Goal: Task Accomplishment & Management: Manage account settings

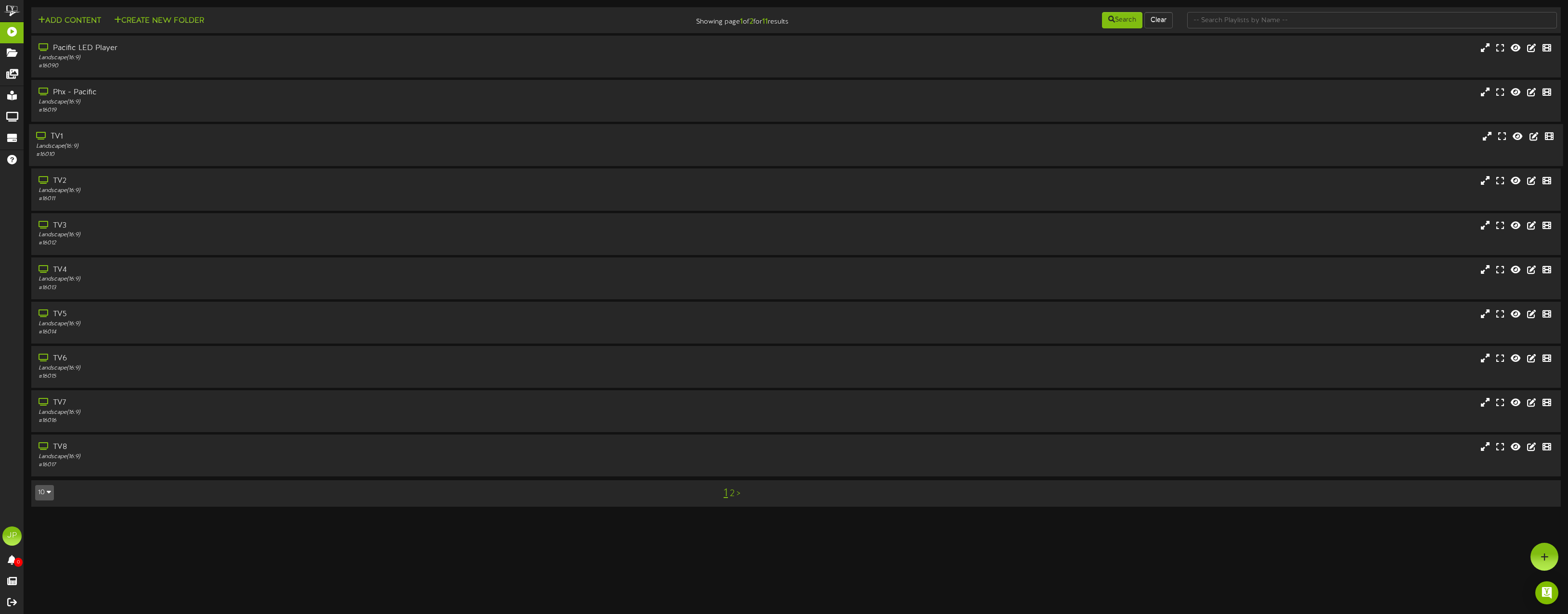
click at [112, 144] on div "Landscape ( 16:9 )" at bounding box center [348, 146] width 625 height 8
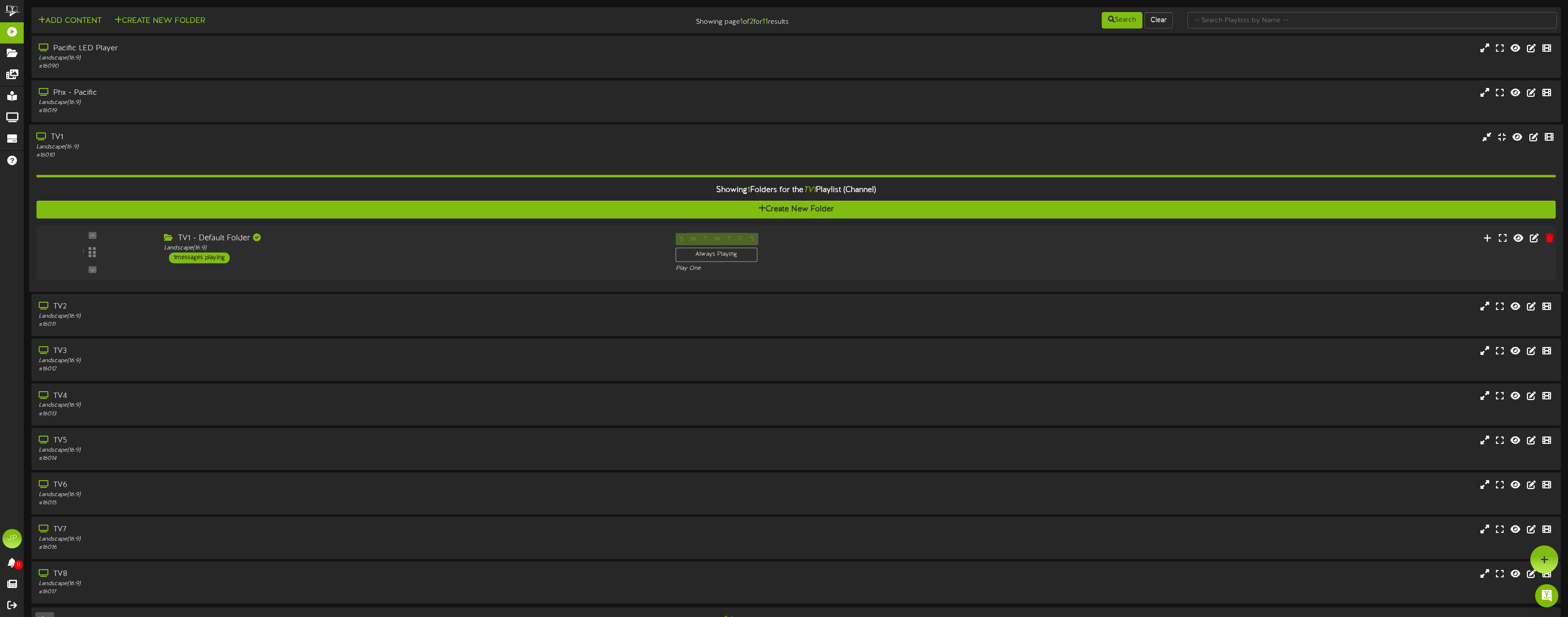
click at [221, 241] on div "TV1 - Default Folder" at bounding box center [412, 238] width 497 height 11
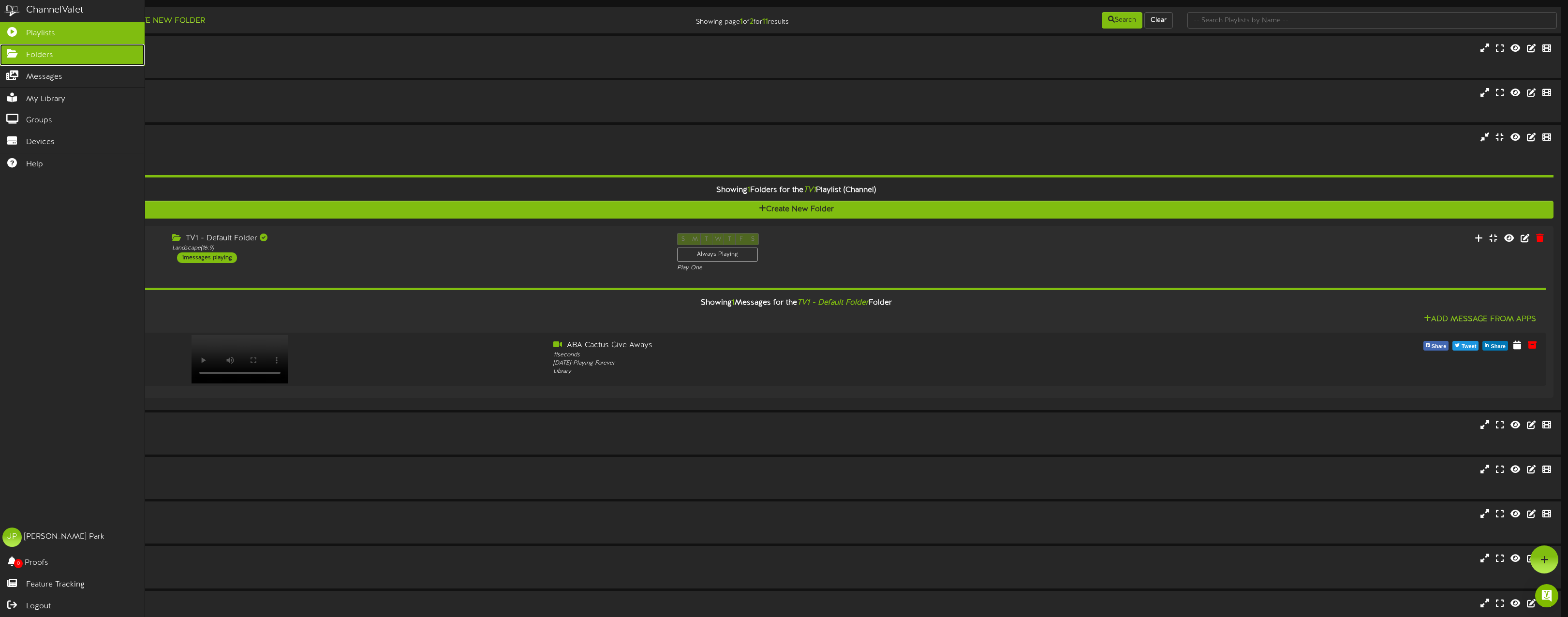
click at [16, 53] on icon at bounding box center [12, 52] width 24 height 7
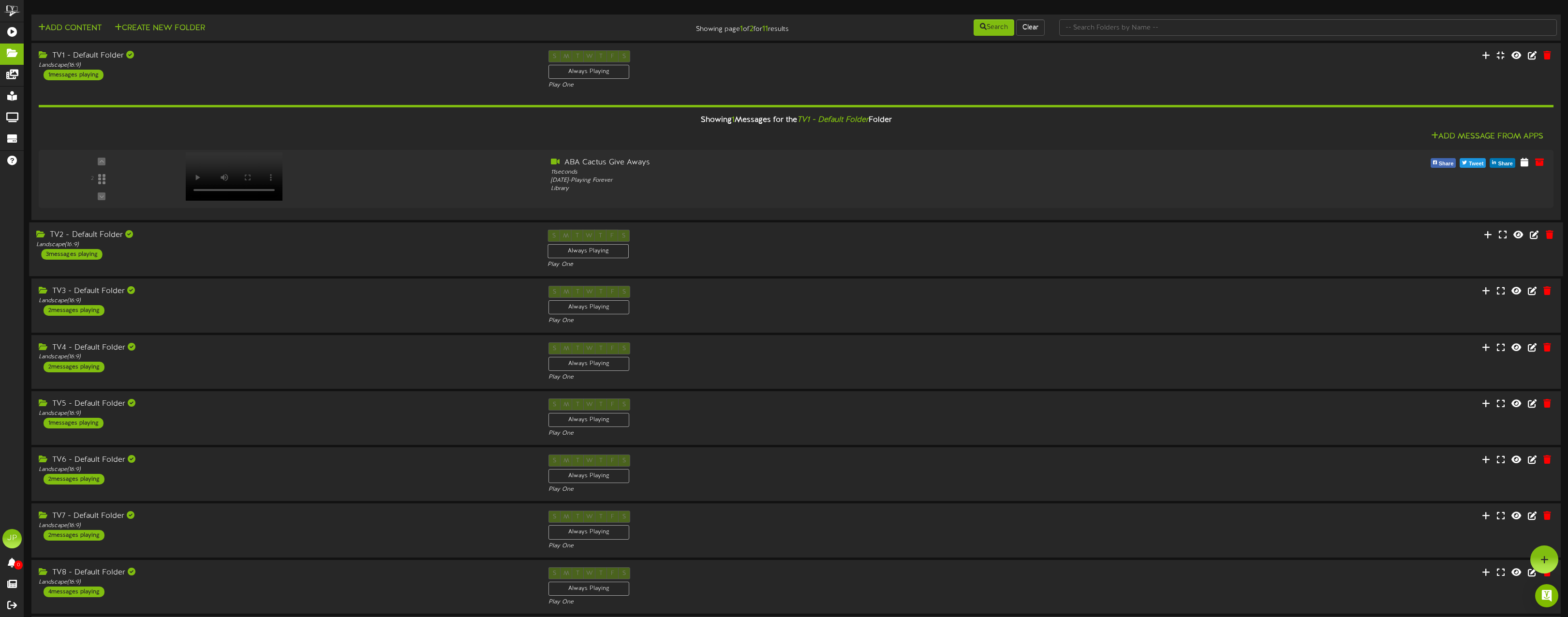
click at [782, 249] on div "S M T W T F S Always Playing Play One" at bounding box center [796, 250] width 511 height 40
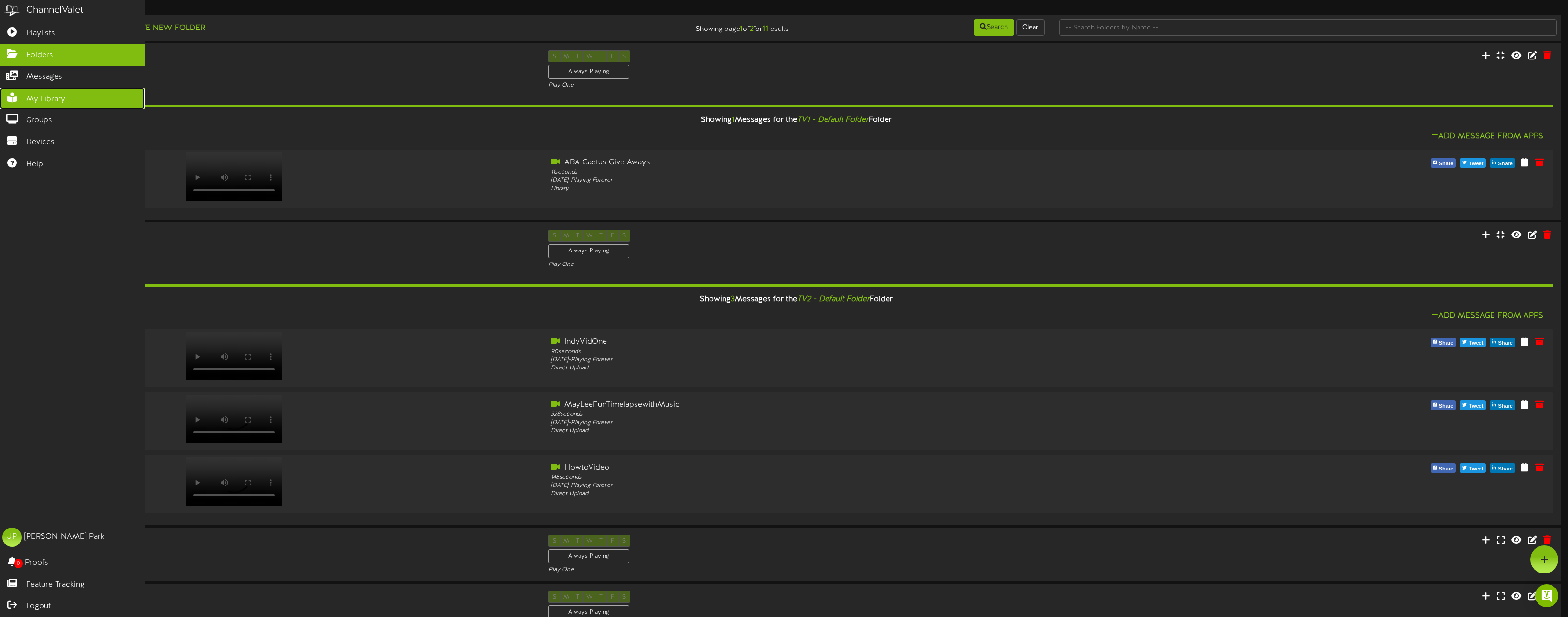
click at [18, 98] on icon at bounding box center [12, 96] width 24 height 7
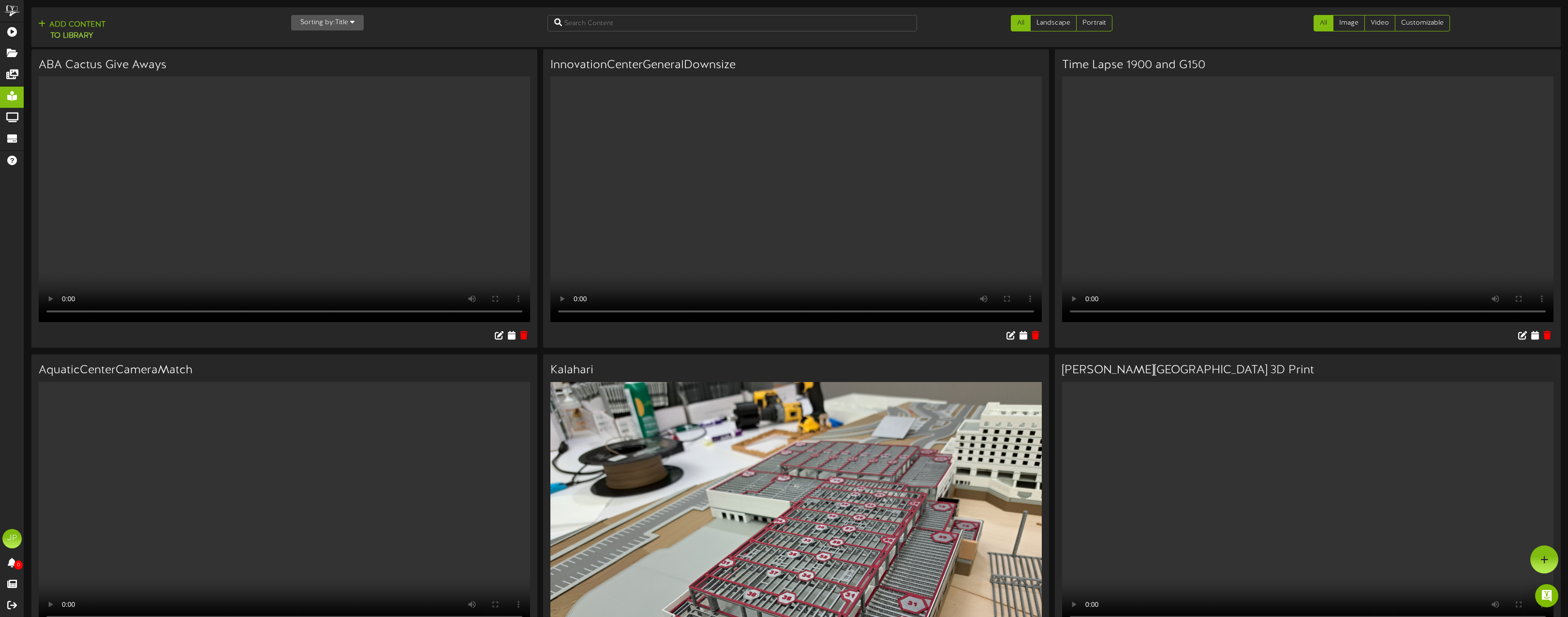
click at [351, 24] on icon "button" at bounding box center [352, 22] width 5 height 7
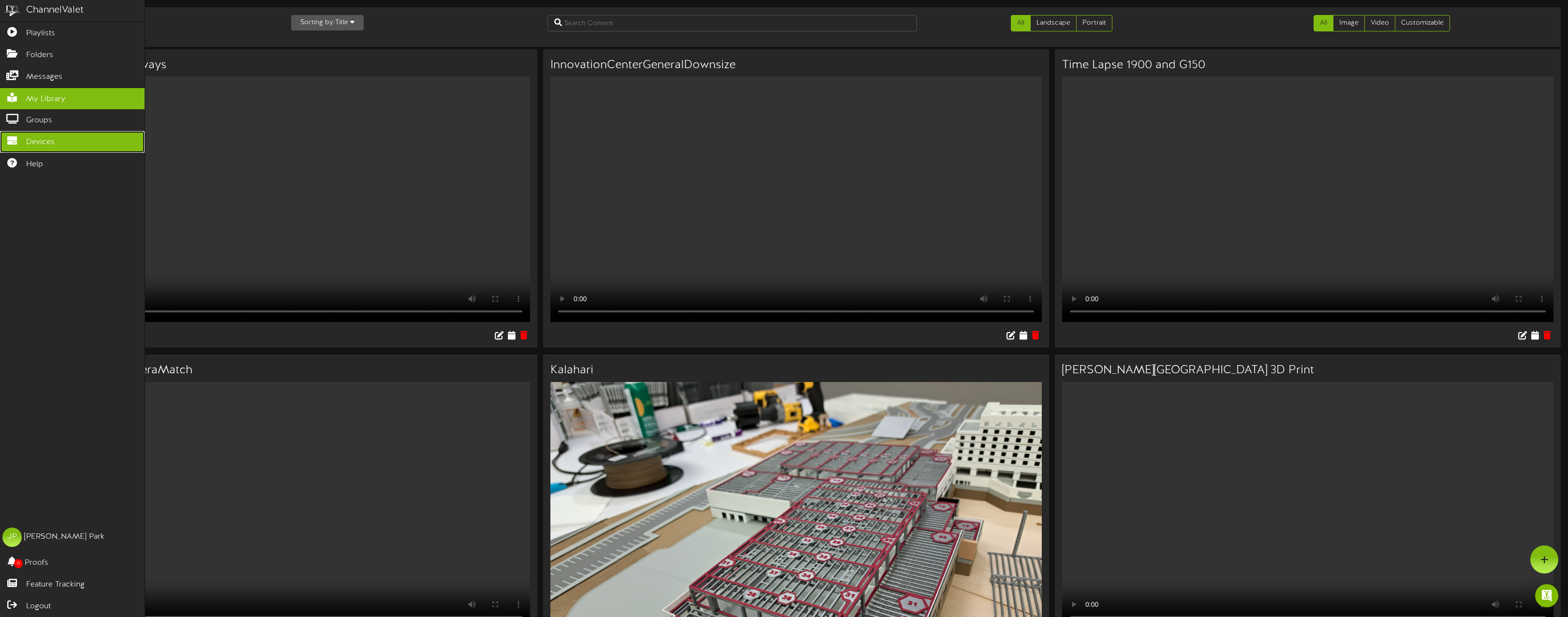
click at [29, 137] on span "Devices" at bounding box center [40, 142] width 28 height 11
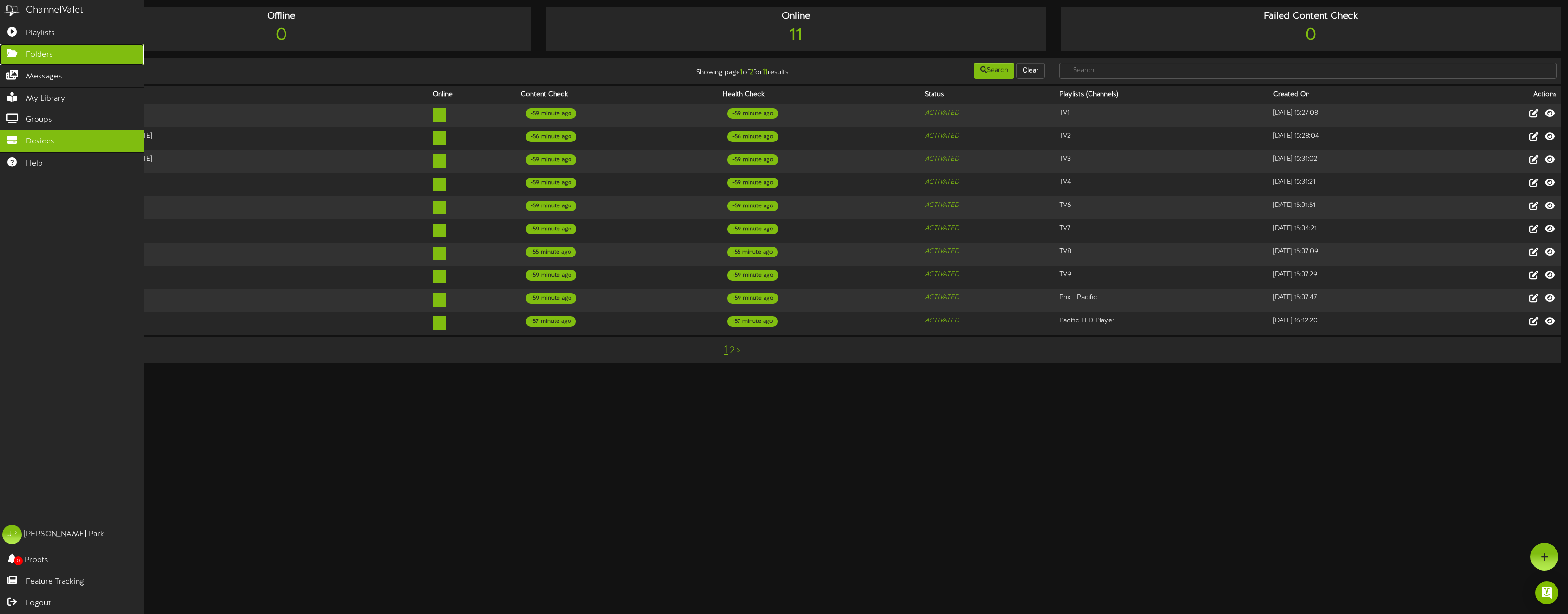
click at [15, 53] on icon at bounding box center [11, 51] width 24 height 7
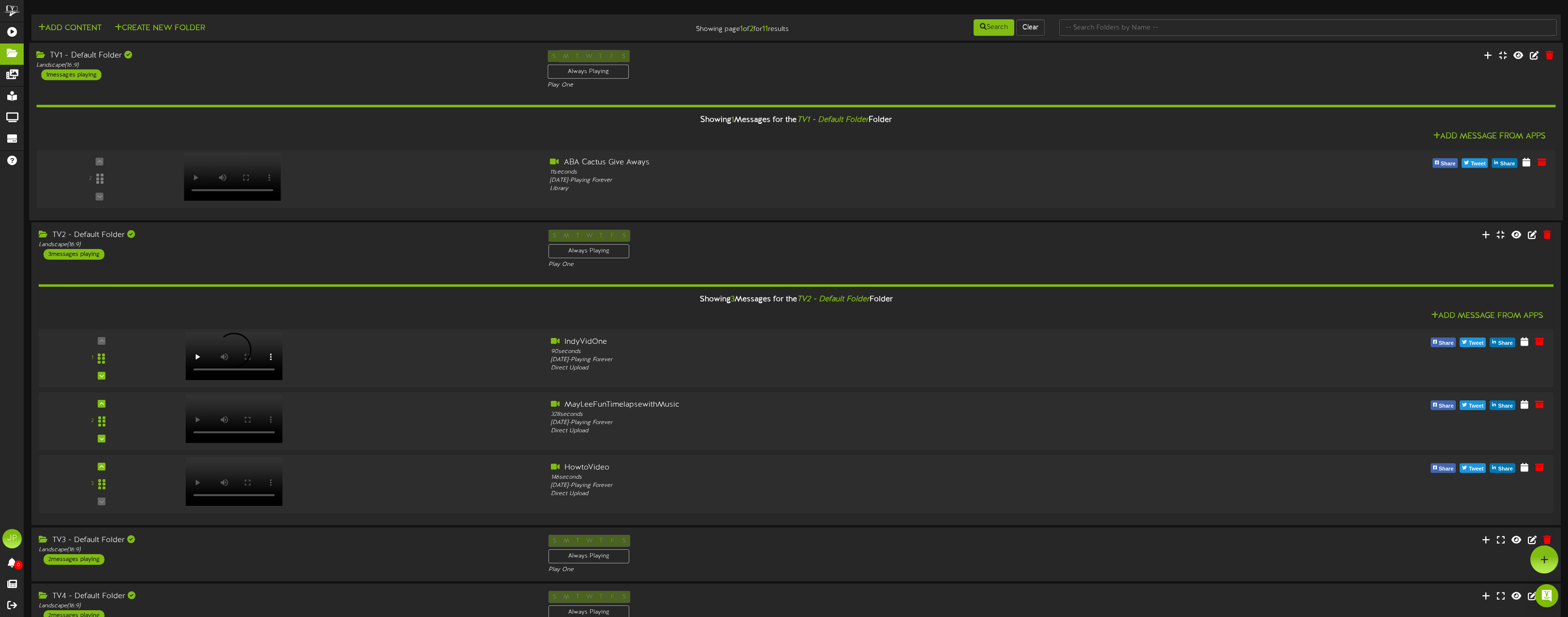
click at [38, 52] on icon at bounding box center [42, 54] width 11 height 8
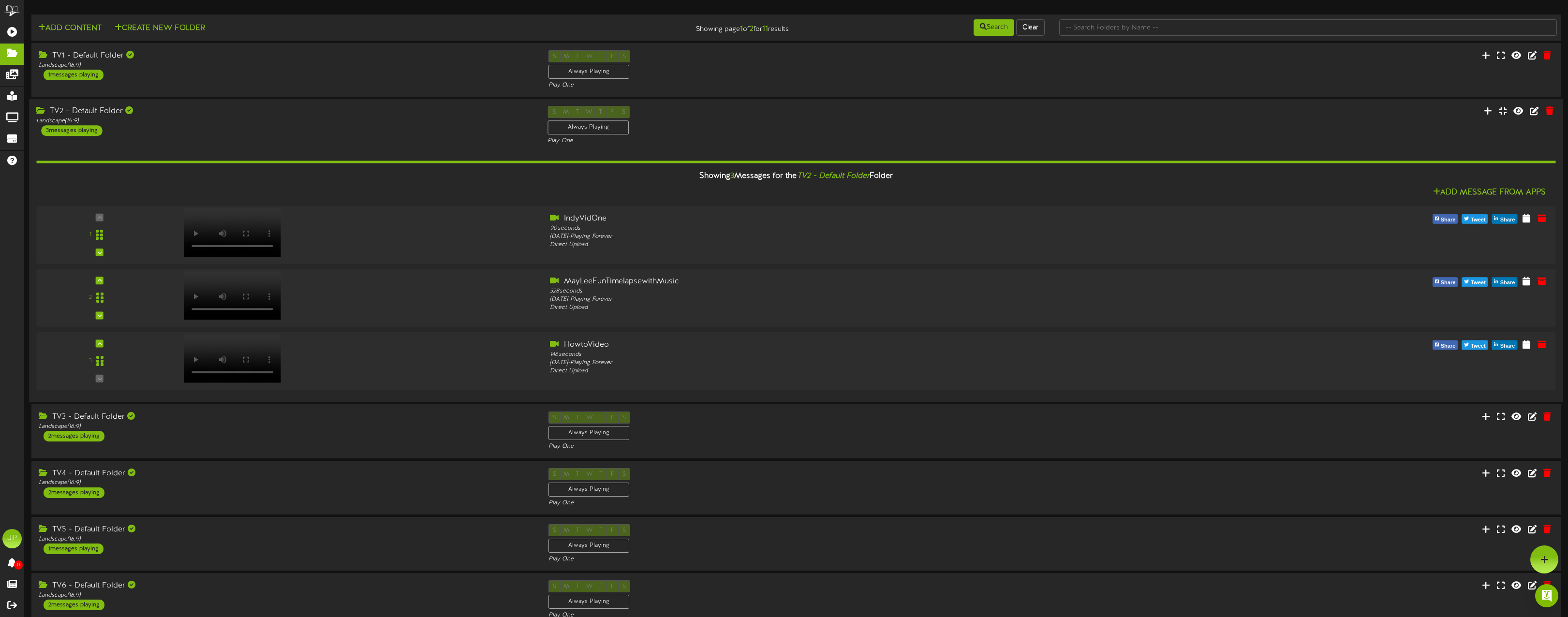
click at [42, 110] on icon at bounding box center [42, 110] width 11 height 8
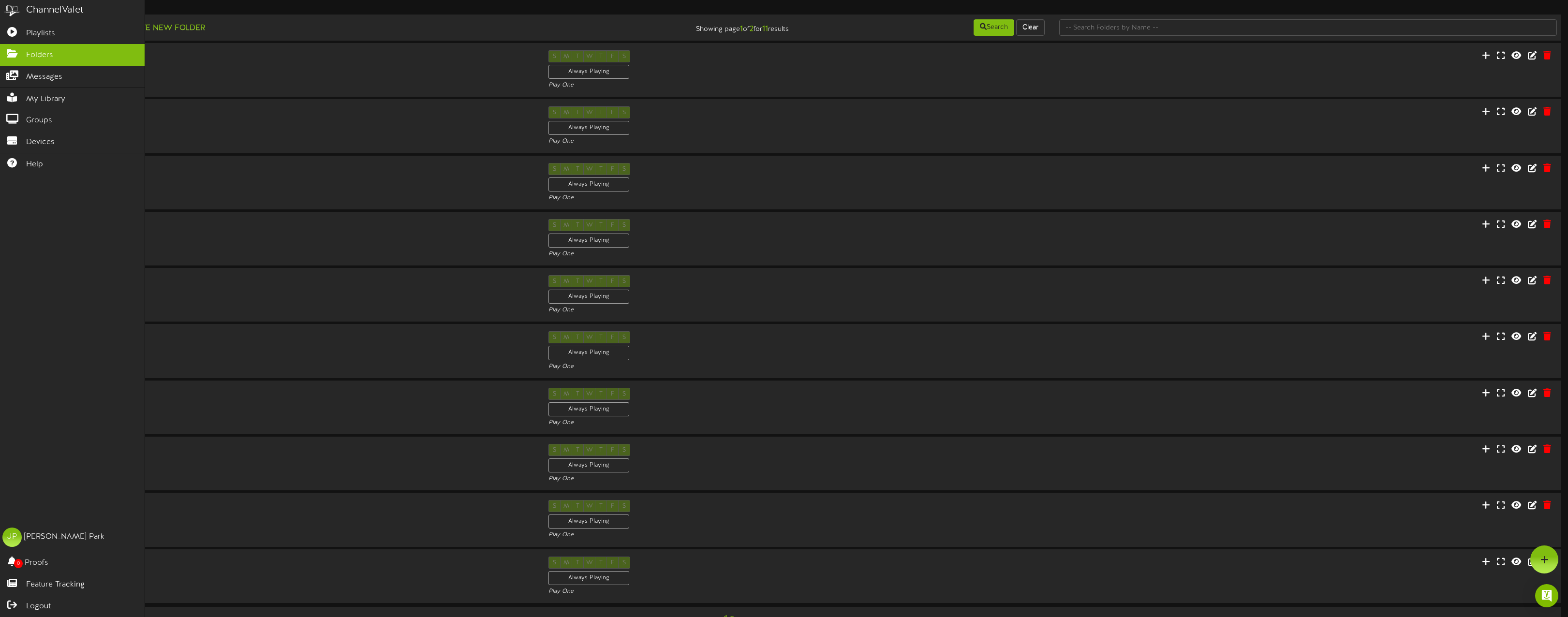
click at [12, 9] on img at bounding box center [12, 11] width 24 height 22
click at [31, 29] on span "Playlists" at bounding box center [41, 33] width 29 height 11
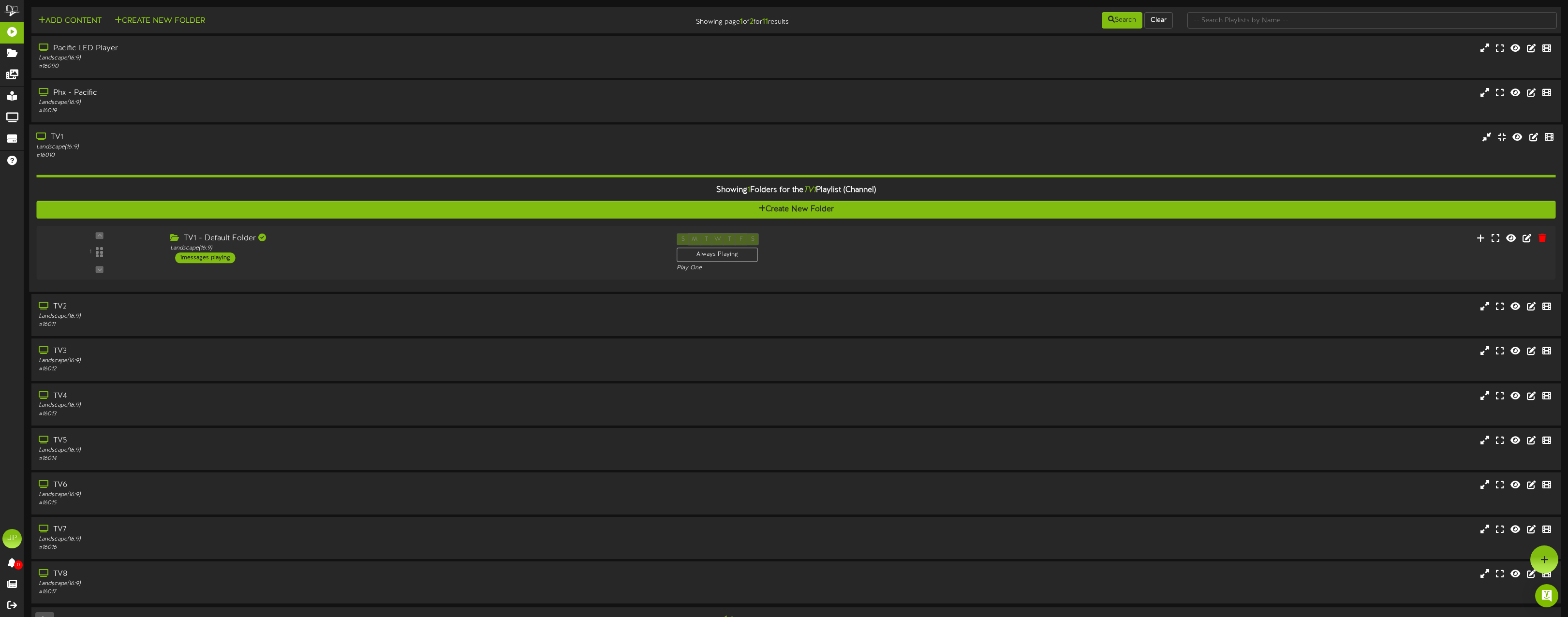
click at [53, 135] on div "TV1" at bounding box center [349, 138] width 625 height 11
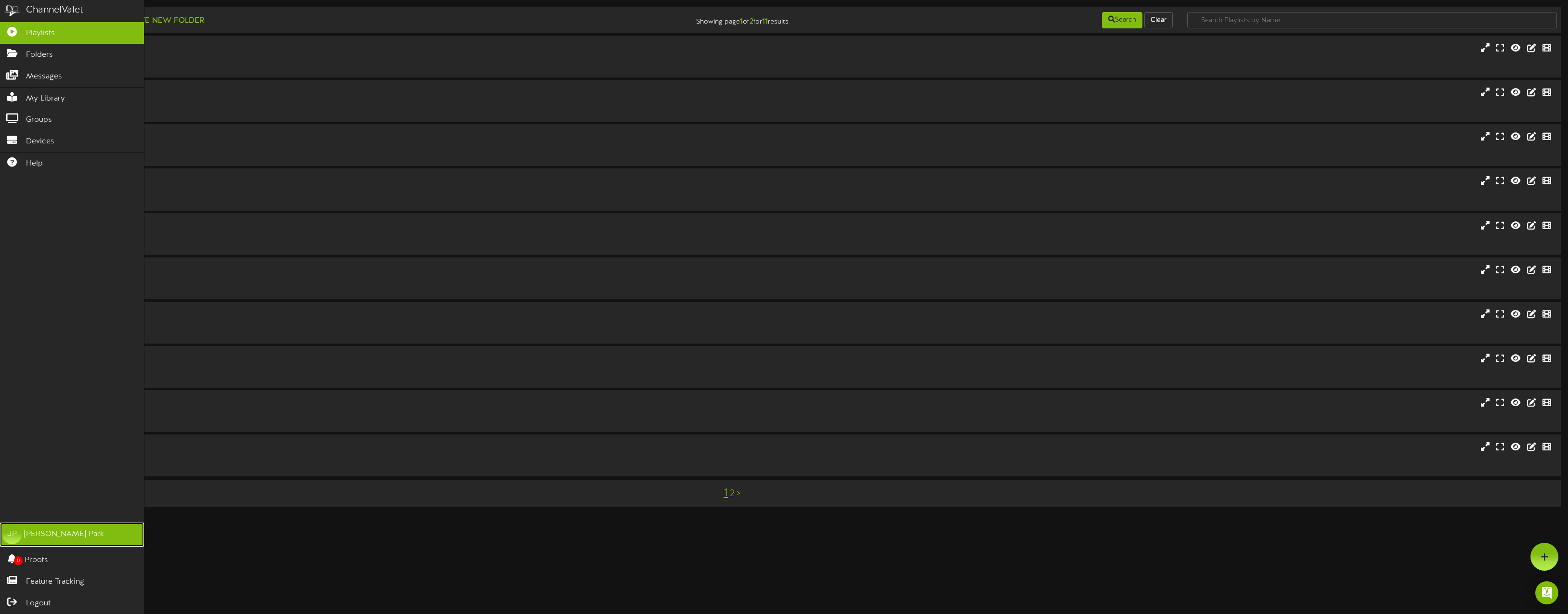
click at [39, 513] on div "[PERSON_NAME]" at bounding box center [64, 534] width 80 height 11
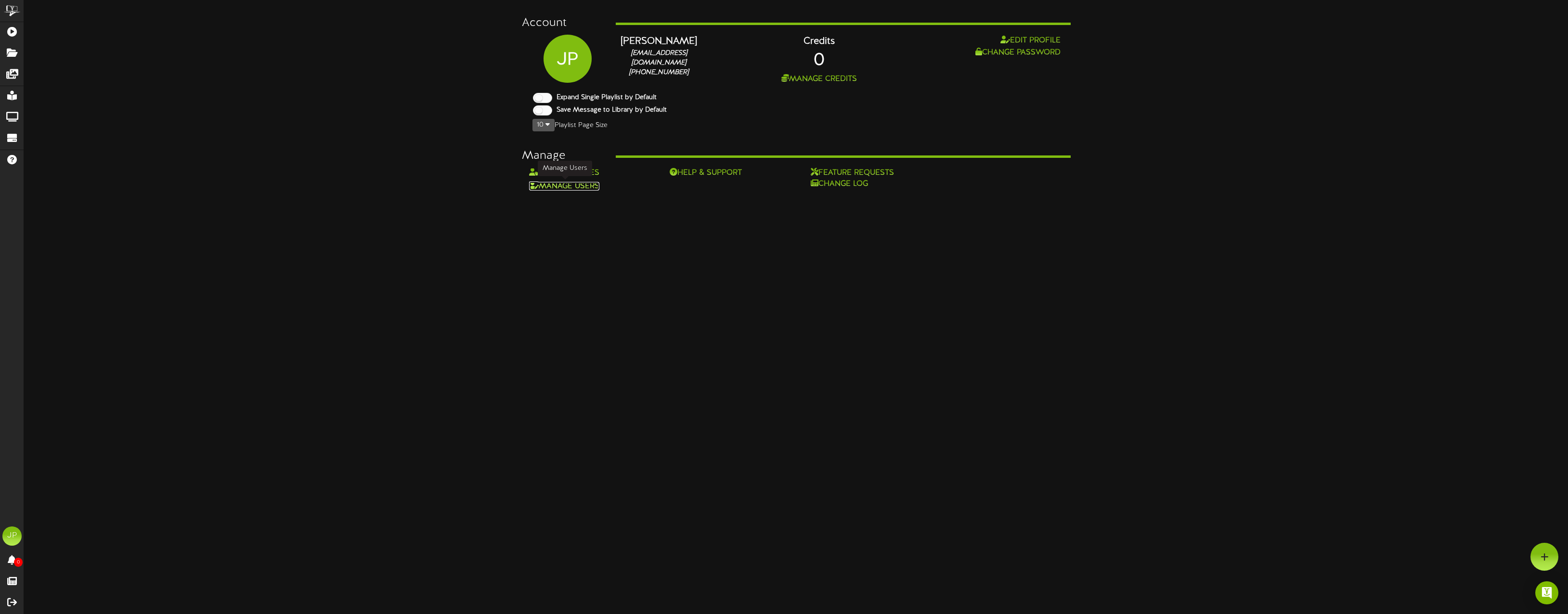
click at [583, 186] on link "Manage Users" at bounding box center [564, 186] width 70 height 8
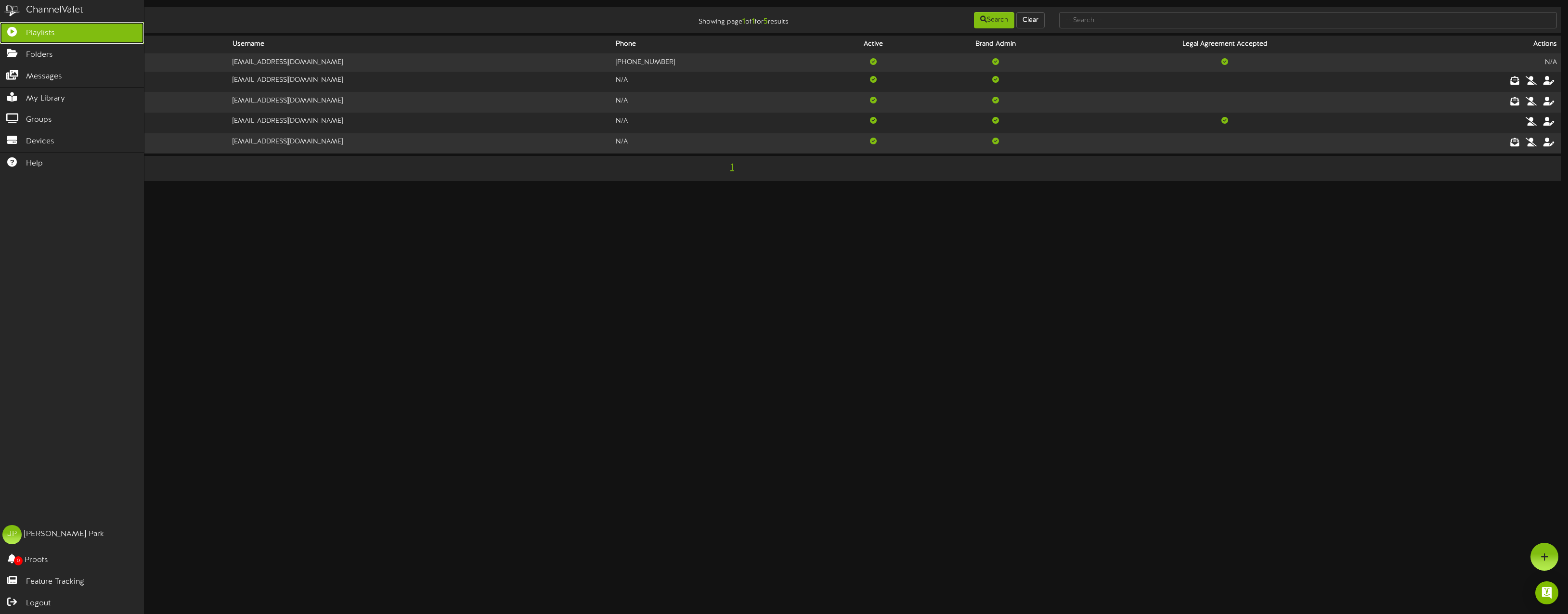
click at [11, 30] on icon at bounding box center [11, 30] width 24 height 7
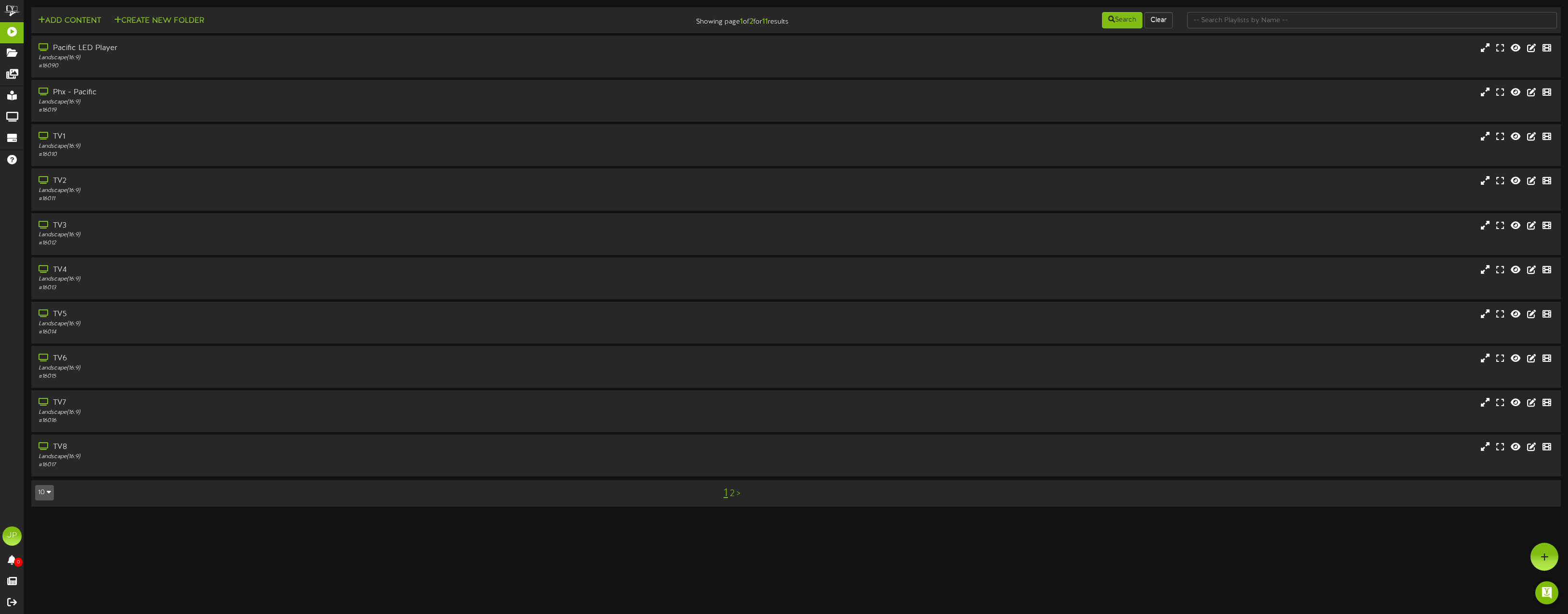
click at [733, 495] on link "2" at bounding box center [732, 494] width 5 height 11
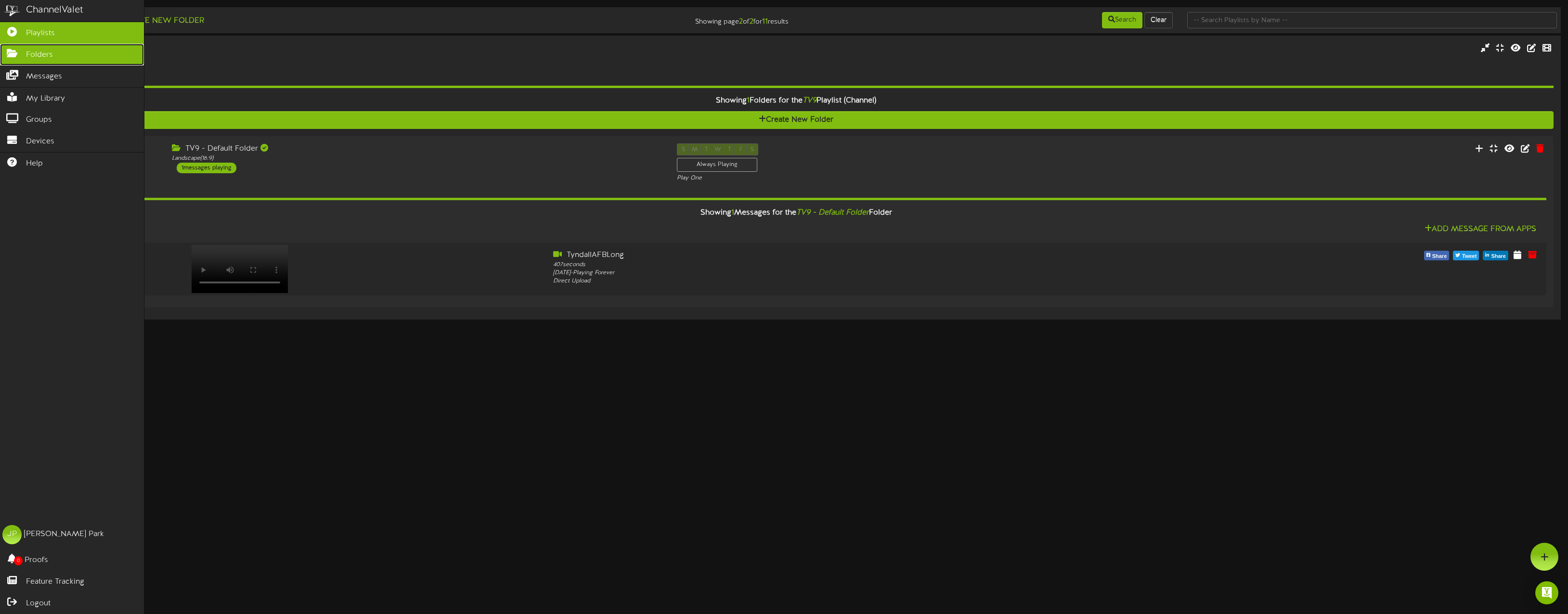
click at [5, 54] on icon at bounding box center [11, 51] width 24 height 7
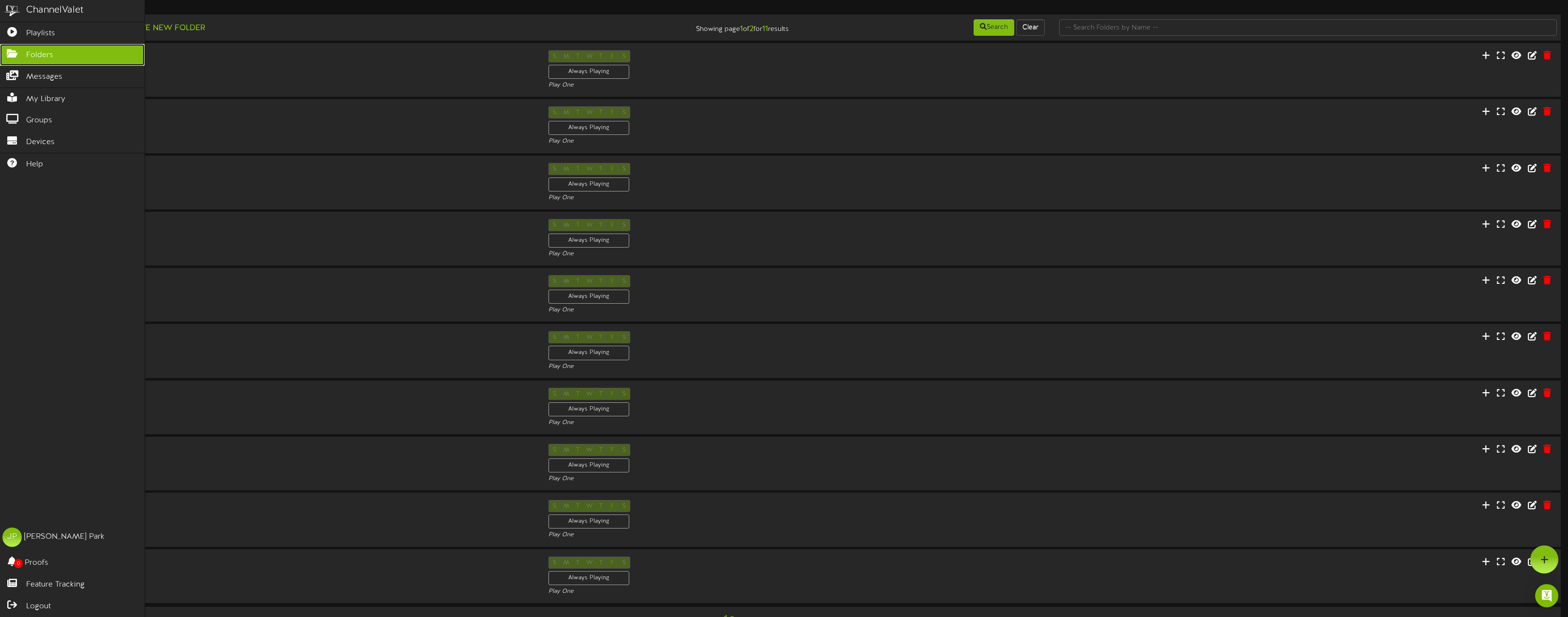
click at [52, 55] on span "Folders" at bounding box center [39, 55] width 27 height 11
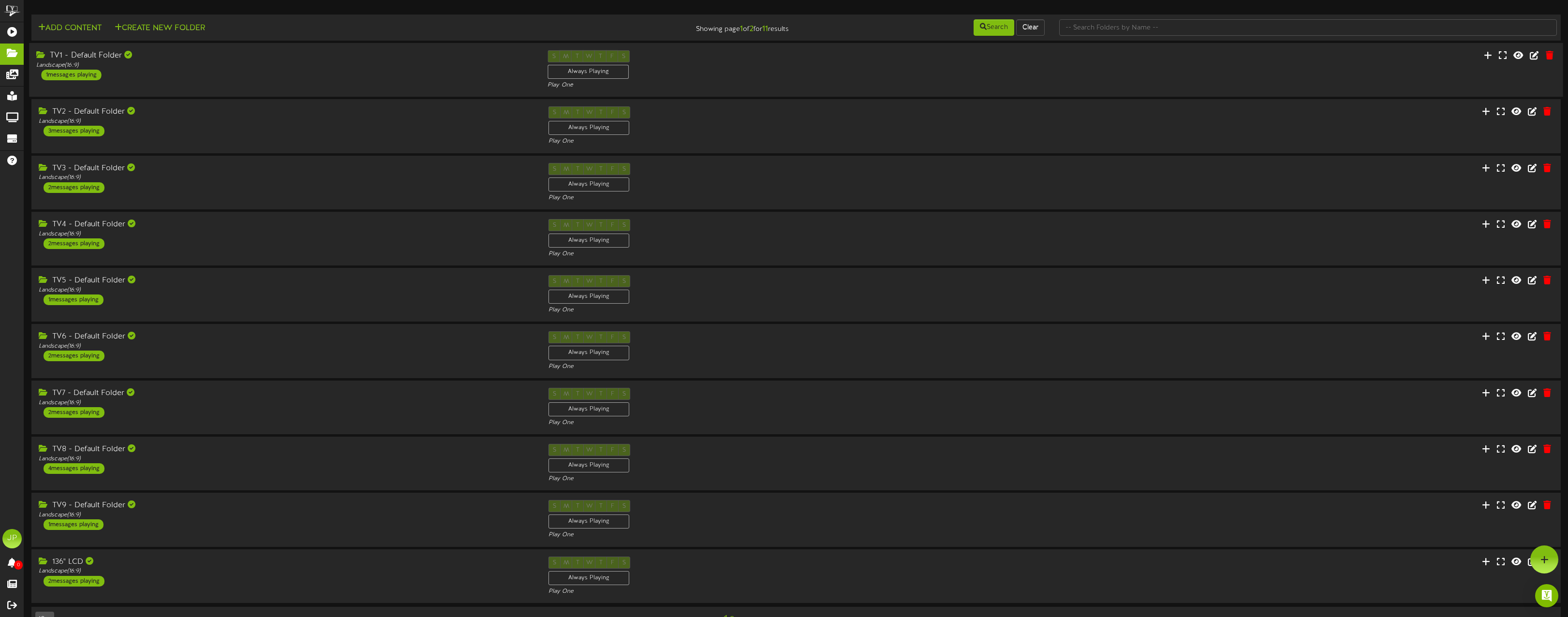
click at [201, 74] on div "TV1 - Default Folder Landscape ( 16:9 ) 1 messages playing" at bounding box center [285, 65] width 511 height 30
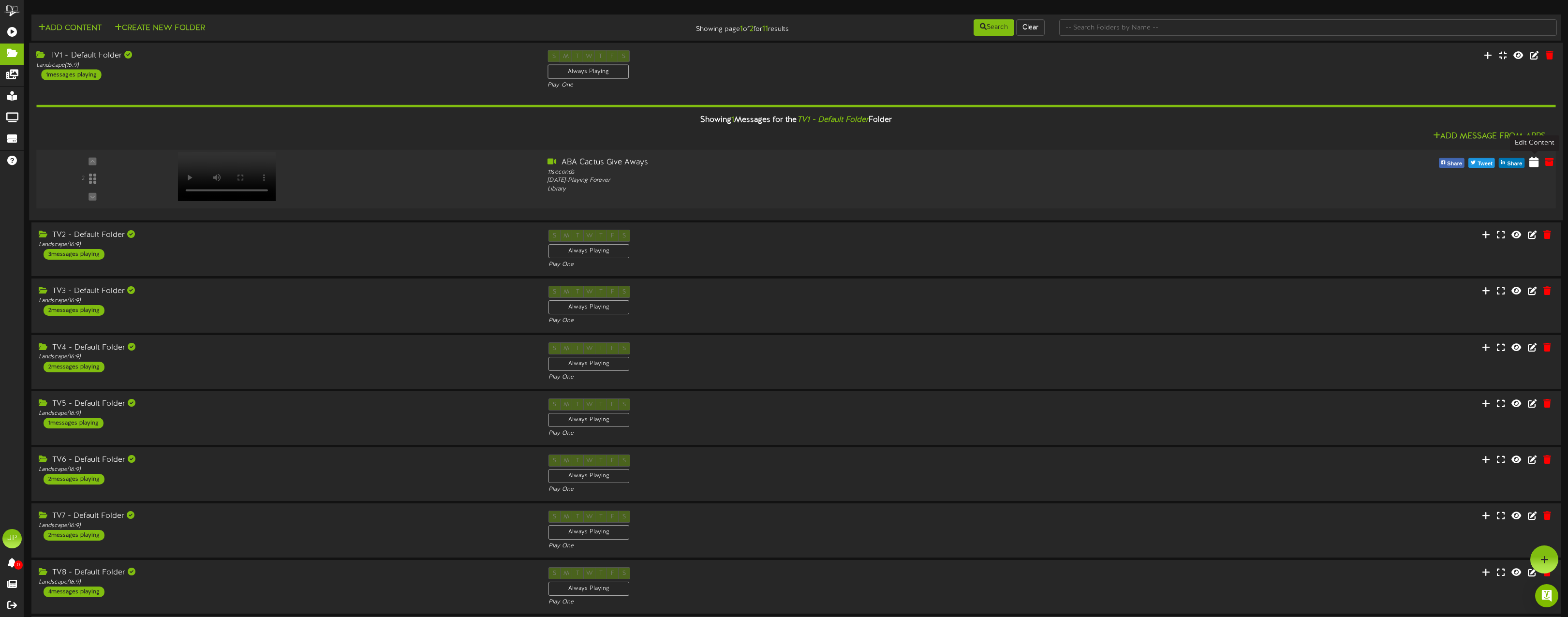
click at [1536, 162] on icon at bounding box center [1534, 162] width 9 height 11
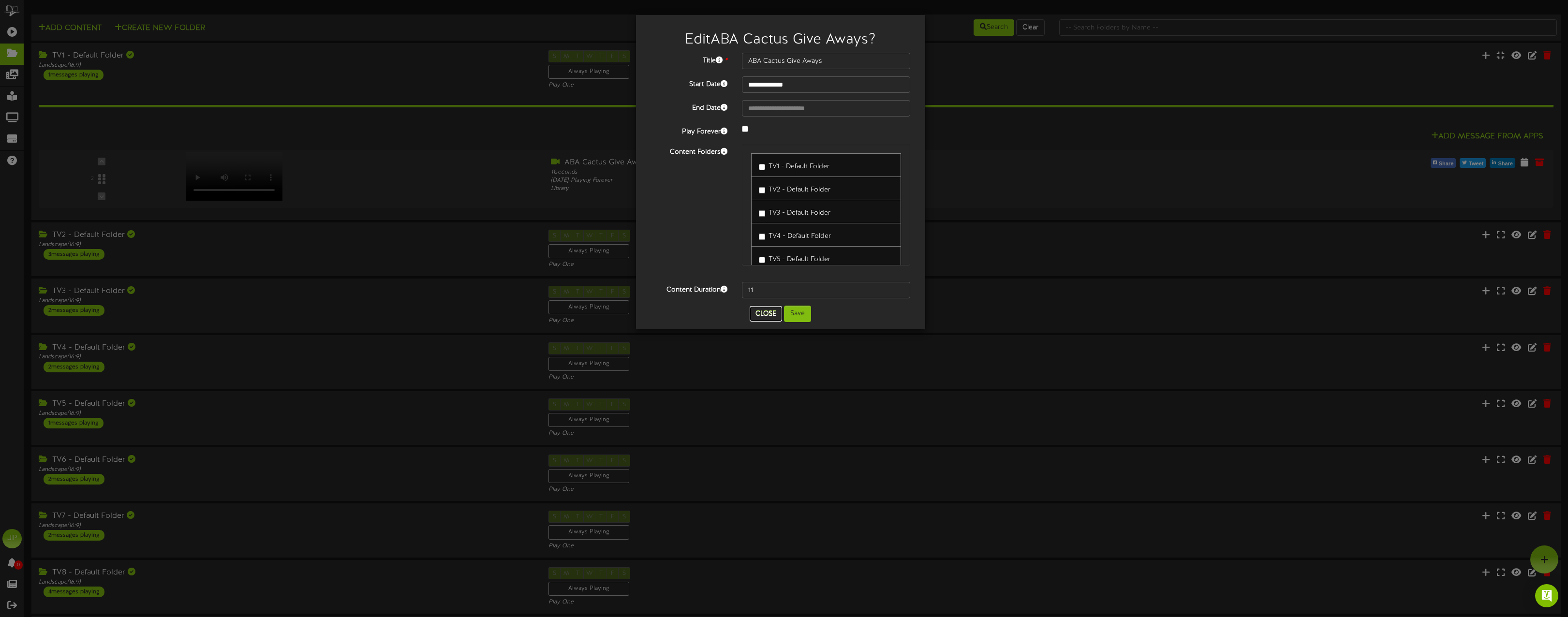
click at [769, 314] on button "Close" at bounding box center [766, 314] width 32 height 15
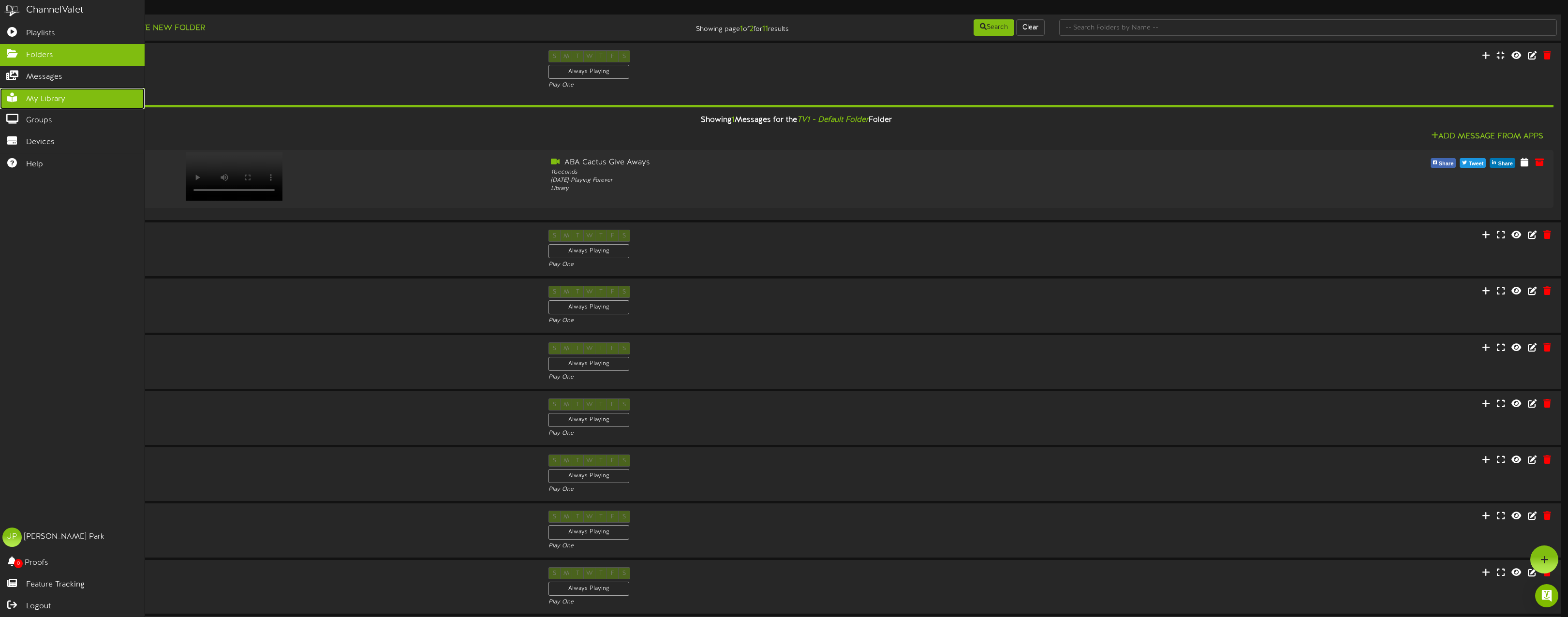
click at [18, 96] on icon at bounding box center [12, 96] width 24 height 7
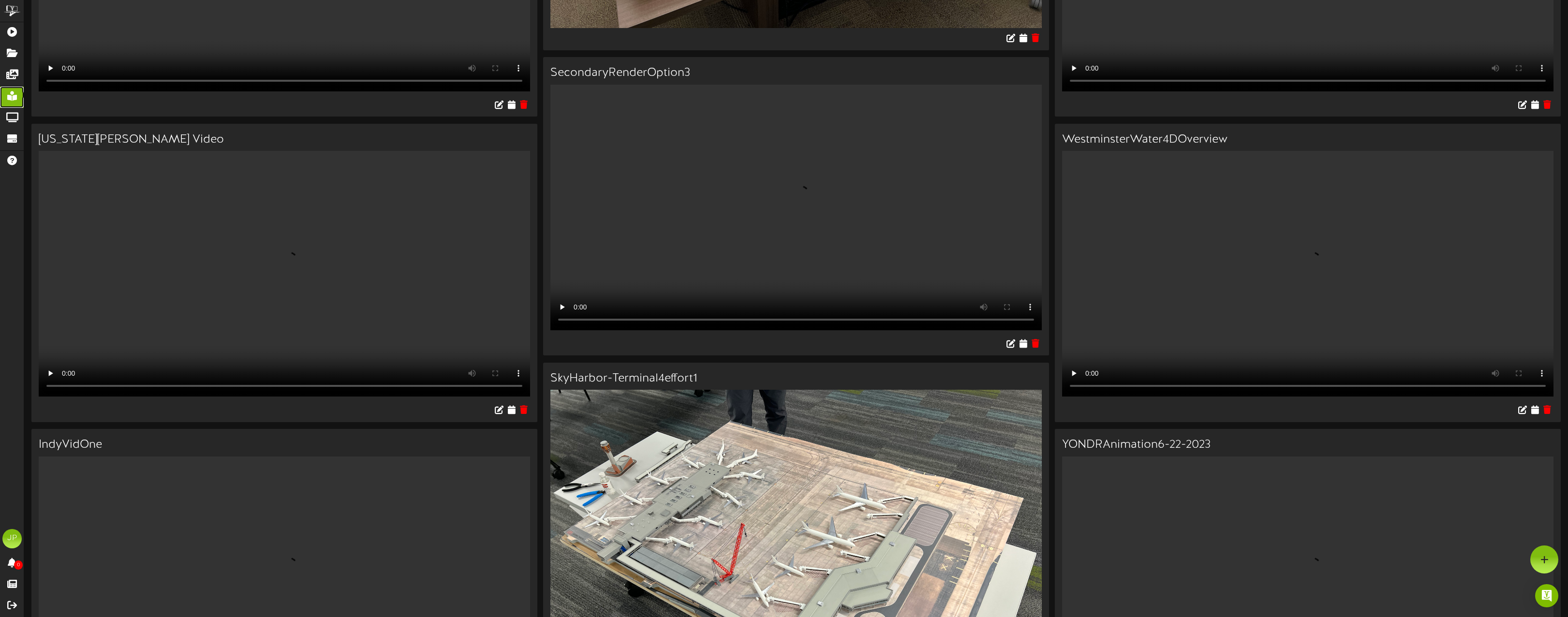
scroll to position [2950, 0]
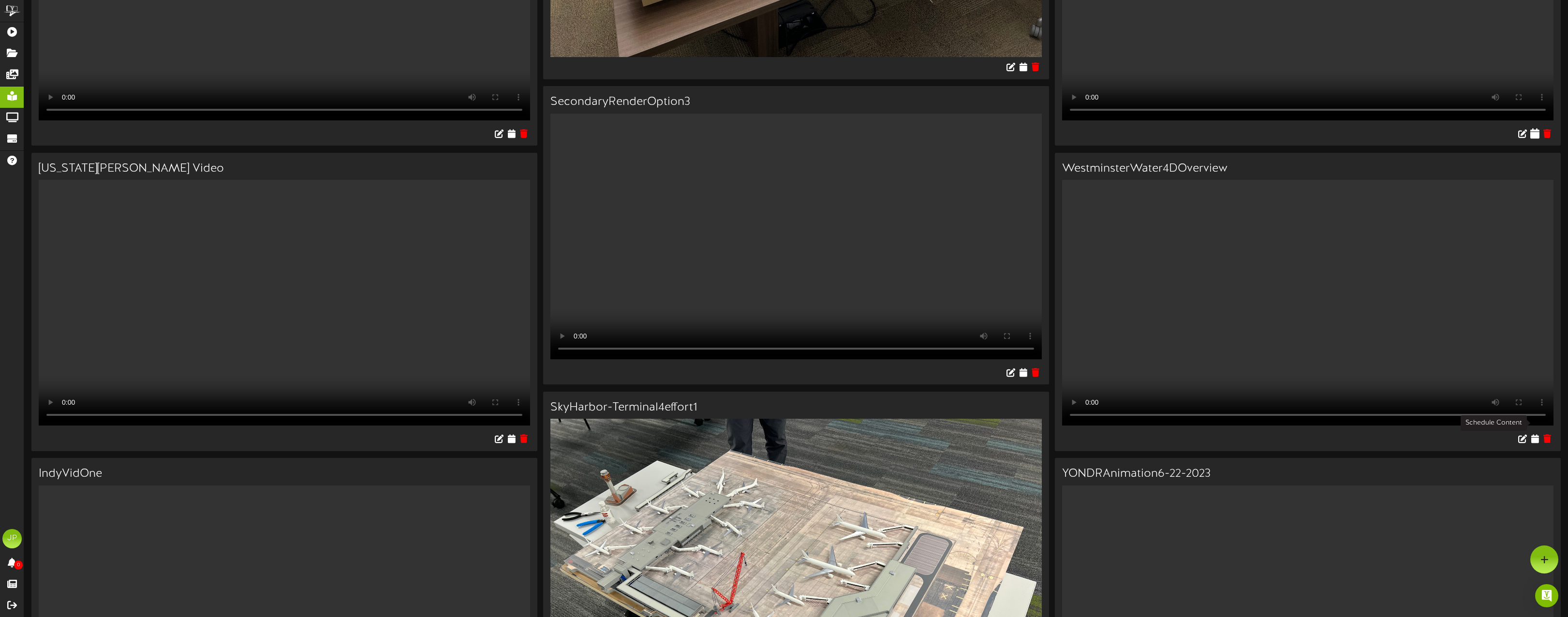
click at [1534, 138] on icon at bounding box center [1535, 133] width 9 height 11
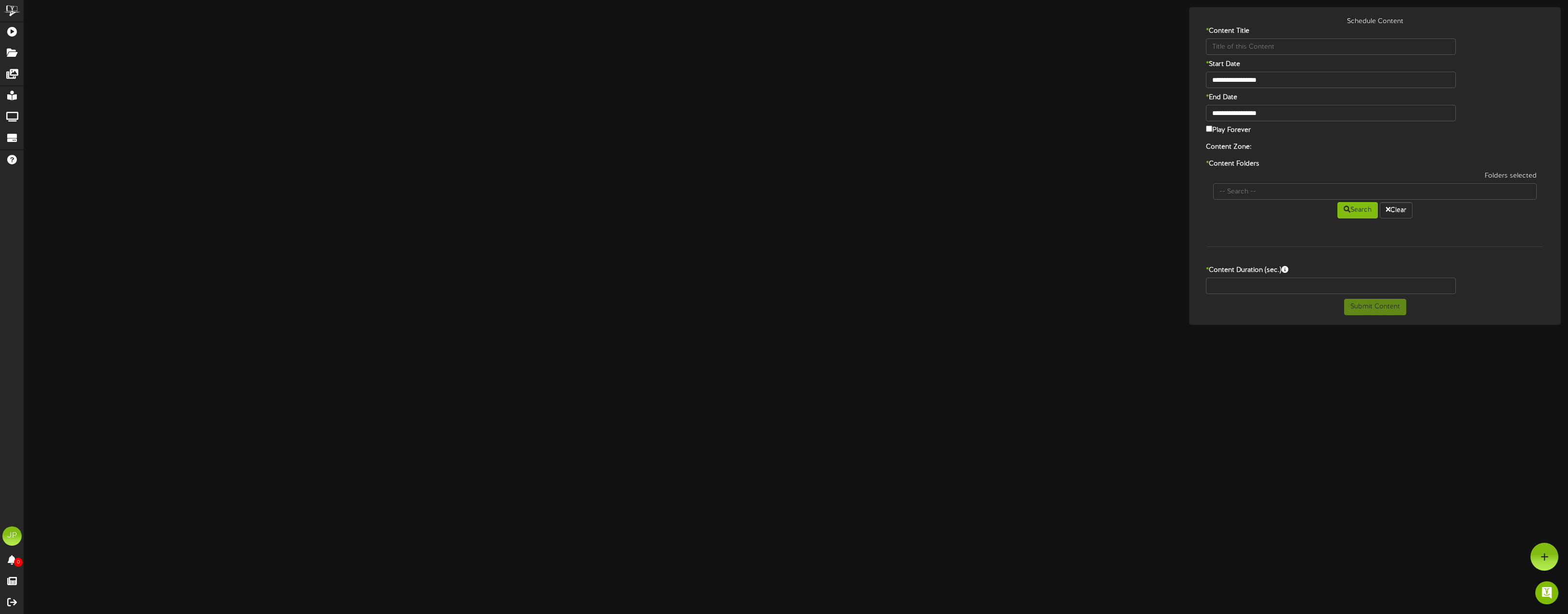
type input "VDC Technologies"
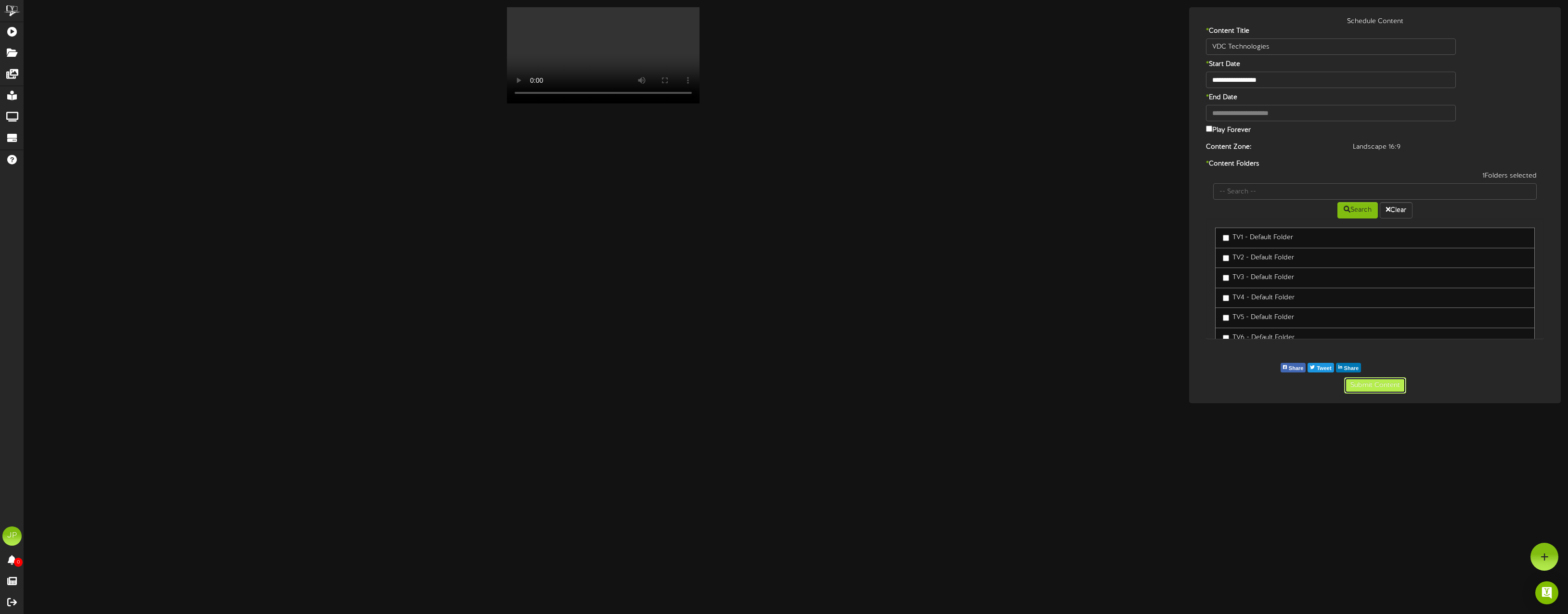
click at [1384, 384] on button "Submit Content" at bounding box center [1374, 385] width 62 height 16
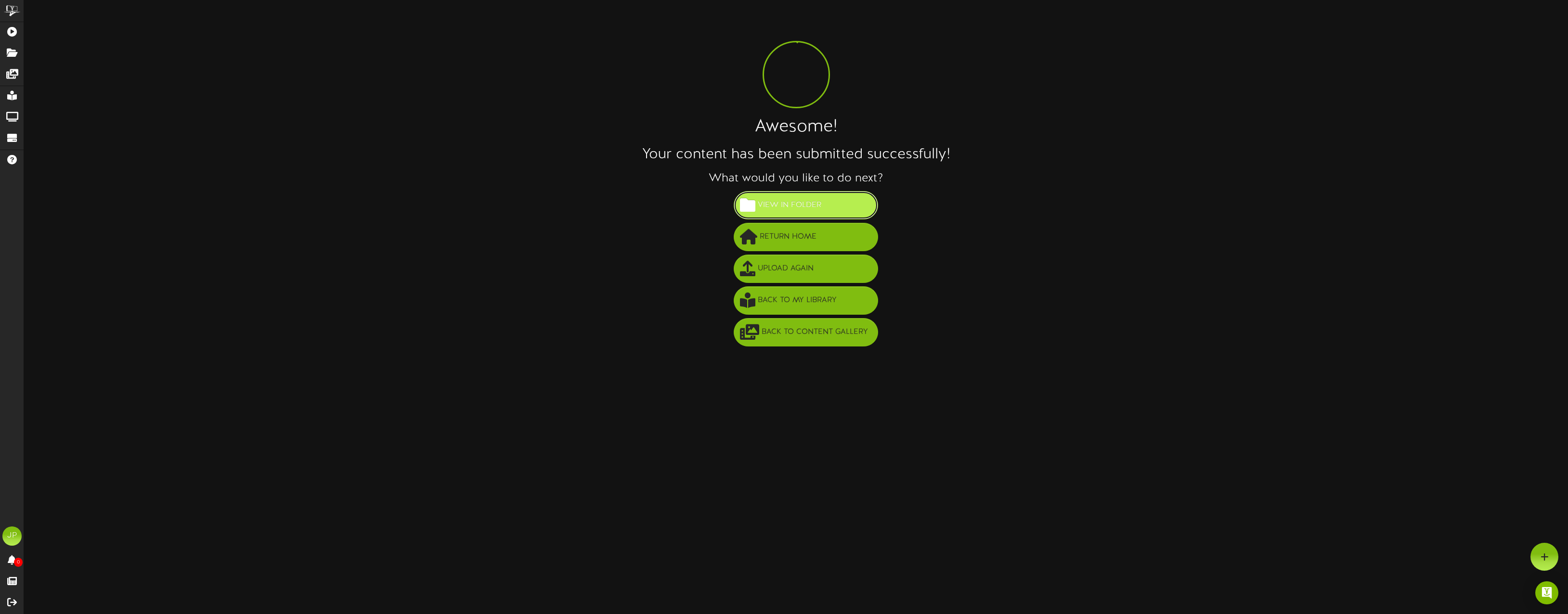
click at [808, 207] on span "View in Folder" at bounding box center [789, 205] width 68 height 16
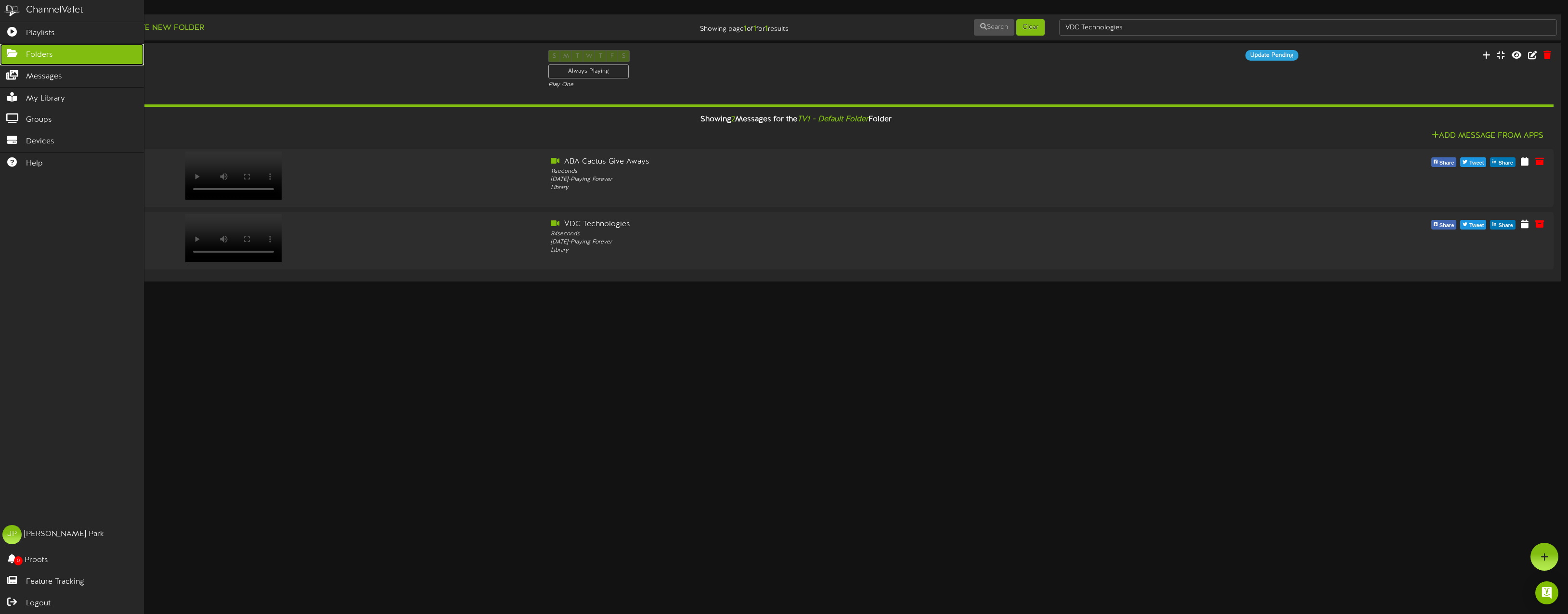
click at [12, 53] on icon at bounding box center [11, 51] width 24 height 7
click at [11, 53] on icon at bounding box center [11, 51] width 24 height 7
click at [9, 27] on icon at bounding box center [11, 30] width 24 height 7
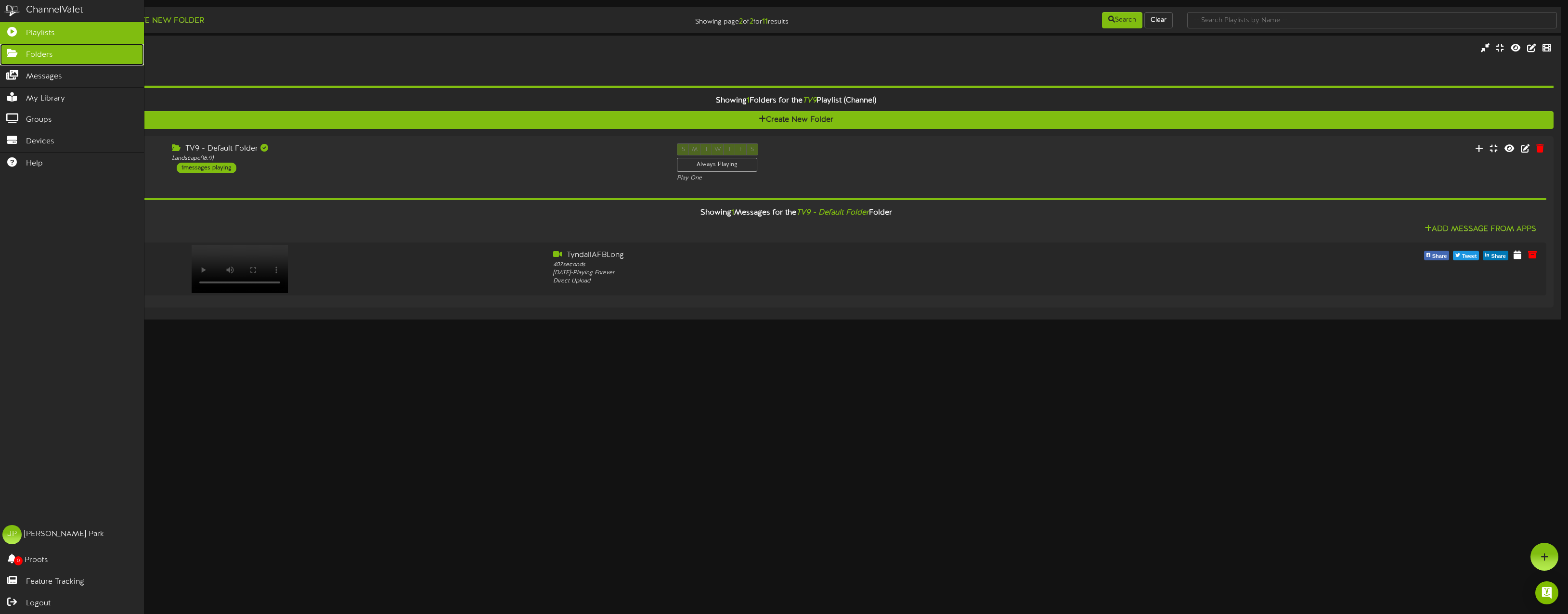
click at [46, 50] on span "Folders" at bounding box center [39, 55] width 27 height 11
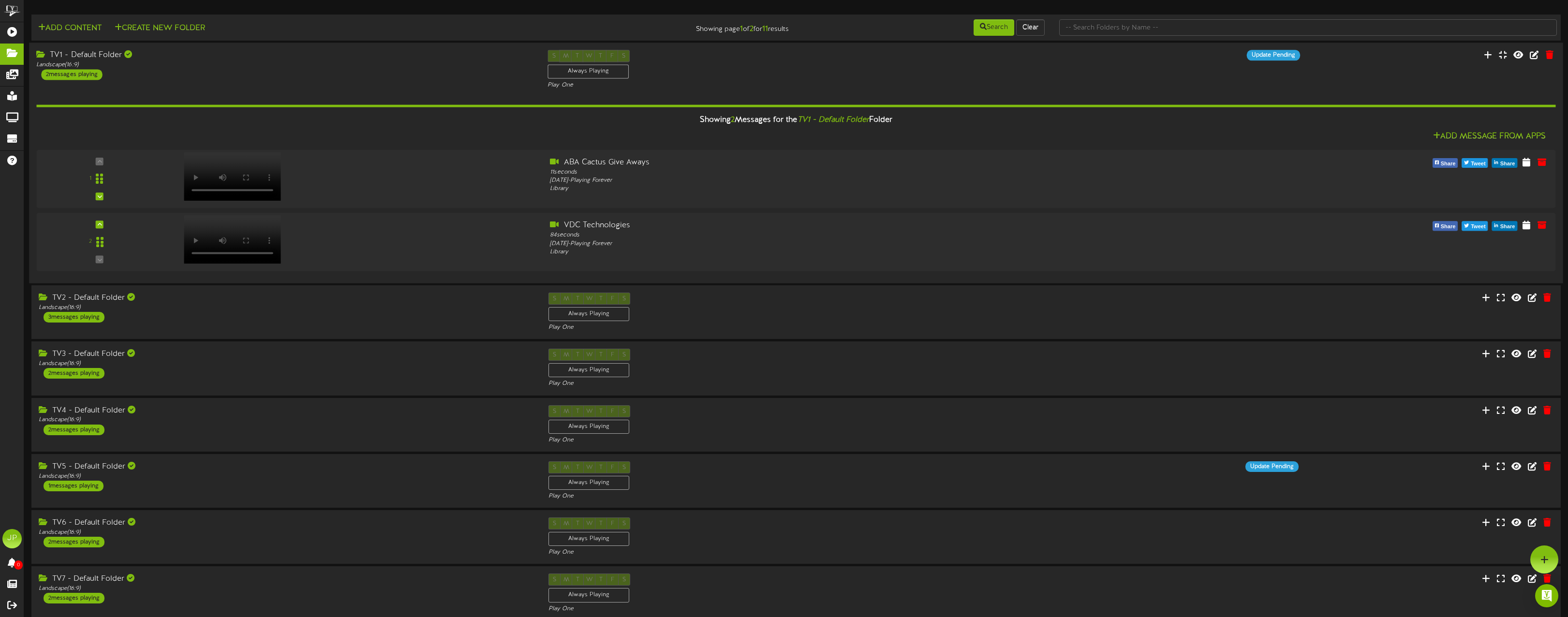
click at [87, 57] on div "TV1 - Default Folder" at bounding box center [285, 55] width 497 height 11
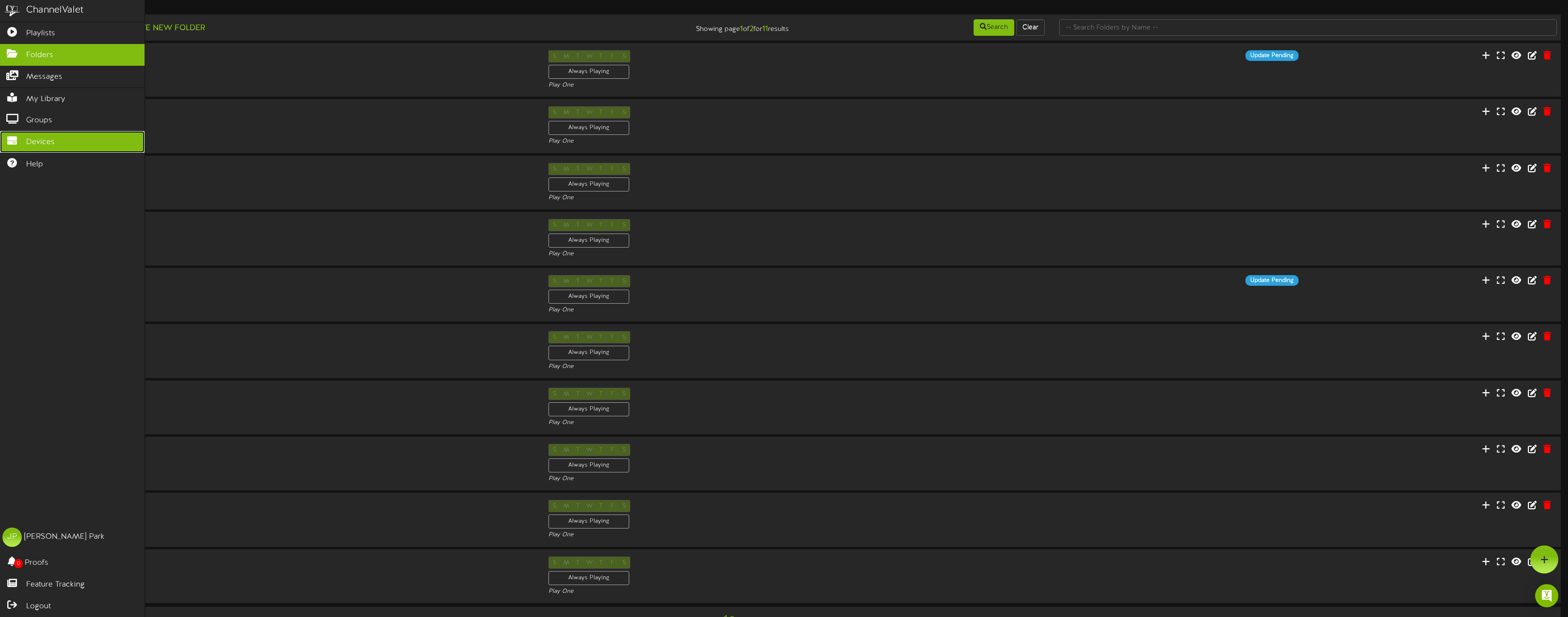
click at [46, 137] on span "Devices" at bounding box center [40, 142] width 28 height 11
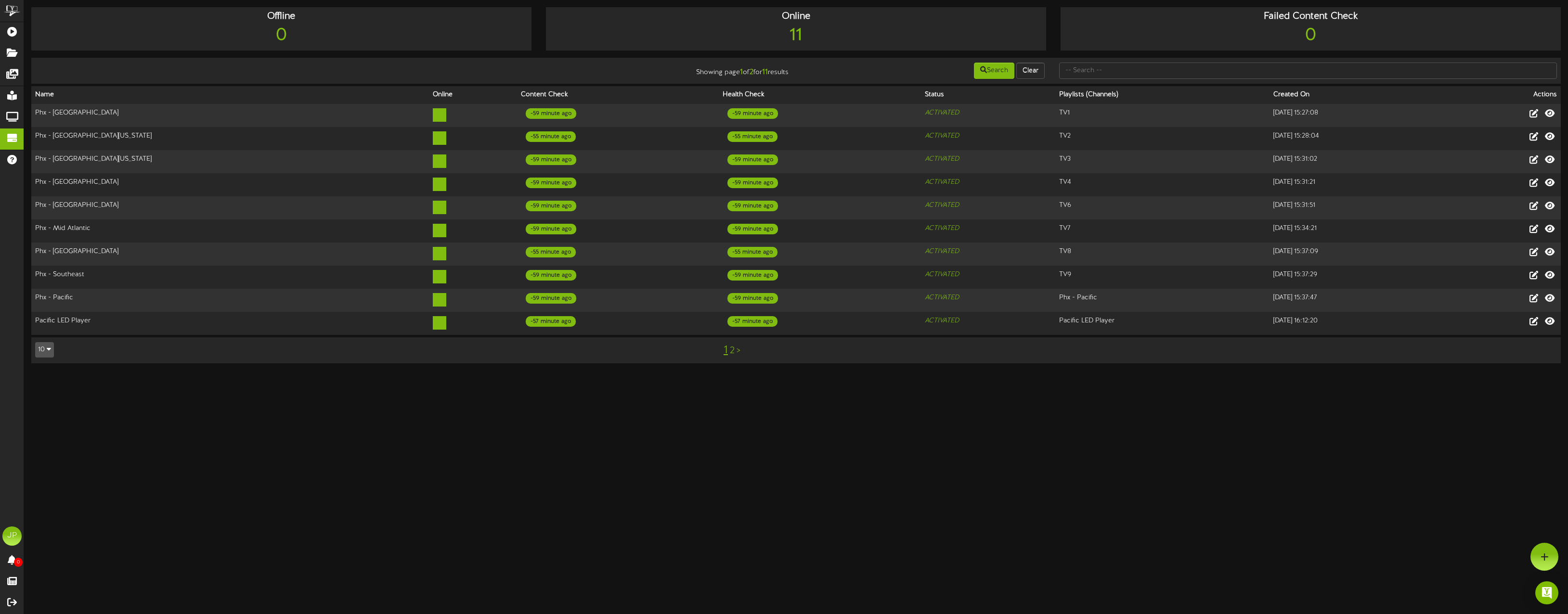
click at [730, 345] on link "2" at bounding box center [732, 351] width 5 height 11
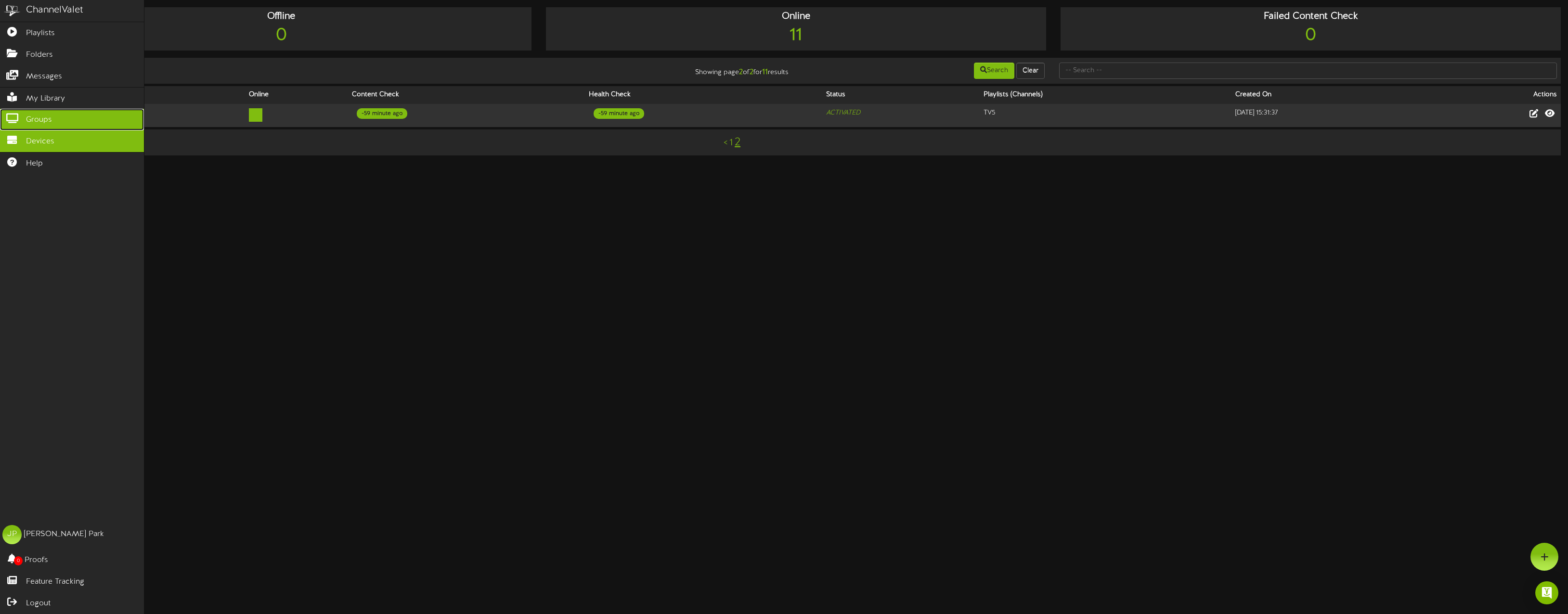
click at [41, 118] on span "Groups" at bounding box center [39, 120] width 26 height 11
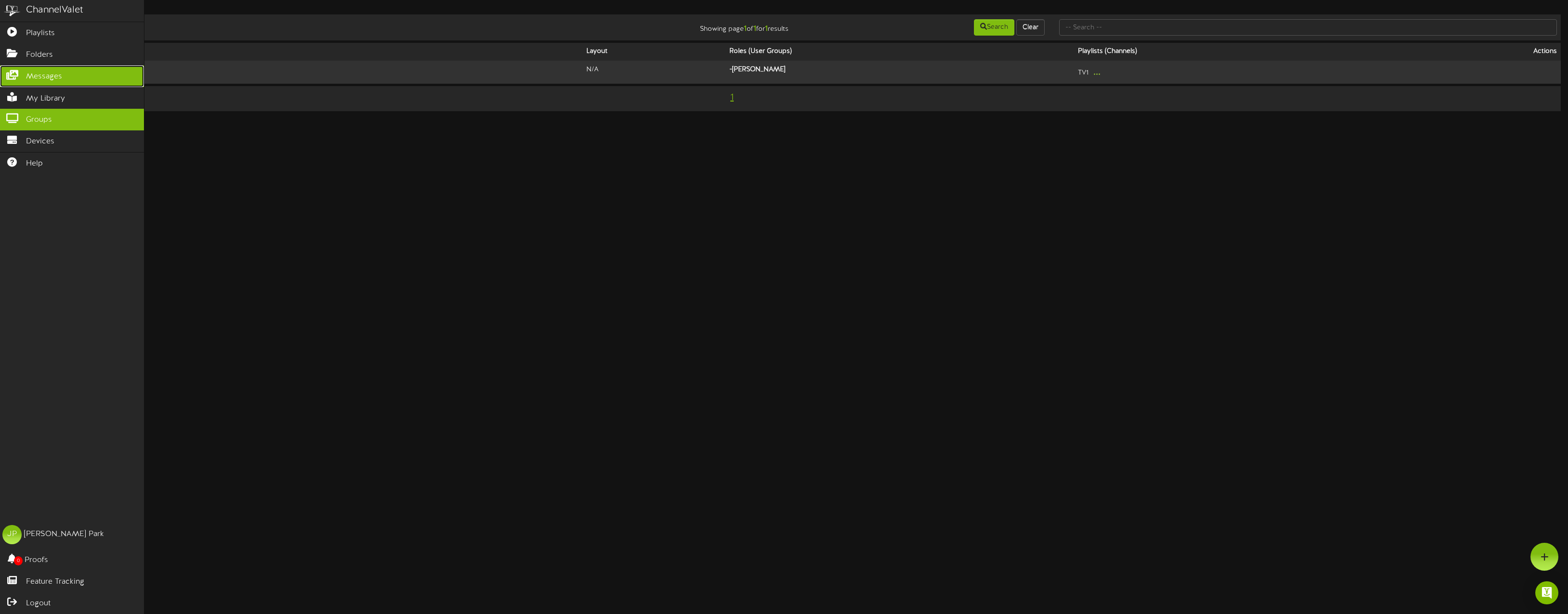
click at [21, 75] on icon at bounding box center [11, 73] width 24 height 7
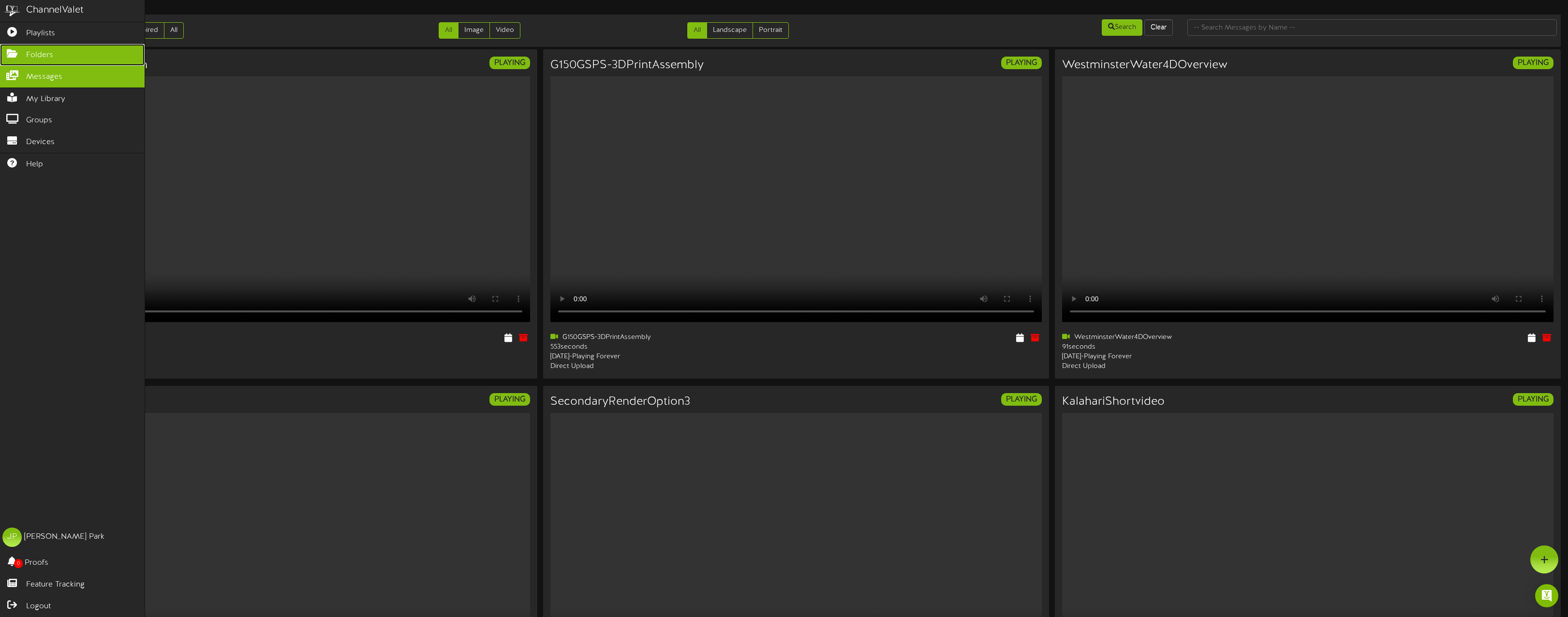
click at [14, 52] on icon at bounding box center [12, 52] width 24 height 7
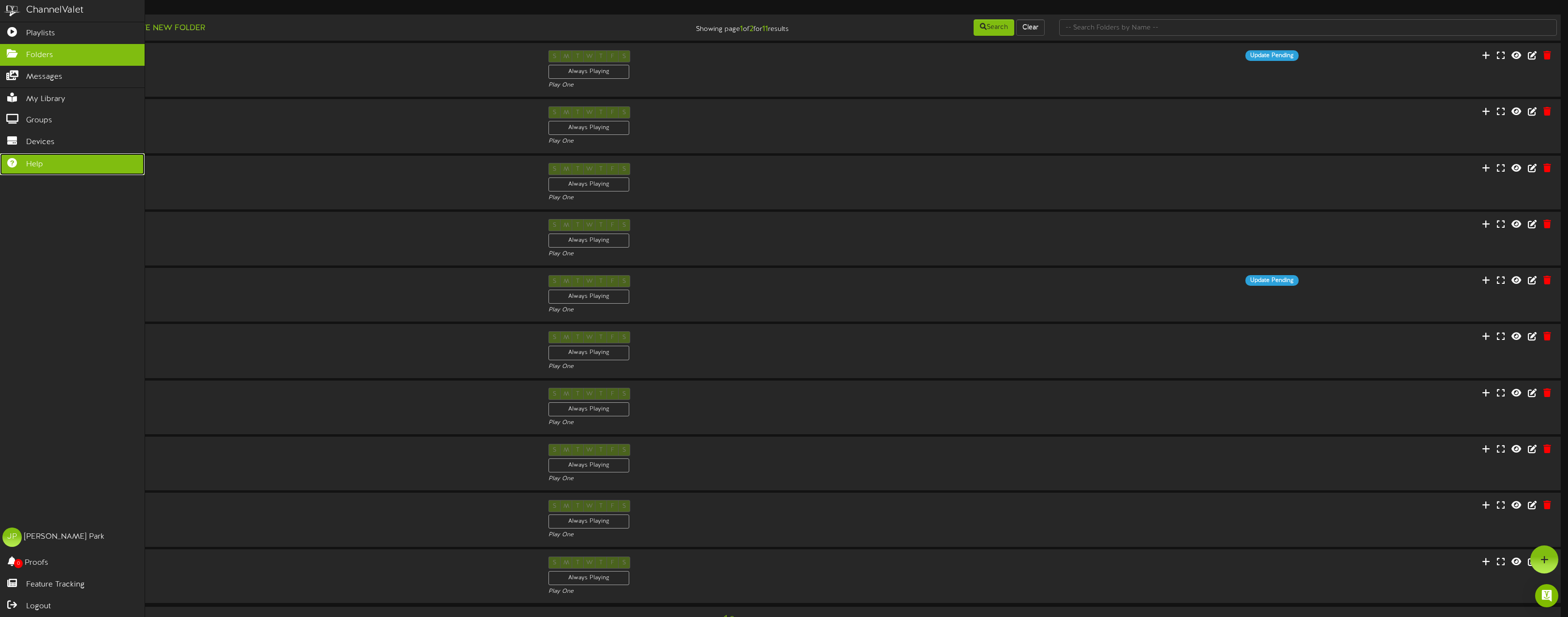
click at [27, 155] on link "Help" at bounding box center [72, 164] width 145 height 22
click at [19, 216] on div "ChannelValet Playlists Folders Messages My Library Groups Devices Help JP [PERS…" at bounding box center [72, 308] width 145 height 617
click at [38, 153] on link "Help" at bounding box center [72, 164] width 145 height 22
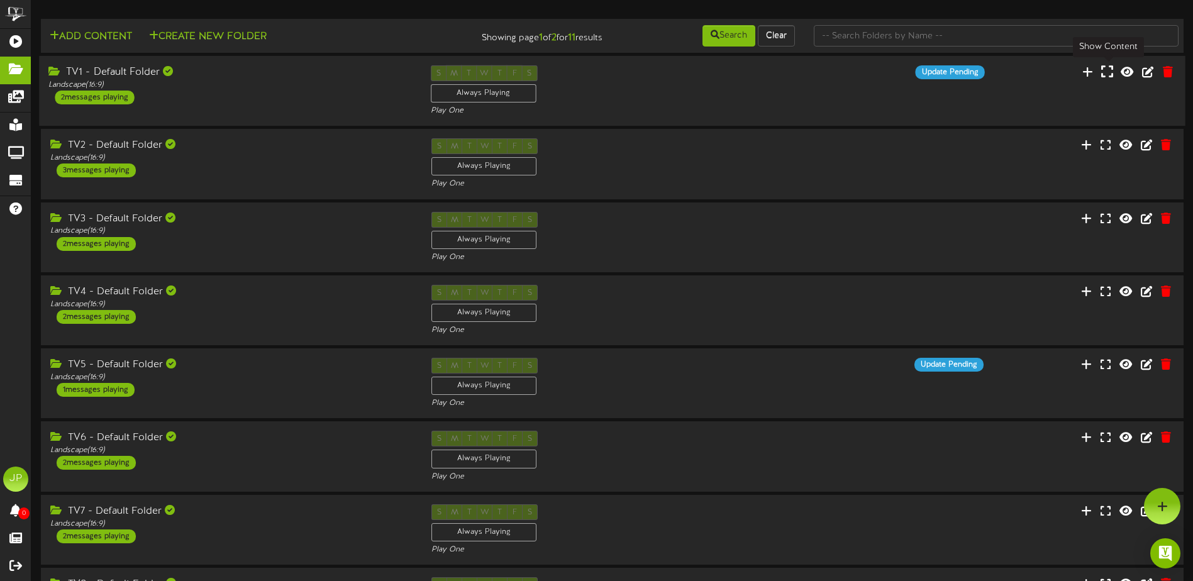
click at [1105, 72] on icon at bounding box center [1107, 72] width 12 height 14
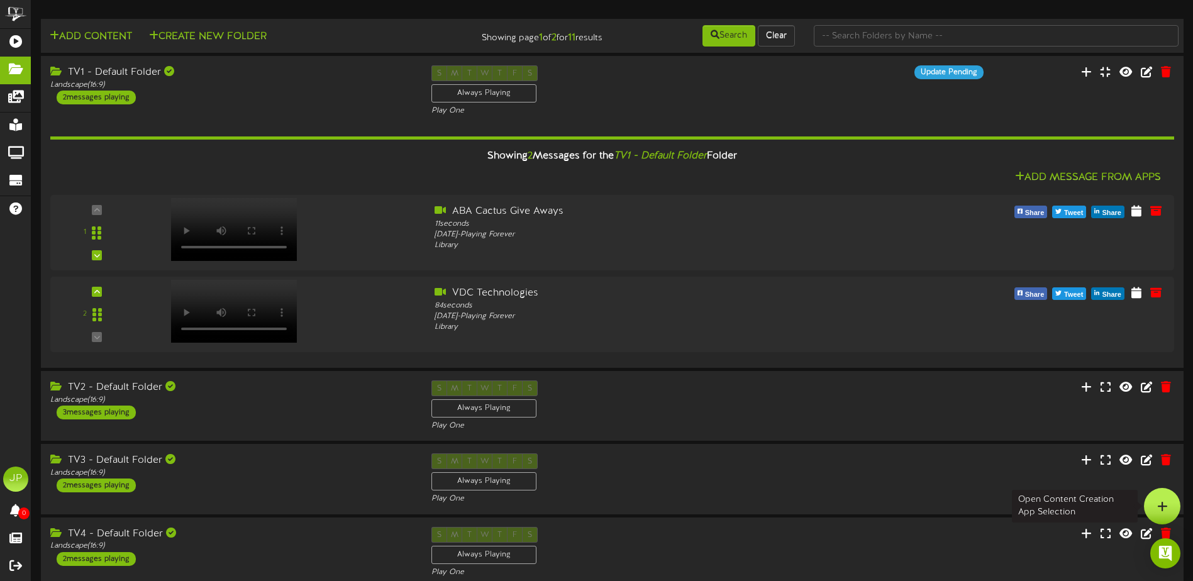
click at [1157, 503] on icon at bounding box center [1162, 505] width 11 height 11
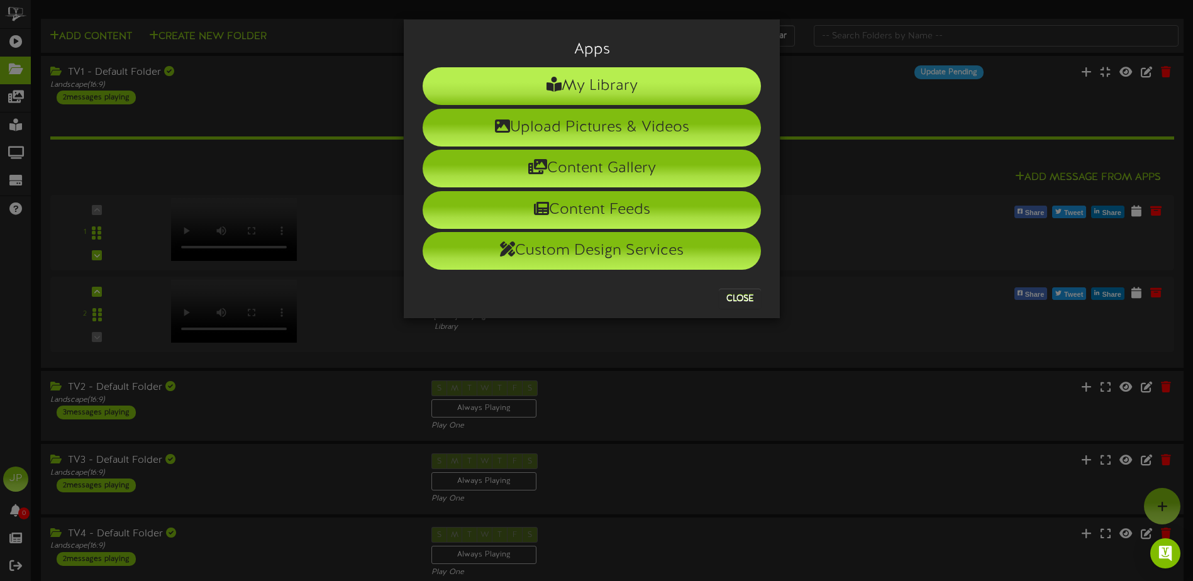
click at [631, 87] on li "My Library" at bounding box center [591, 86] width 338 height 38
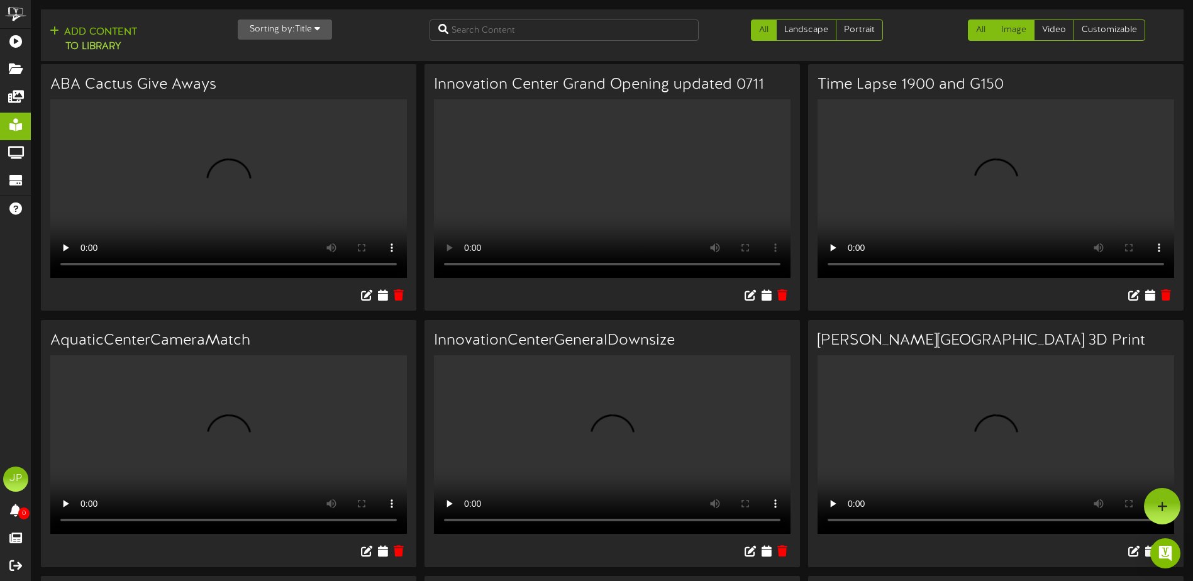
click at [1016, 33] on link "Image" at bounding box center [1013, 29] width 41 height 21
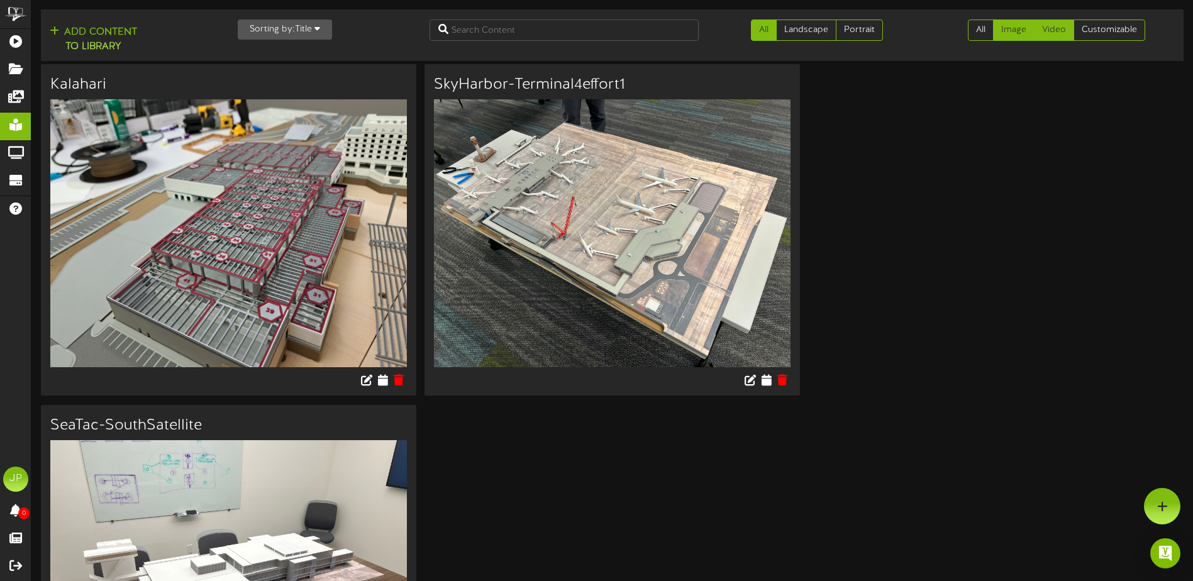
click at [1061, 29] on link "Video" at bounding box center [1054, 29] width 40 height 21
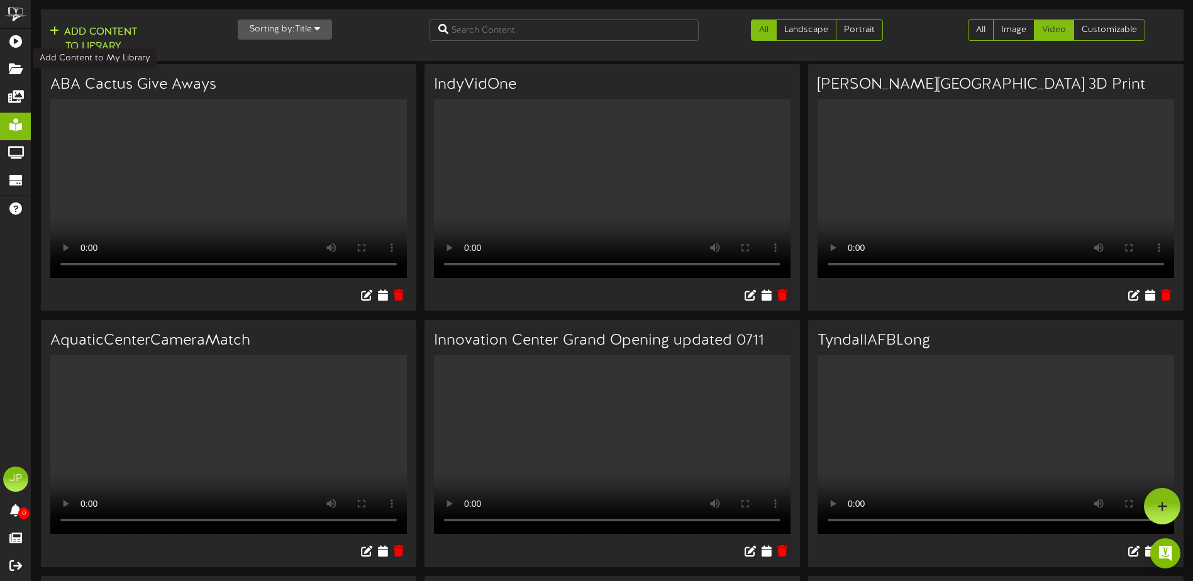
click at [131, 33] on button "Add Content to Library" at bounding box center [93, 40] width 95 height 30
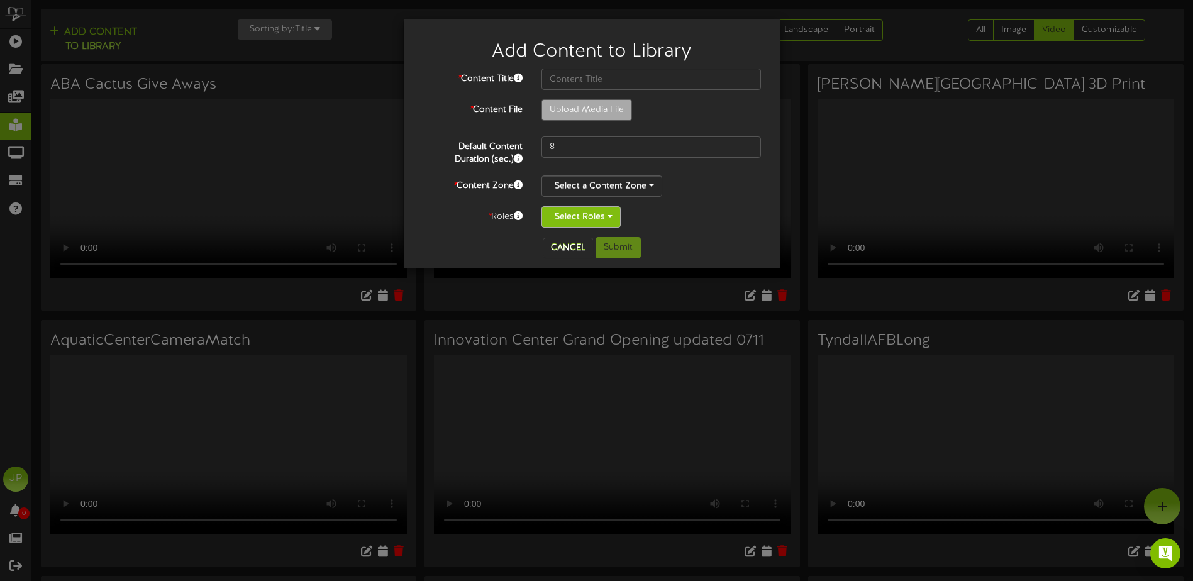
click at [610, 216] on button "Select Roles" at bounding box center [580, 216] width 79 height 21
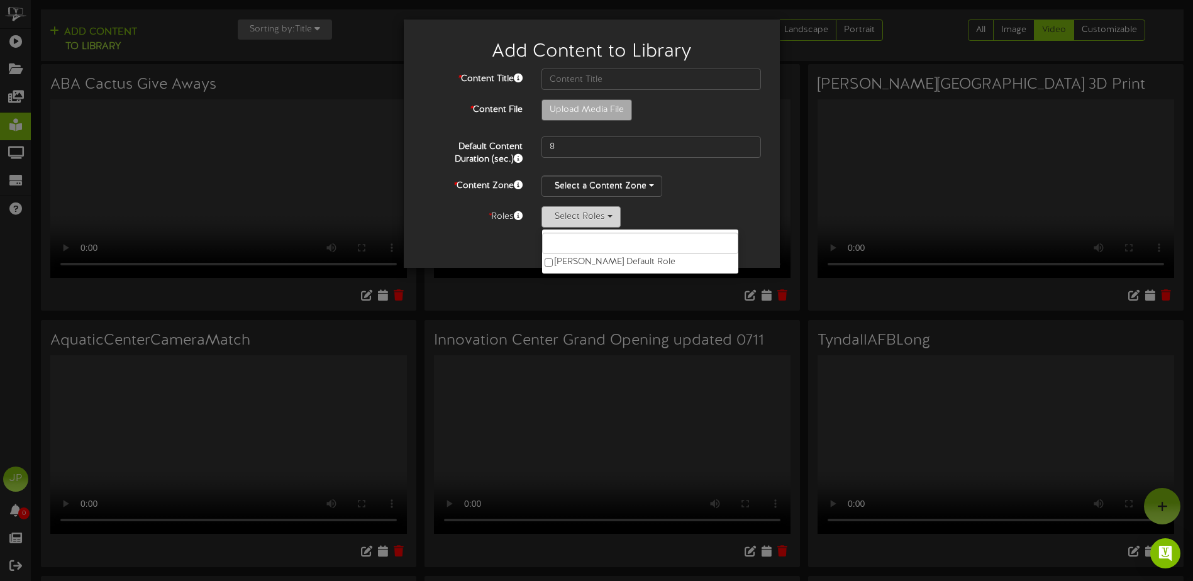
click at [610, 216] on button "Select Roles" at bounding box center [580, 216] width 79 height 21
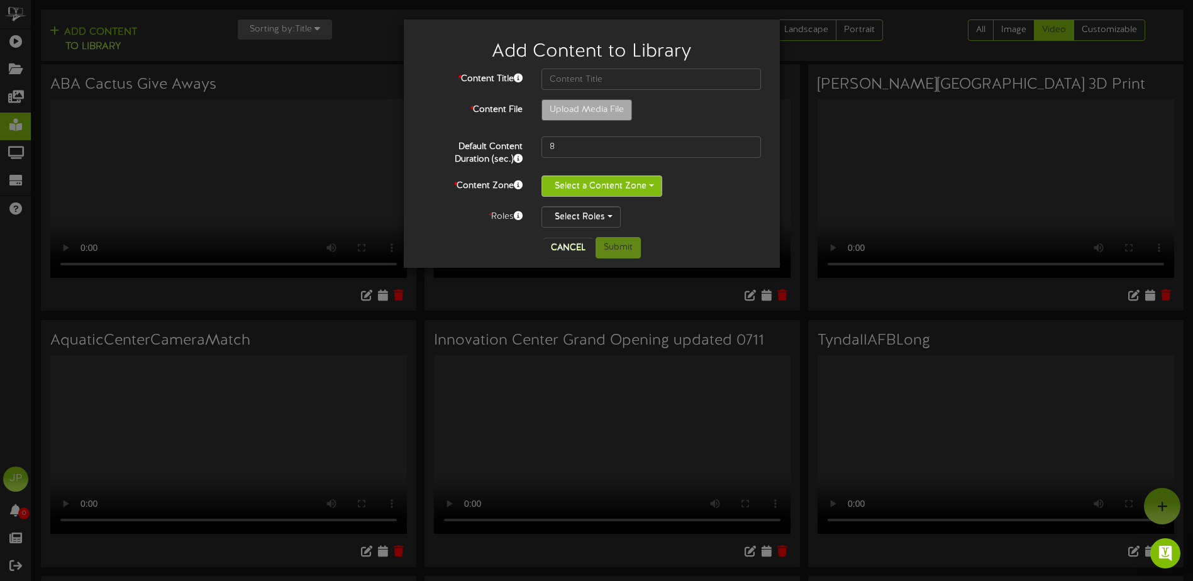
click at [651, 186] on span "button" at bounding box center [651, 185] width 5 height 3
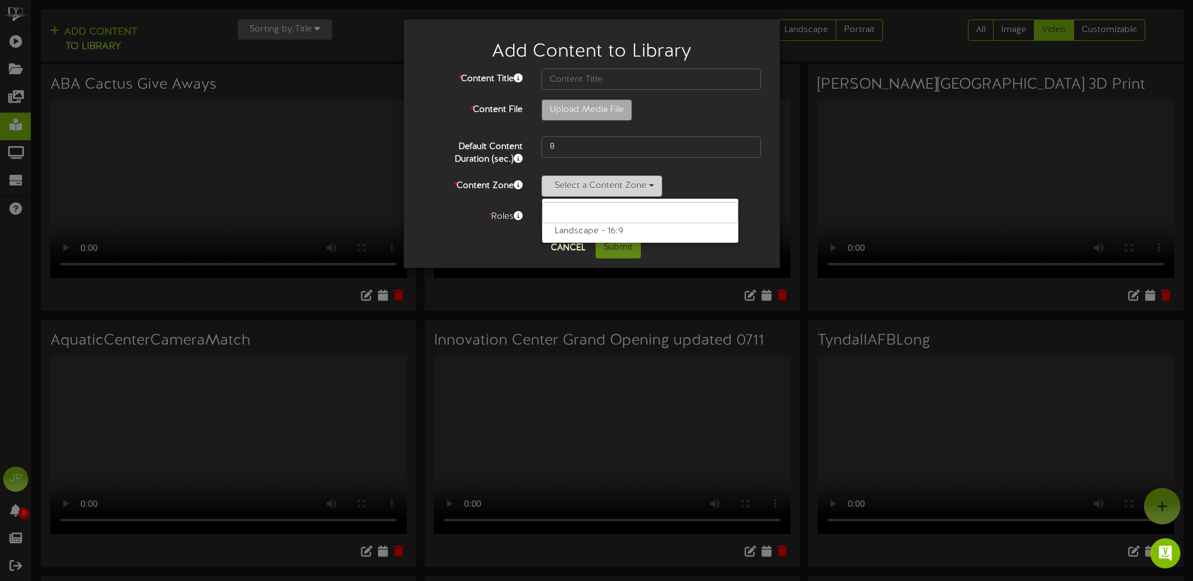
click at [651, 186] on span "button" at bounding box center [651, 185] width 5 height 3
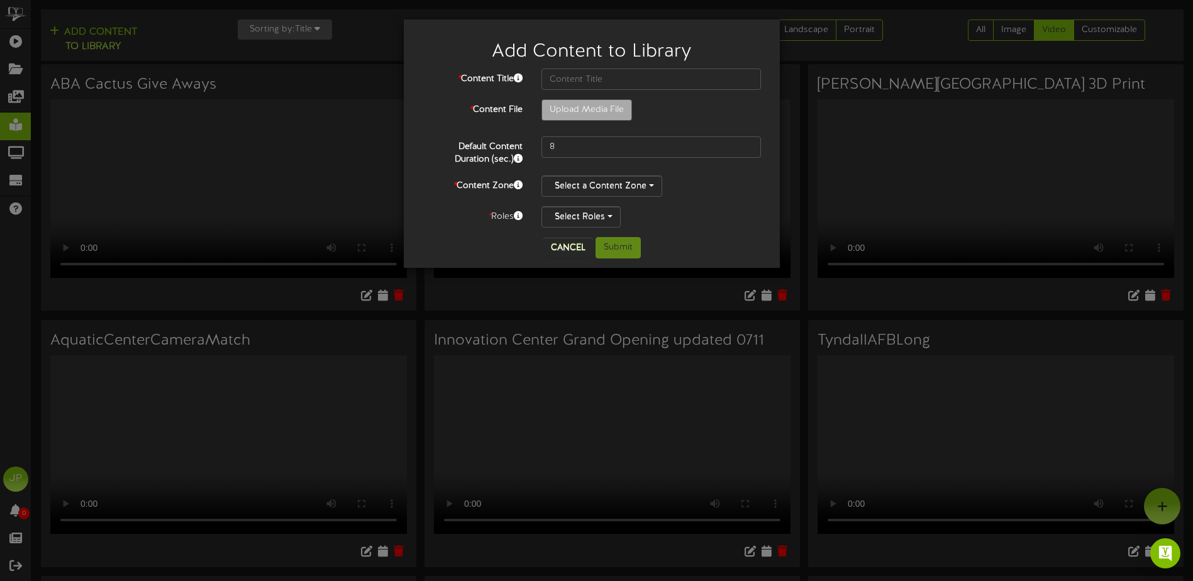
click at [702, 189] on div "Select a Content Zone Landscape - 16:9" at bounding box center [650, 185] width 219 height 21
click at [565, 246] on button "Cancel" at bounding box center [568, 248] width 50 height 20
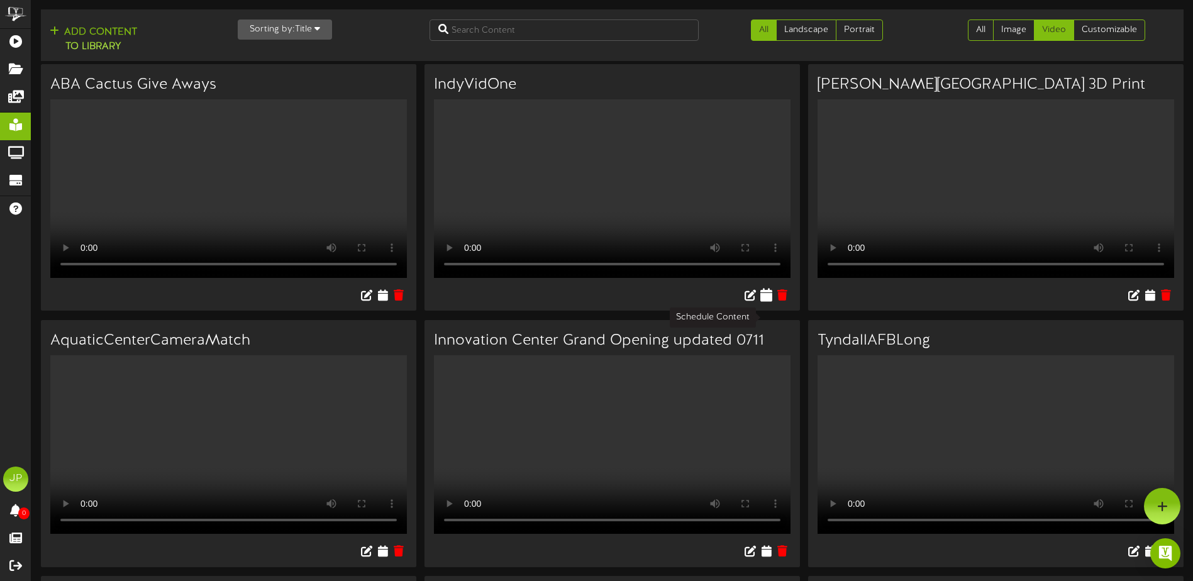
click at [766, 301] on icon at bounding box center [767, 294] width 12 height 14
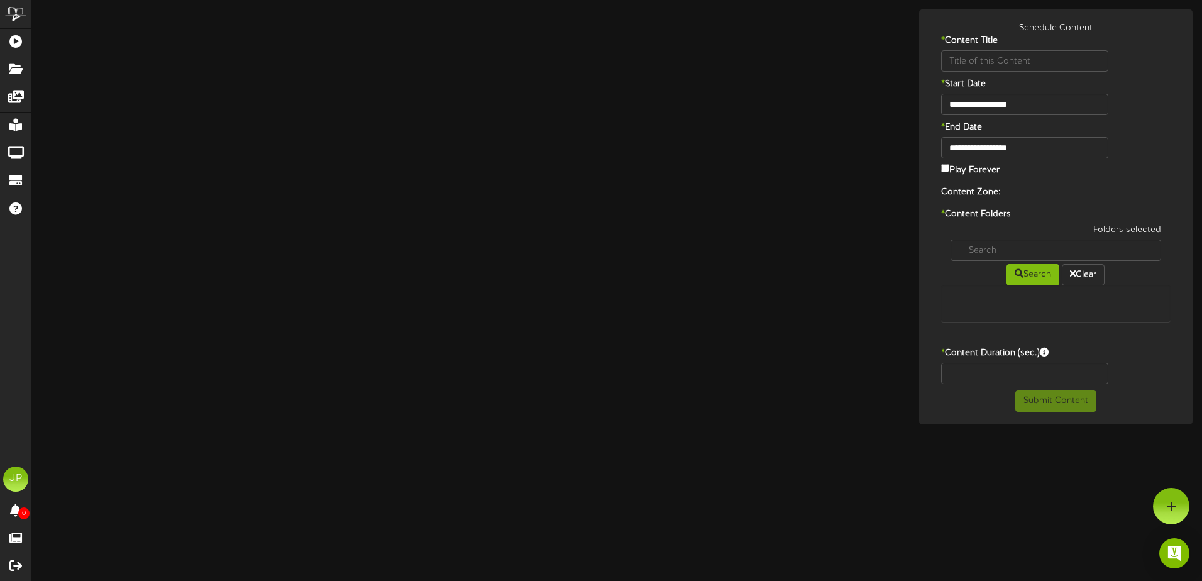
type input "IndyVidOne"
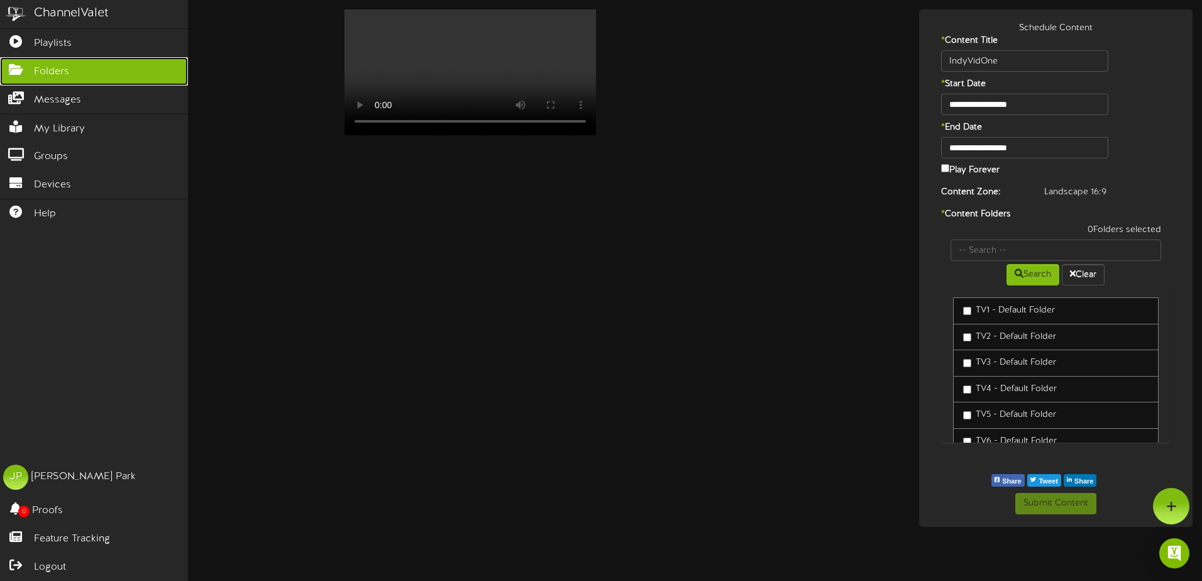
click at [36, 65] on span "Folders" at bounding box center [51, 72] width 35 height 14
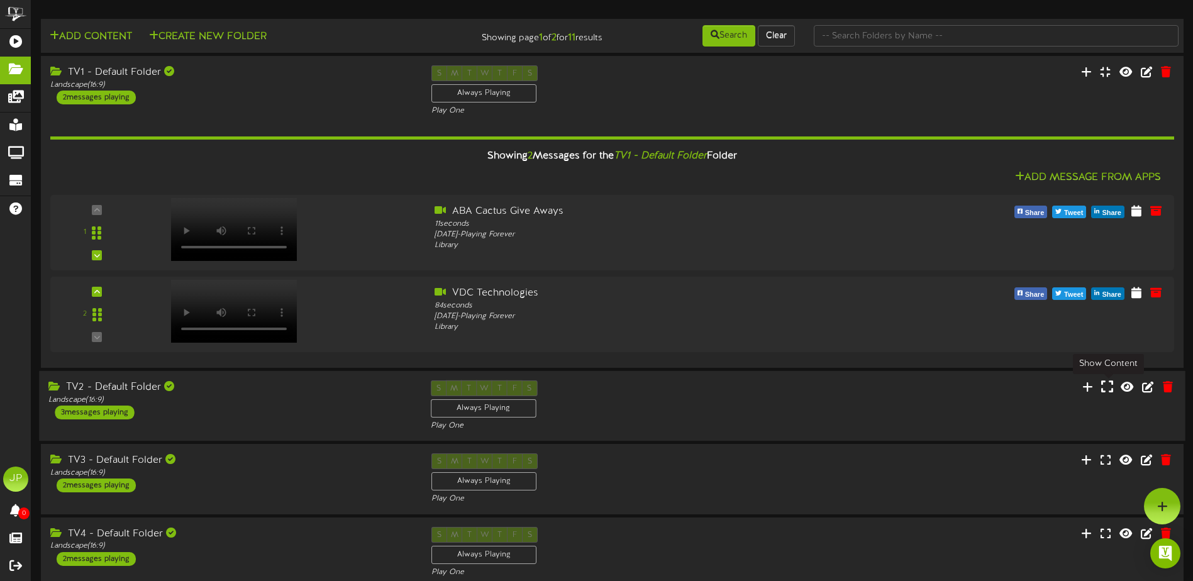
click at [1111, 387] on icon at bounding box center [1107, 386] width 12 height 14
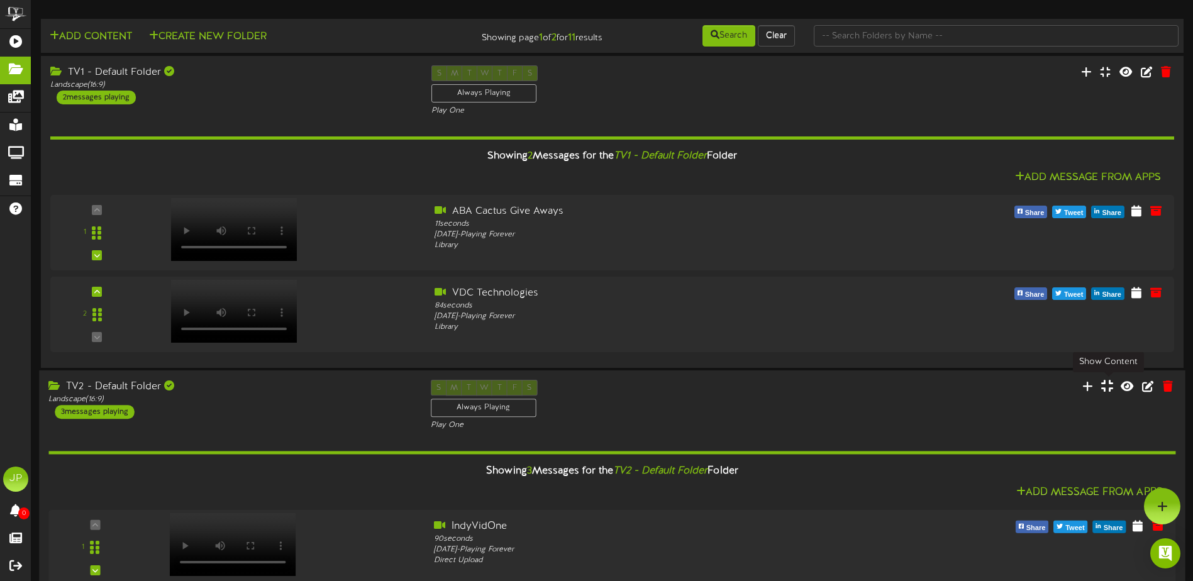
click at [1109, 387] on icon at bounding box center [1107, 386] width 12 height 14
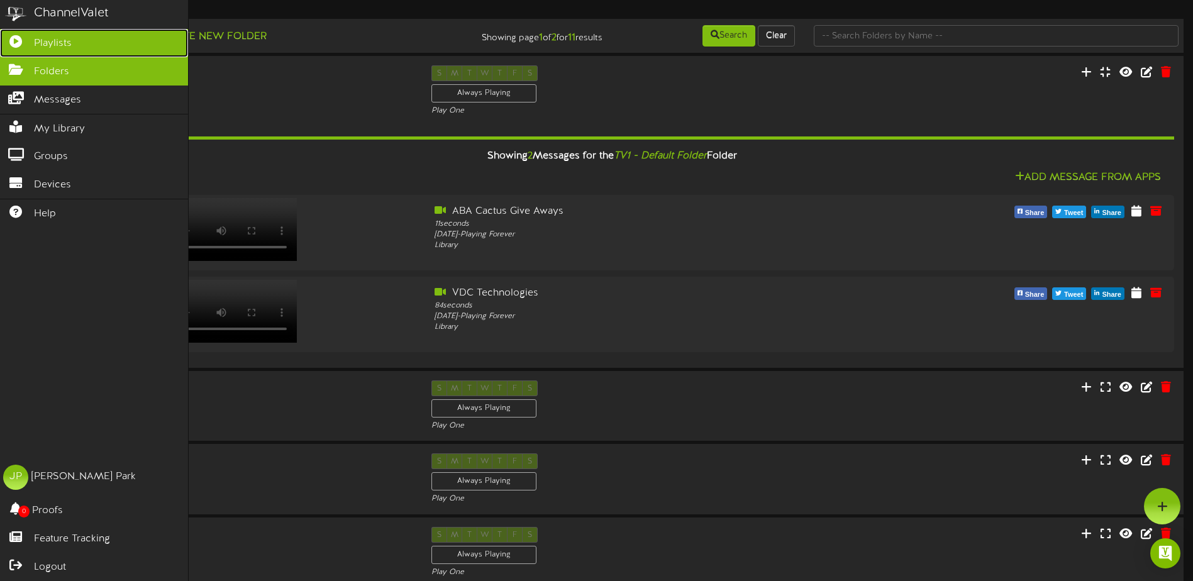
click at [61, 43] on span "Playlists" at bounding box center [53, 43] width 38 height 14
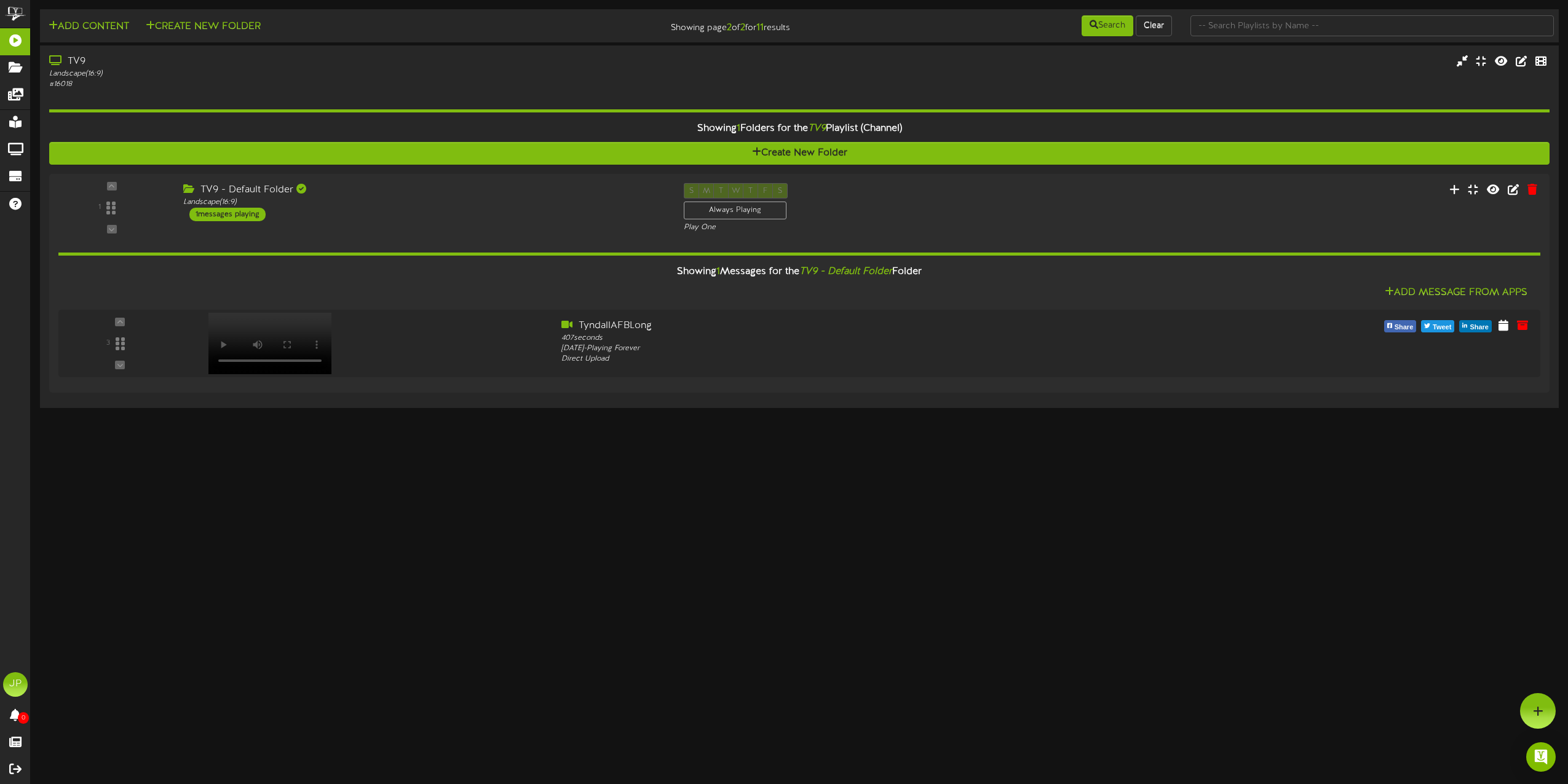
click at [1166, 412] on html "ChannelValet Playlists Folders Messages My Library Groups Devices Help JP [PERS…" at bounding box center [784, 205] width 1568 height 412
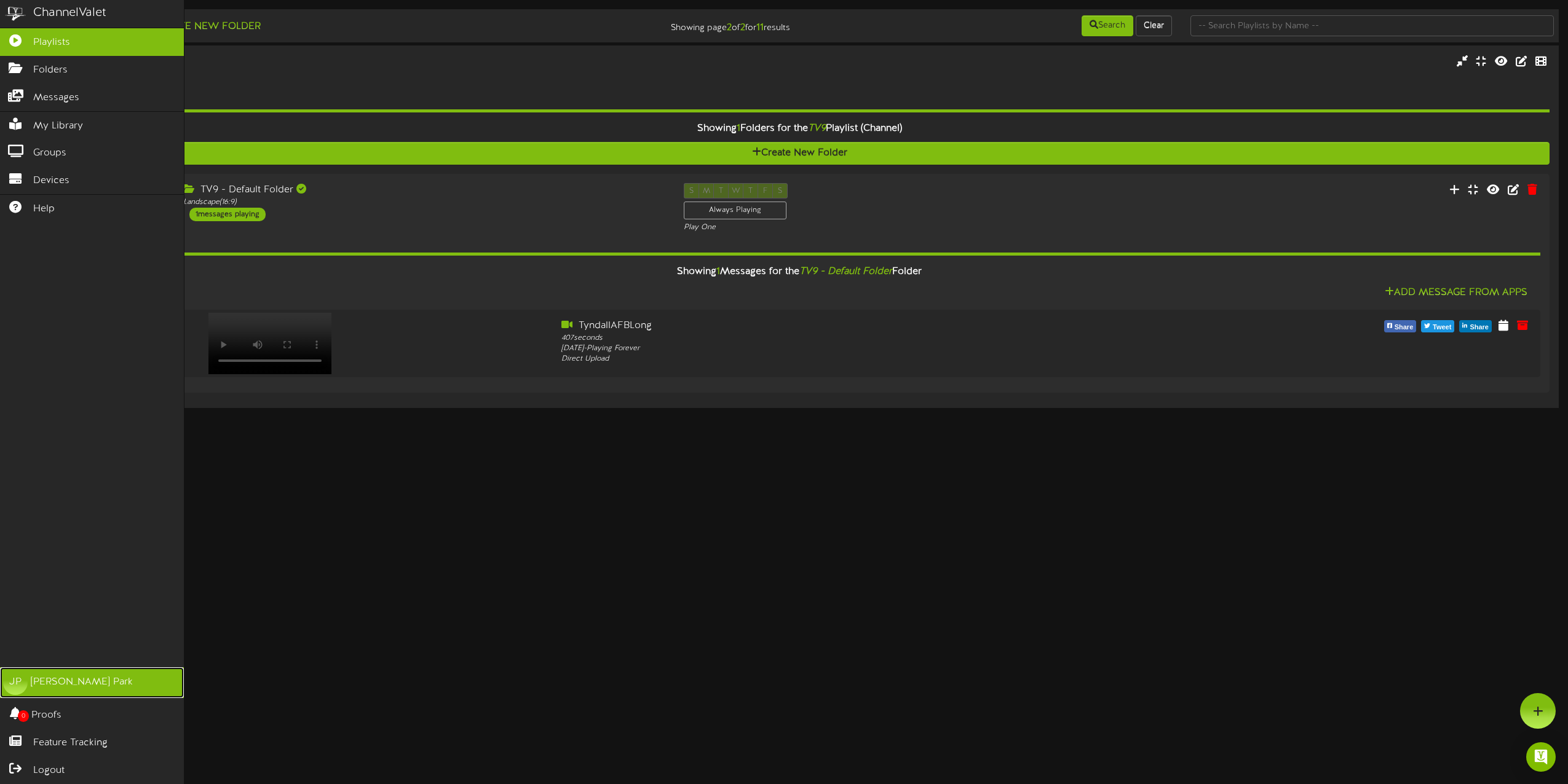
click at [22, 655] on div "JP" at bounding box center [15, 682] width 24 height 24
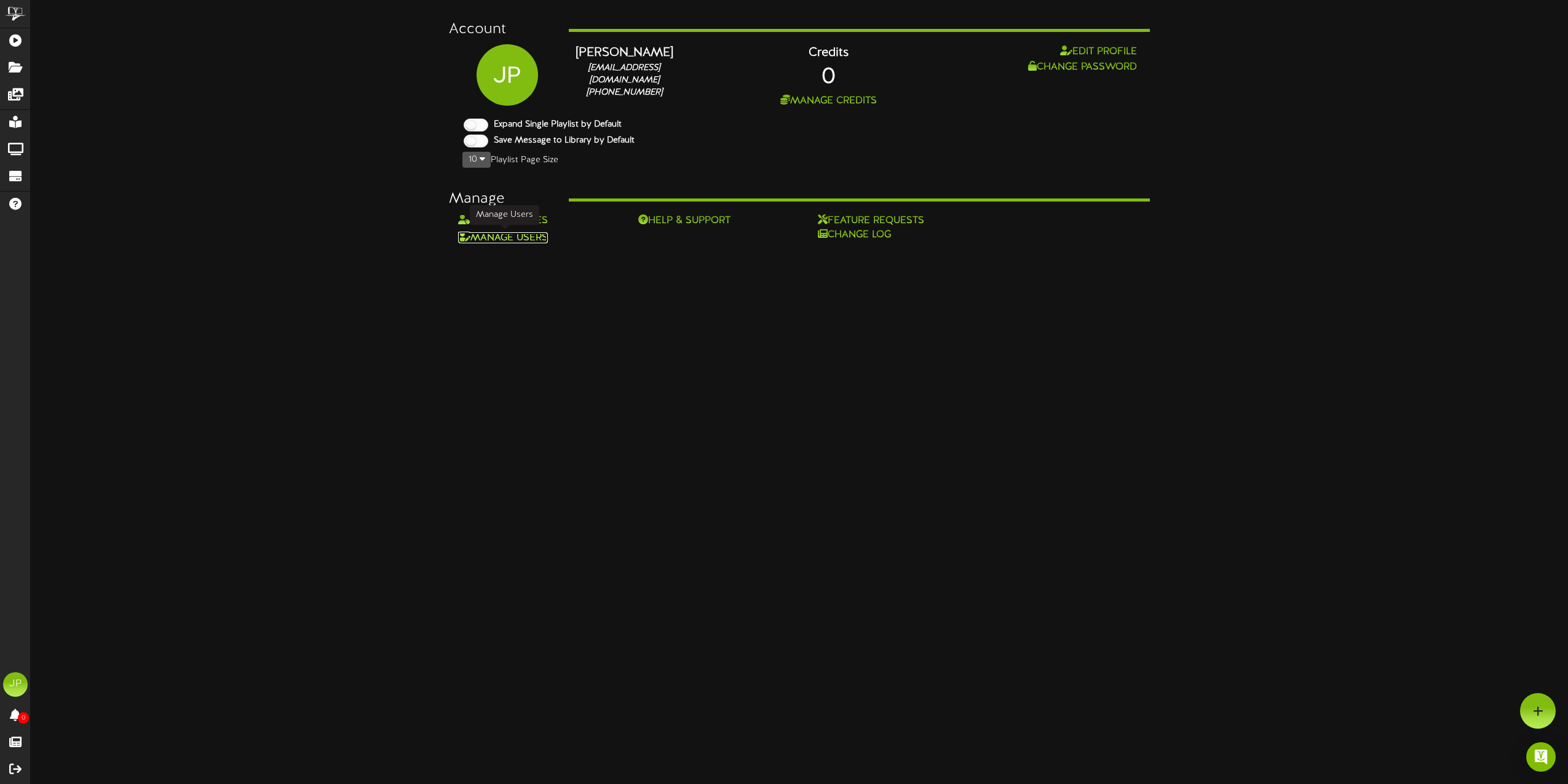
click at [529, 239] on link "Manage Users" at bounding box center [503, 238] width 90 height 11
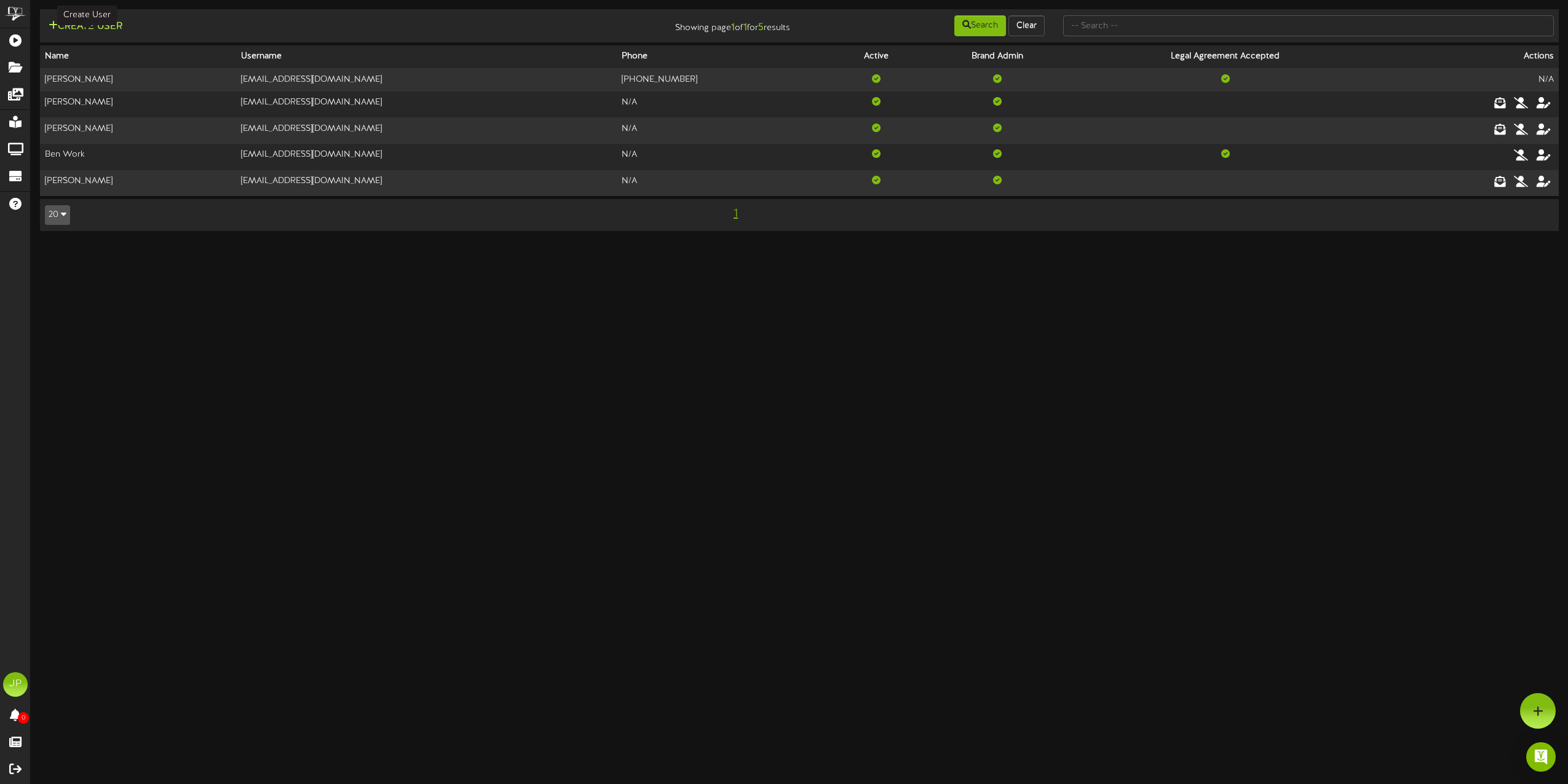
click at [107, 29] on button "Create User" at bounding box center [85, 26] width 81 height 16
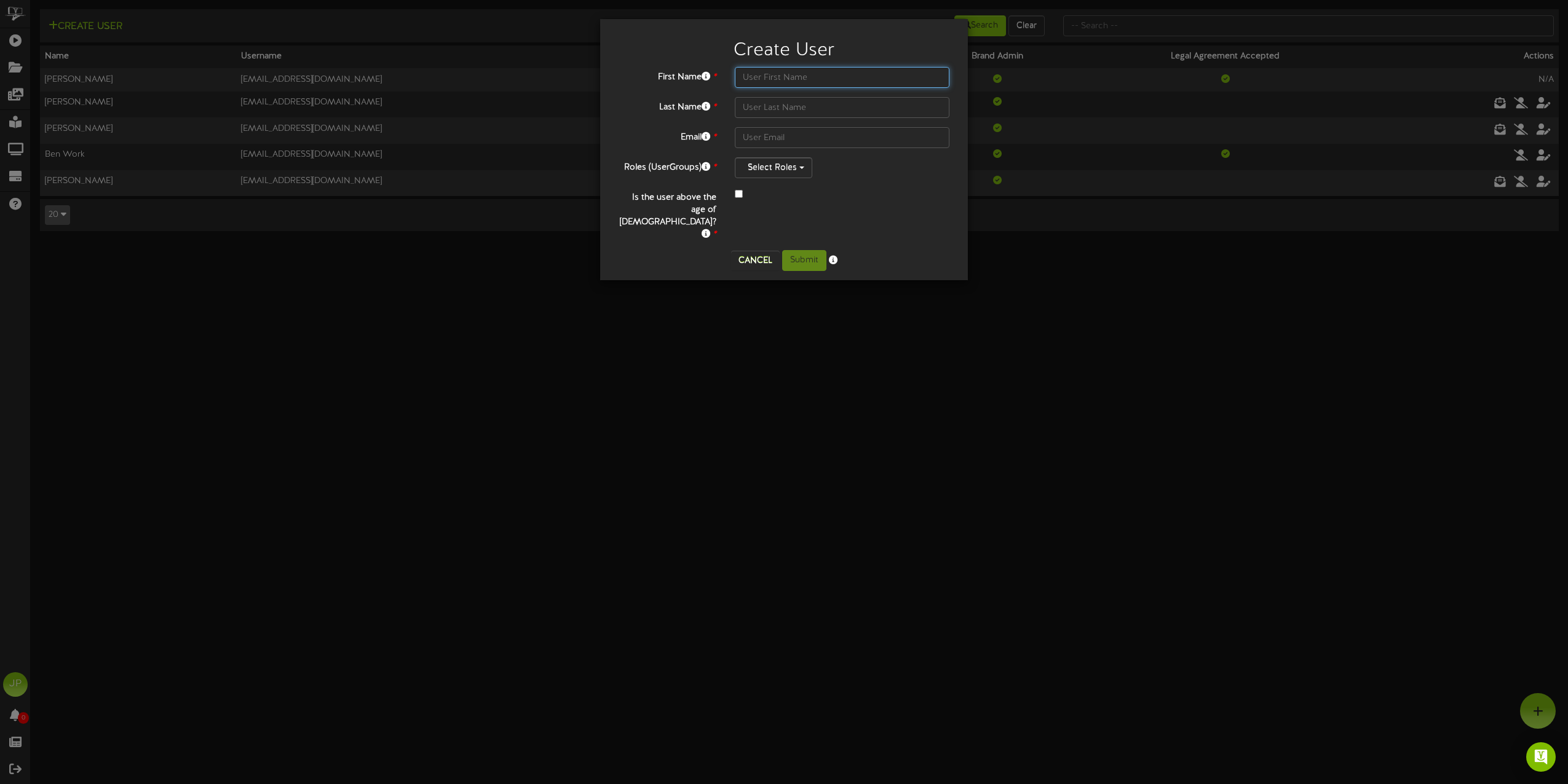
type input "[EMAIL_ADDRESS][DOMAIN_NAME]"
paste input "[EMAIL_ADDRESS][DOMAIN_NAME]"
type input "[EMAIL_ADDRESS][DOMAIN_NAME]"
drag, startPoint x: 859, startPoint y: 75, endPoint x: 718, endPoint y: 75, distance: 141.0
click at [718, 75] on div "First Name * [EMAIL_ADDRESS][DOMAIN_NAME]" at bounding box center [784, 77] width 349 height 21
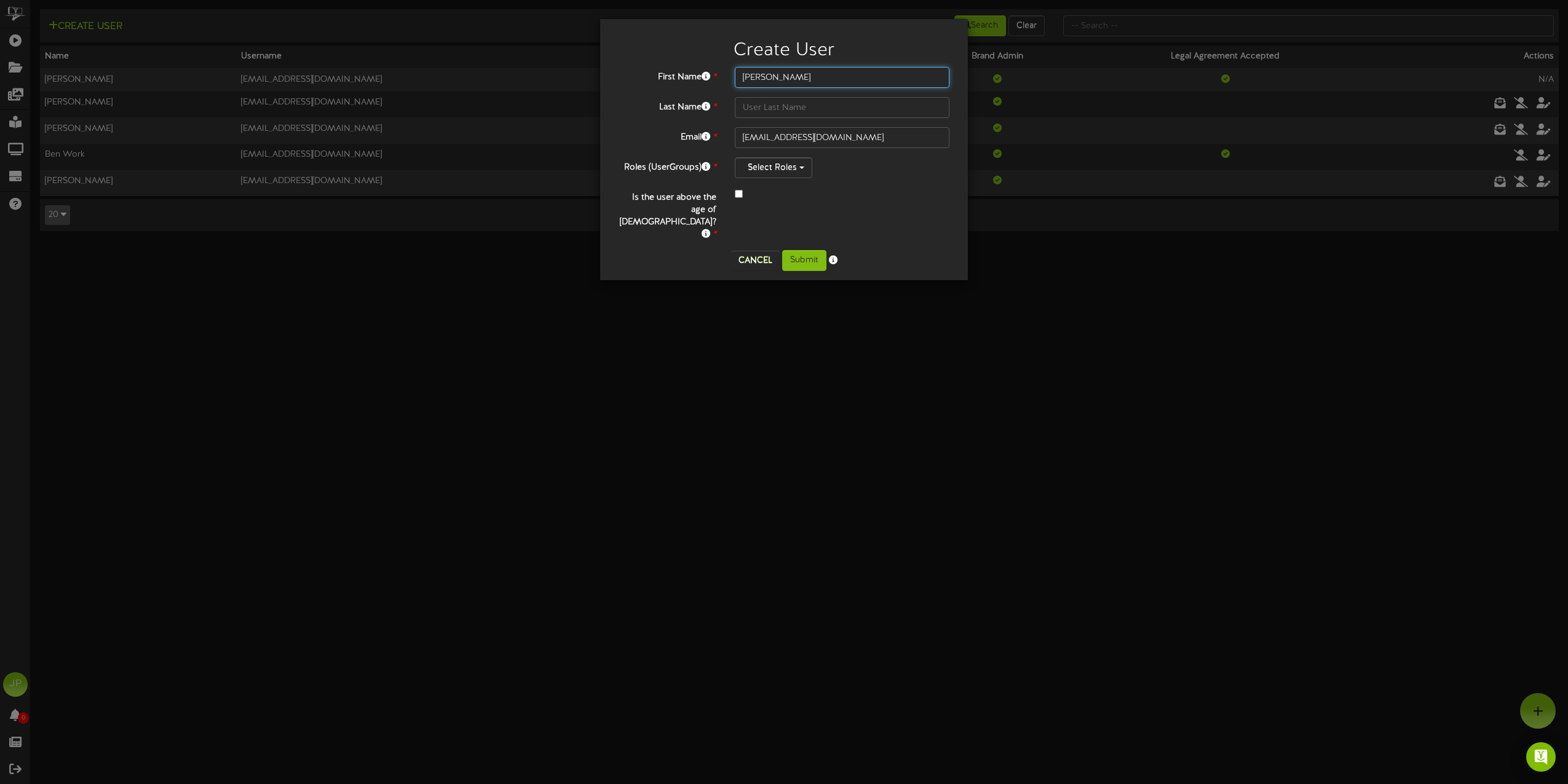
type input "[PERSON_NAME]"
click at [807, 172] on button "Select Roles" at bounding box center [773, 167] width 77 height 21
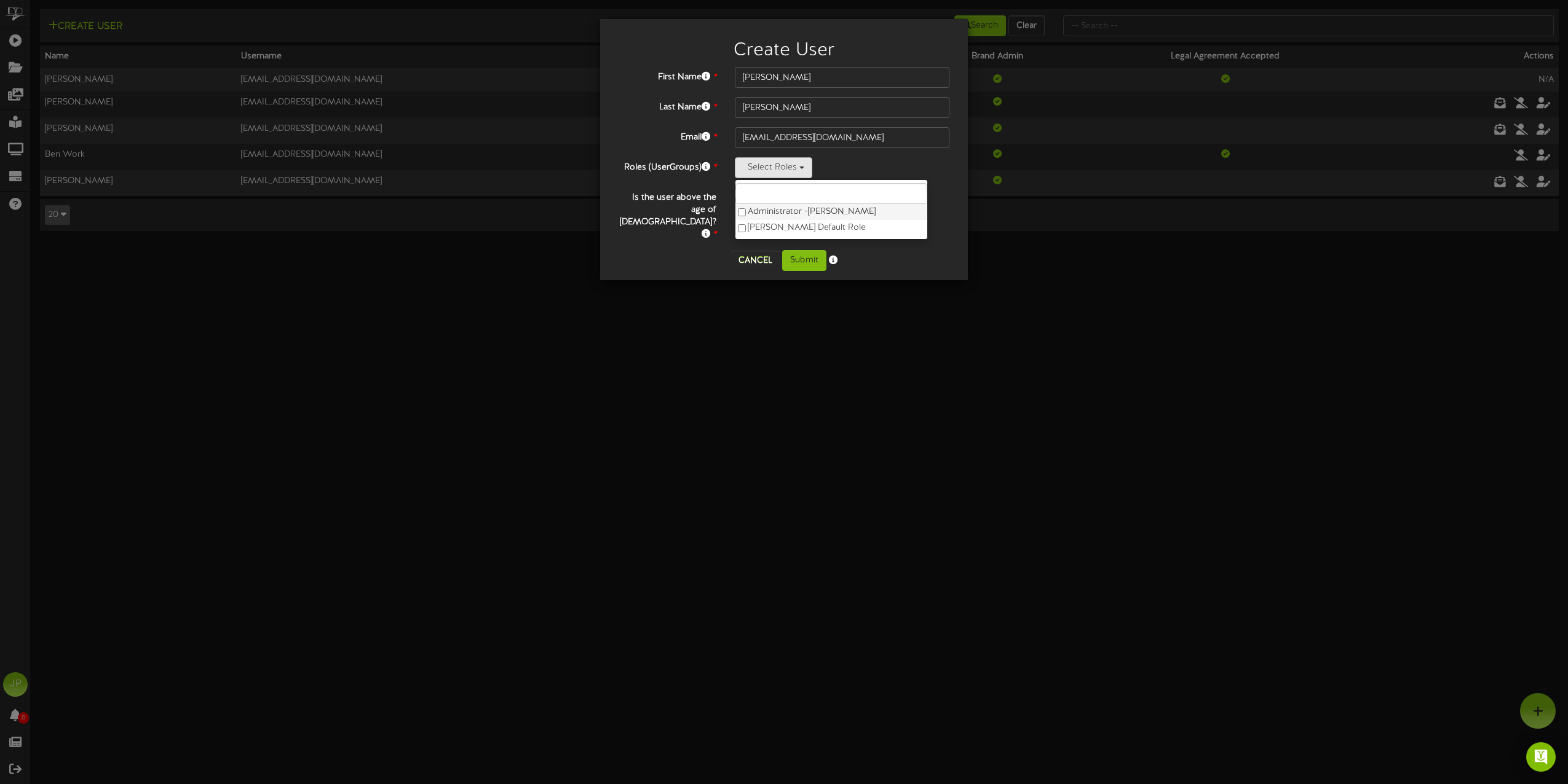
click at [763, 211] on label "Administrator - [PERSON_NAME]" at bounding box center [831, 212] width 192 height 16
click at [886, 169] on div "2 items selected Administrator - [GEOGRAPHIC_DATA][PERSON_NAME] [PERSON_NAME] D…" at bounding box center [841, 167] width 214 height 21
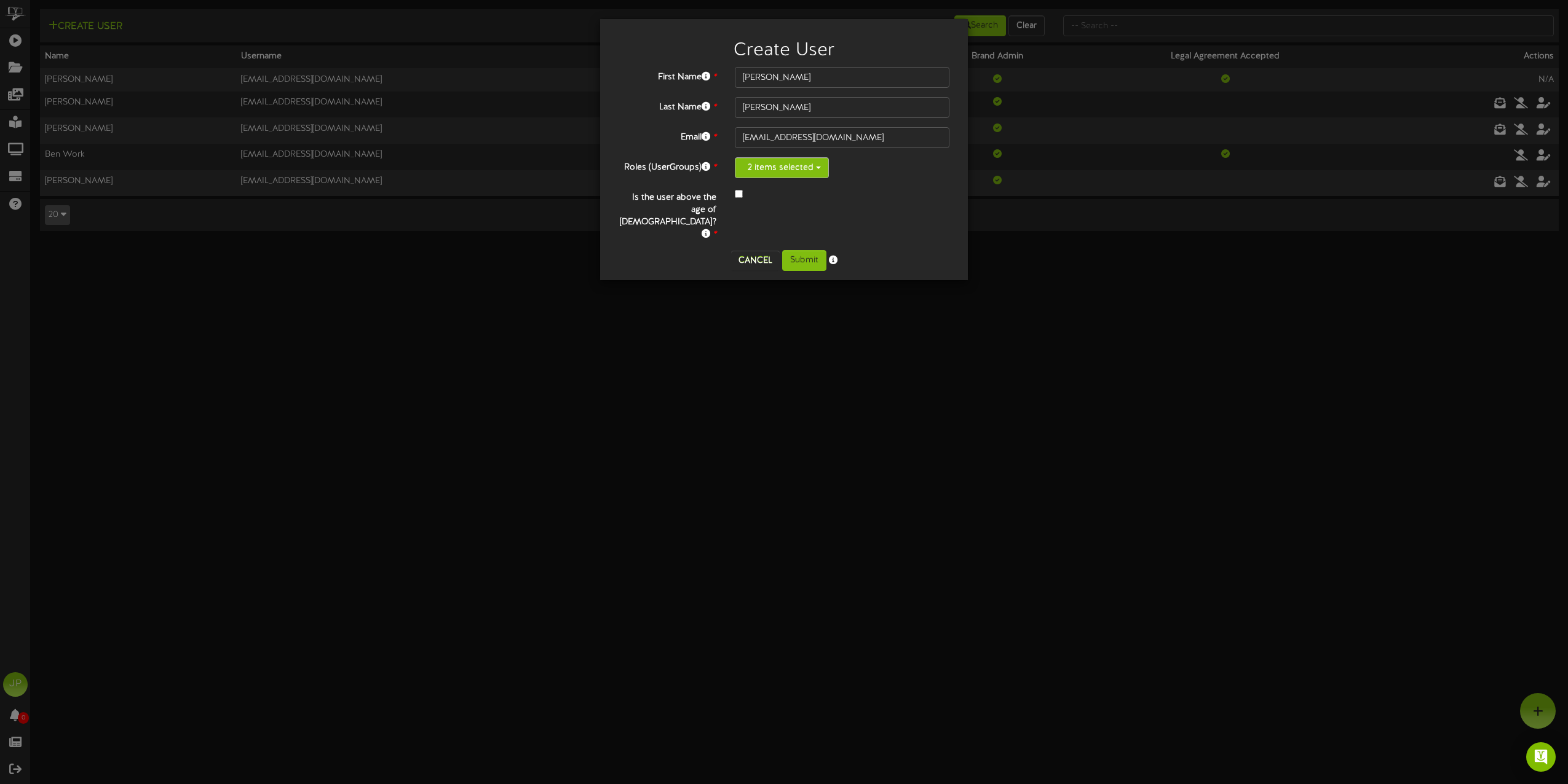
click at [818, 174] on button "2 items selected" at bounding box center [782, 167] width 94 height 21
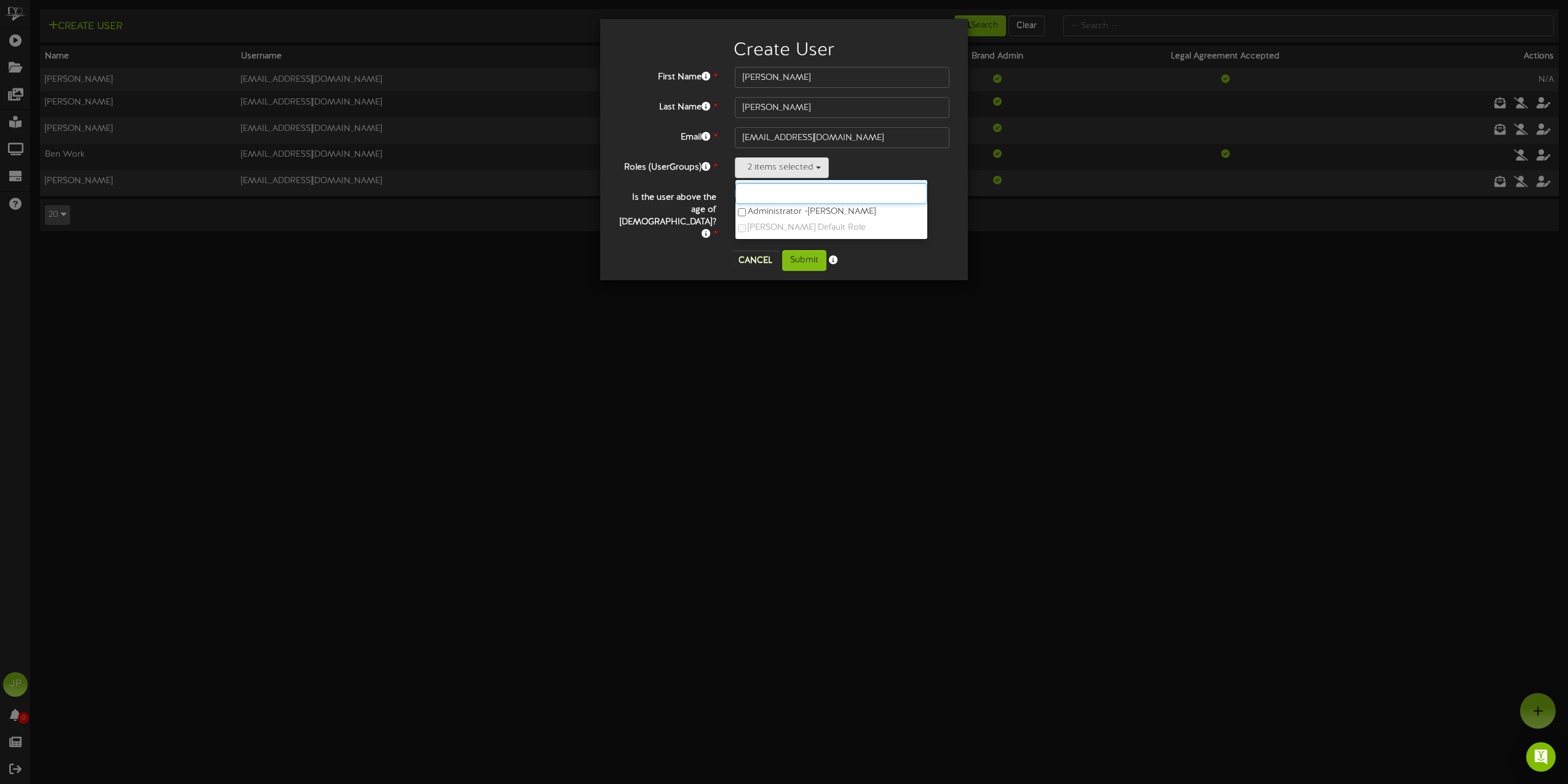
click at [823, 192] on input "text" at bounding box center [831, 193] width 192 height 21
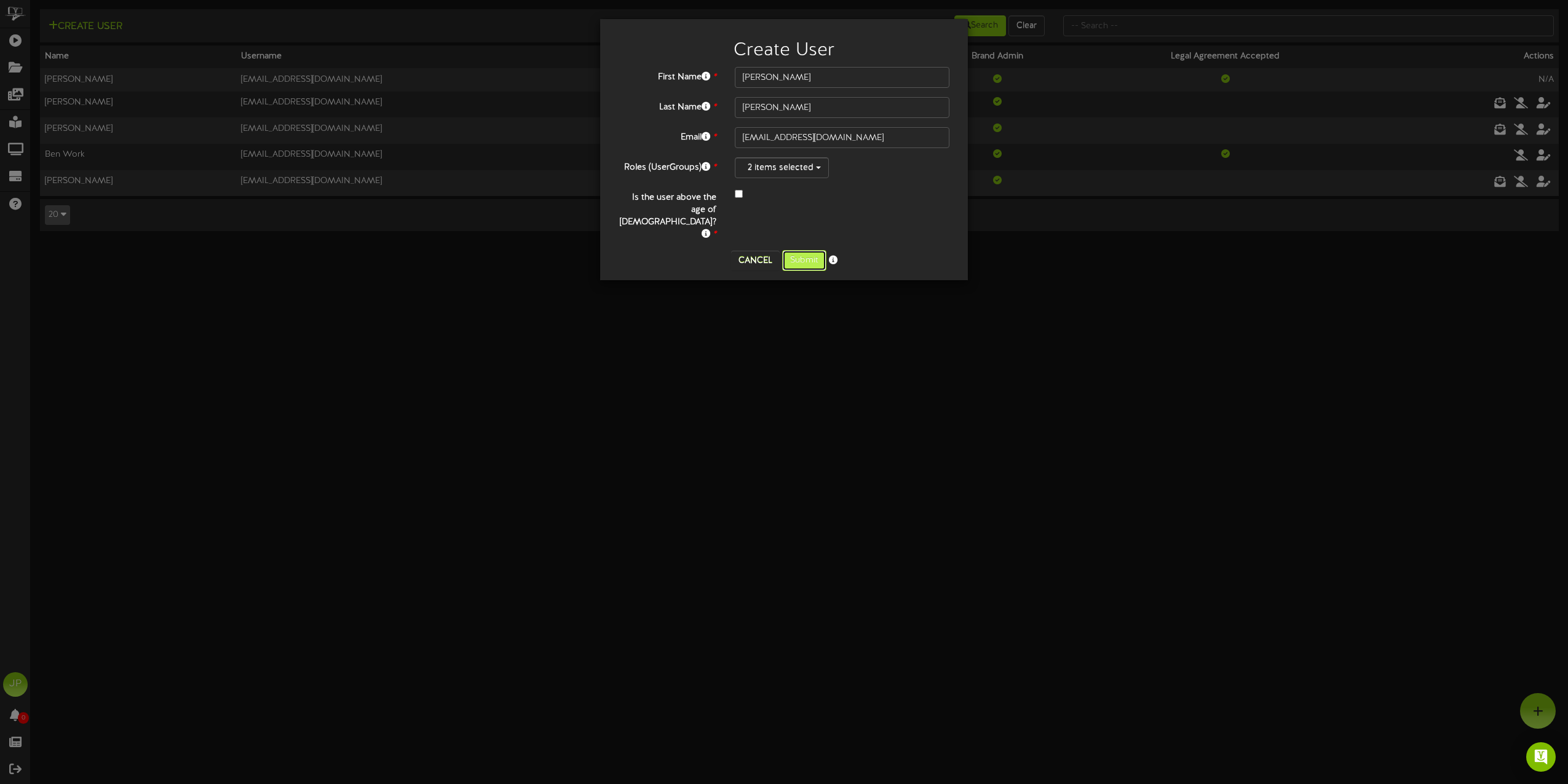
click at [807, 250] on button "Submit" at bounding box center [804, 260] width 44 height 21
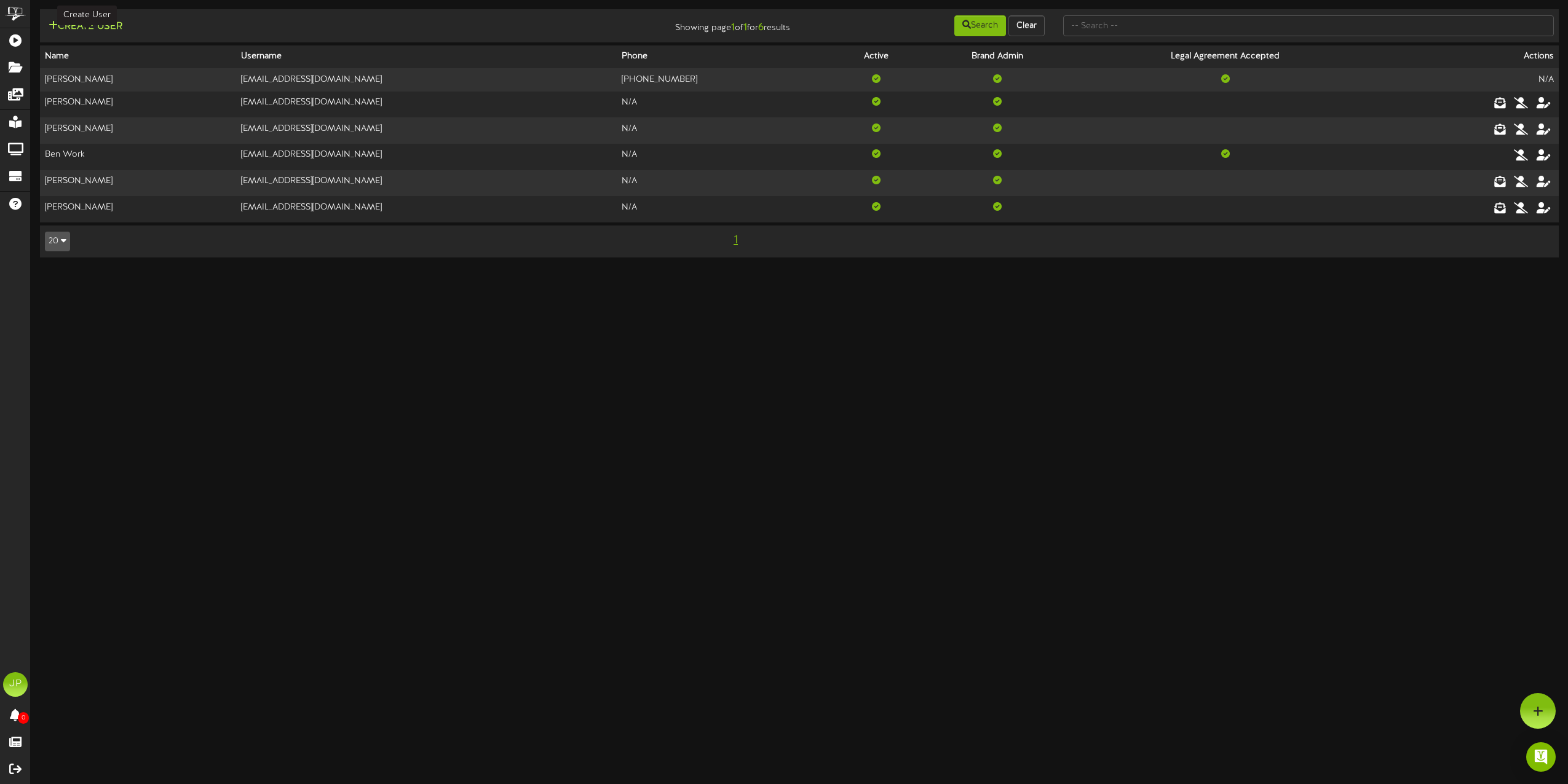
click at [103, 27] on button "Create User" at bounding box center [85, 26] width 81 height 16
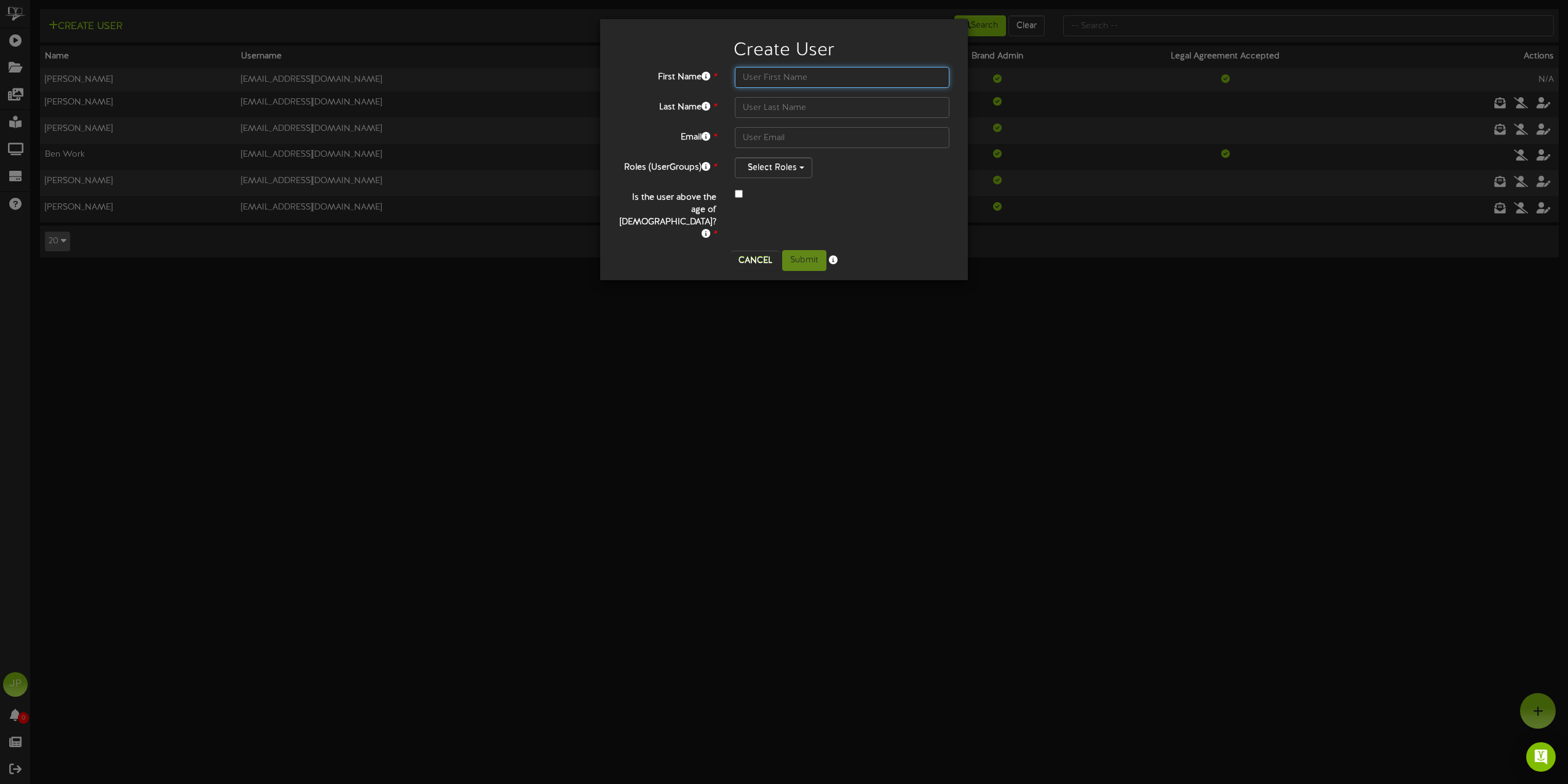
click at [769, 75] on input "text" at bounding box center [841, 77] width 214 height 21
type input "Page"
type input "[PERSON_NAME]"
paste input "[EMAIL_ADDRESS][DOMAIN_NAME]"
type input "[EMAIL_ADDRESS][DOMAIN_NAME]"
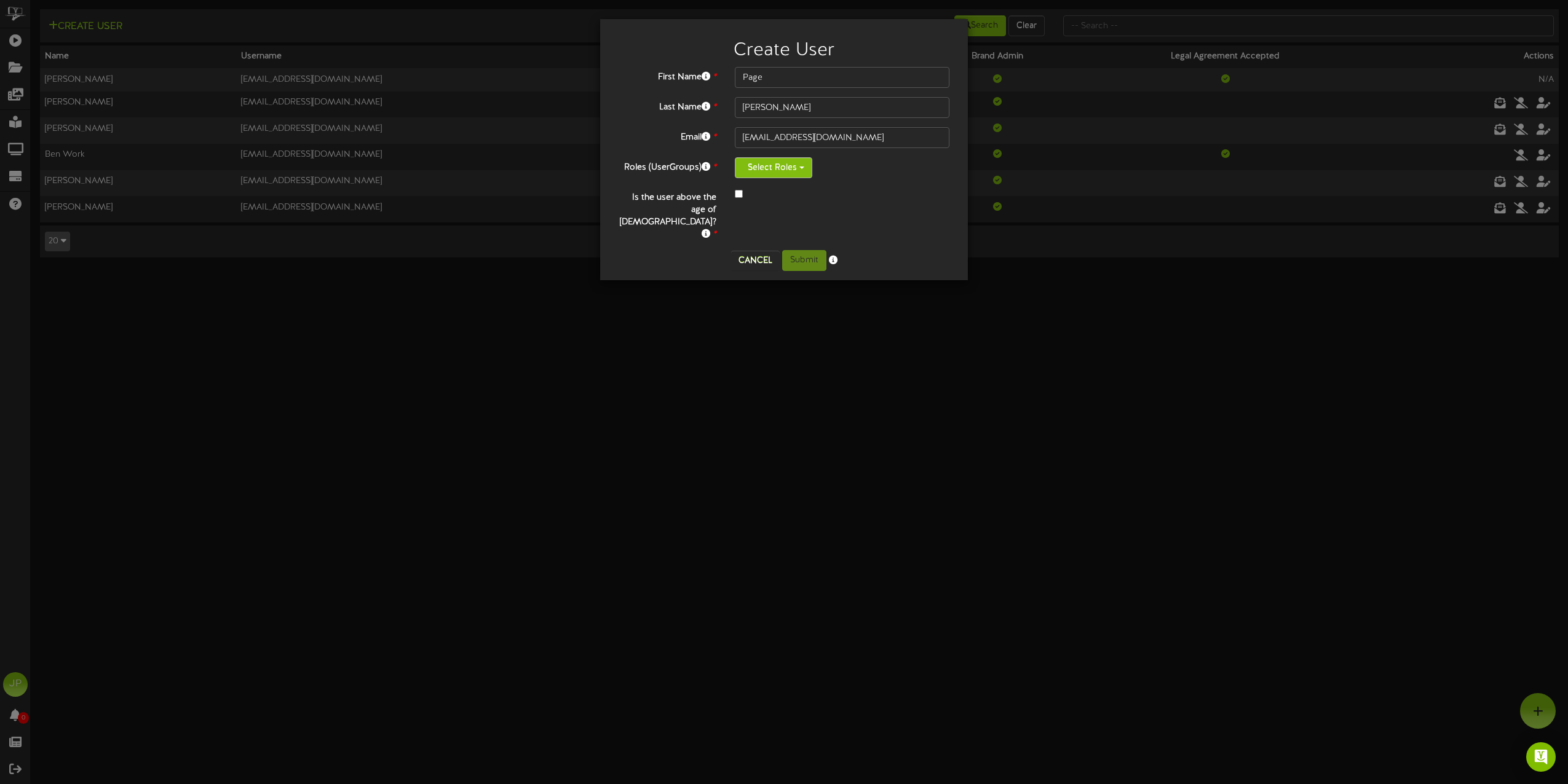
click at [801, 171] on button "Select Roles" at bounding box center [773, 167] width 77 height 21
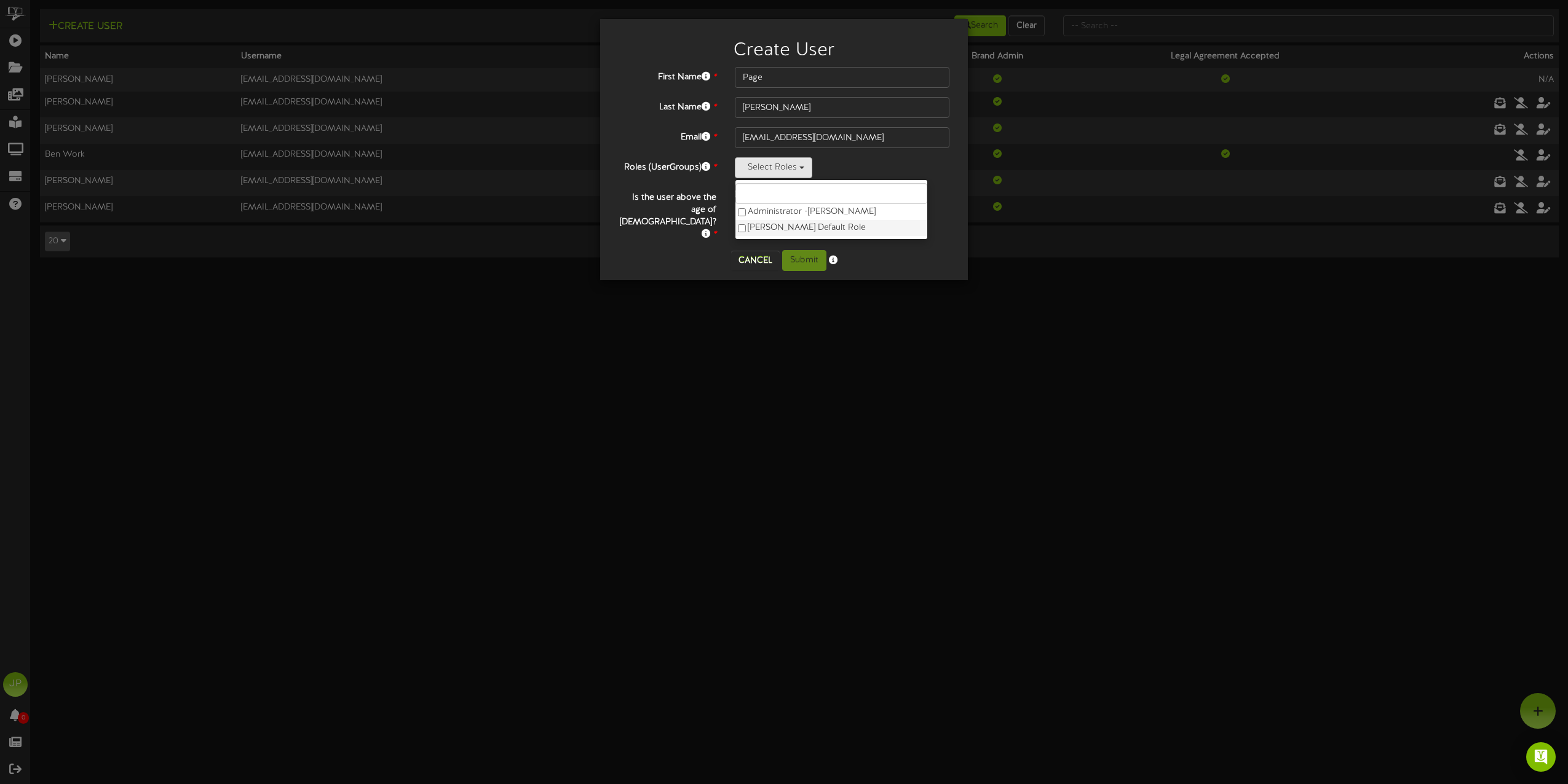
click at [765, 232] on label "[PERSON_NAME] Default Role" at bounding box center [831, 228] width 192 height 16
click at [771, 211] on label "Administrator - [PERSON_NAME]" at bounding box center [831, 212] width 192 height 16
click at [919, 207] on div "Is the user above the age of [DEMOGRAPHIC_DATA]? *" at bounding box center [784, 214] width 349 height 54
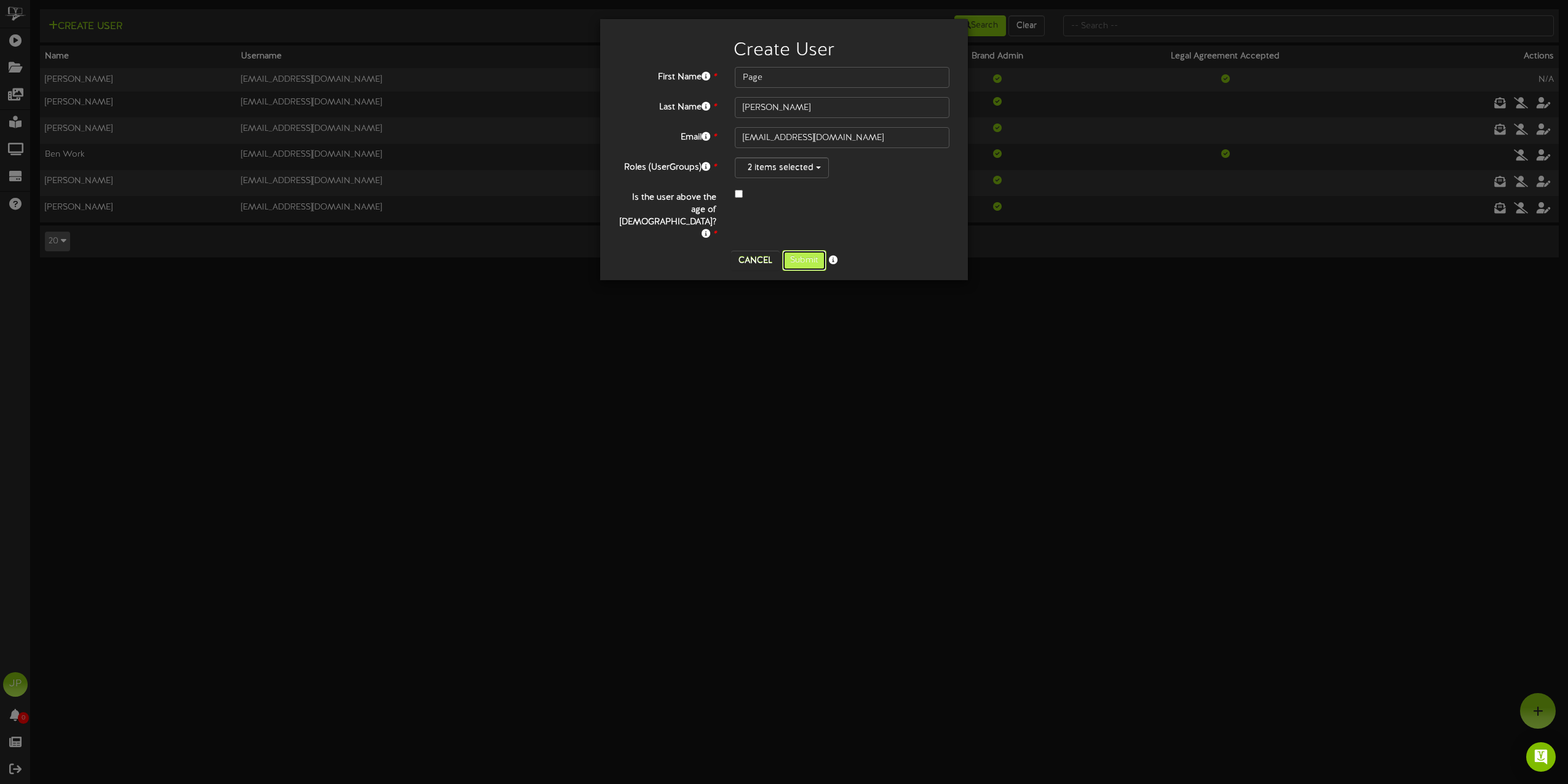
click at [812, 250] on button "Submit" at bounding box center [804, 260] width 44 height 21
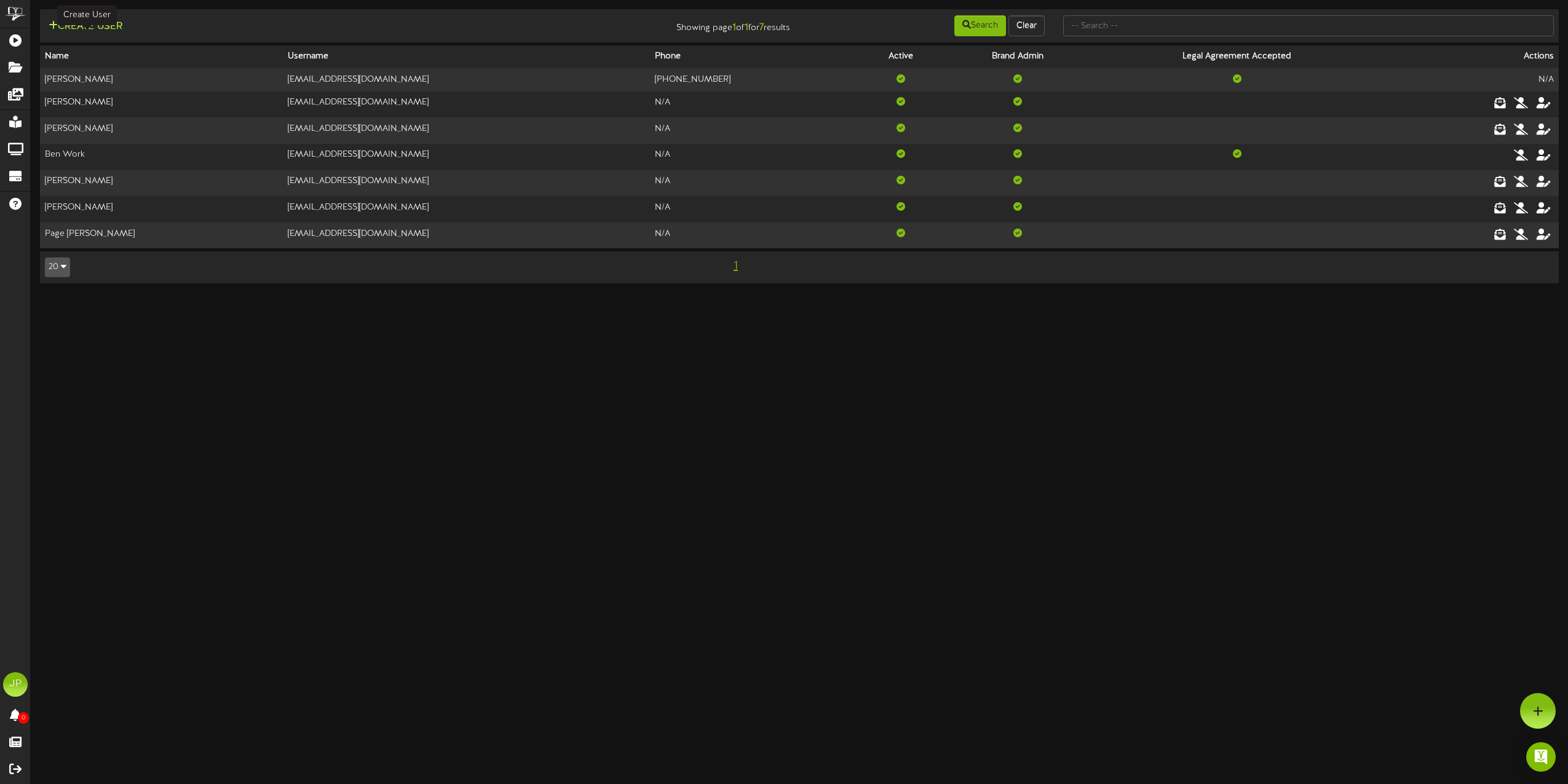
click at [104, 29] on button "Create User" at bounding box center [85, 26] width 81 height 16
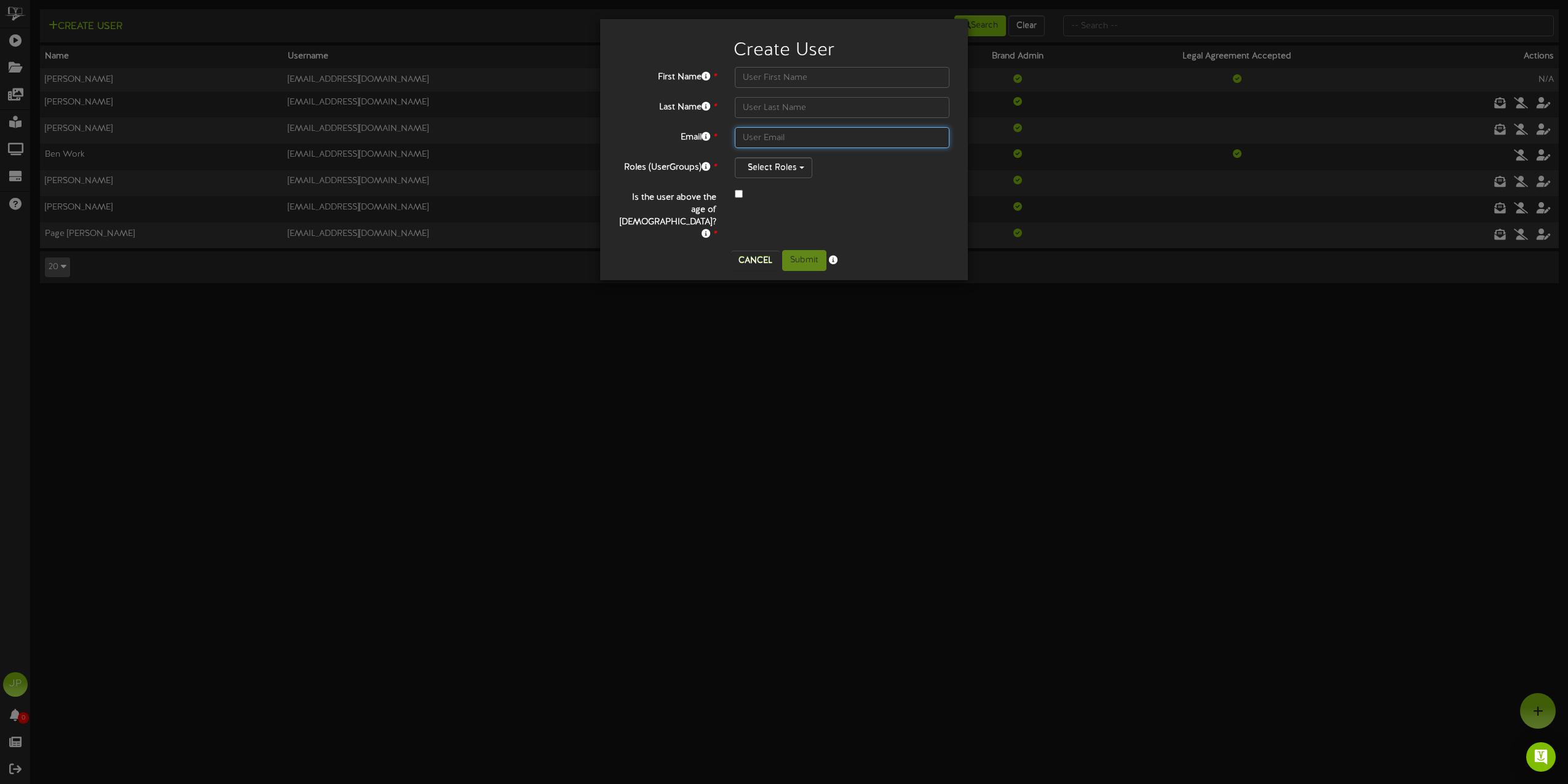
click at [762, 132] on input "text" at bounding box center [841, 137] width 214 height 21
paste input "[EMAIL_ADDRESS][DOMAIN_NAME]"
type input "[EMAIL_ADDRESS][DOMAIN_NAME]"
click at [778, 77] on input "text" at bounding box center [841, 77] width 214 height 21
type input "S"
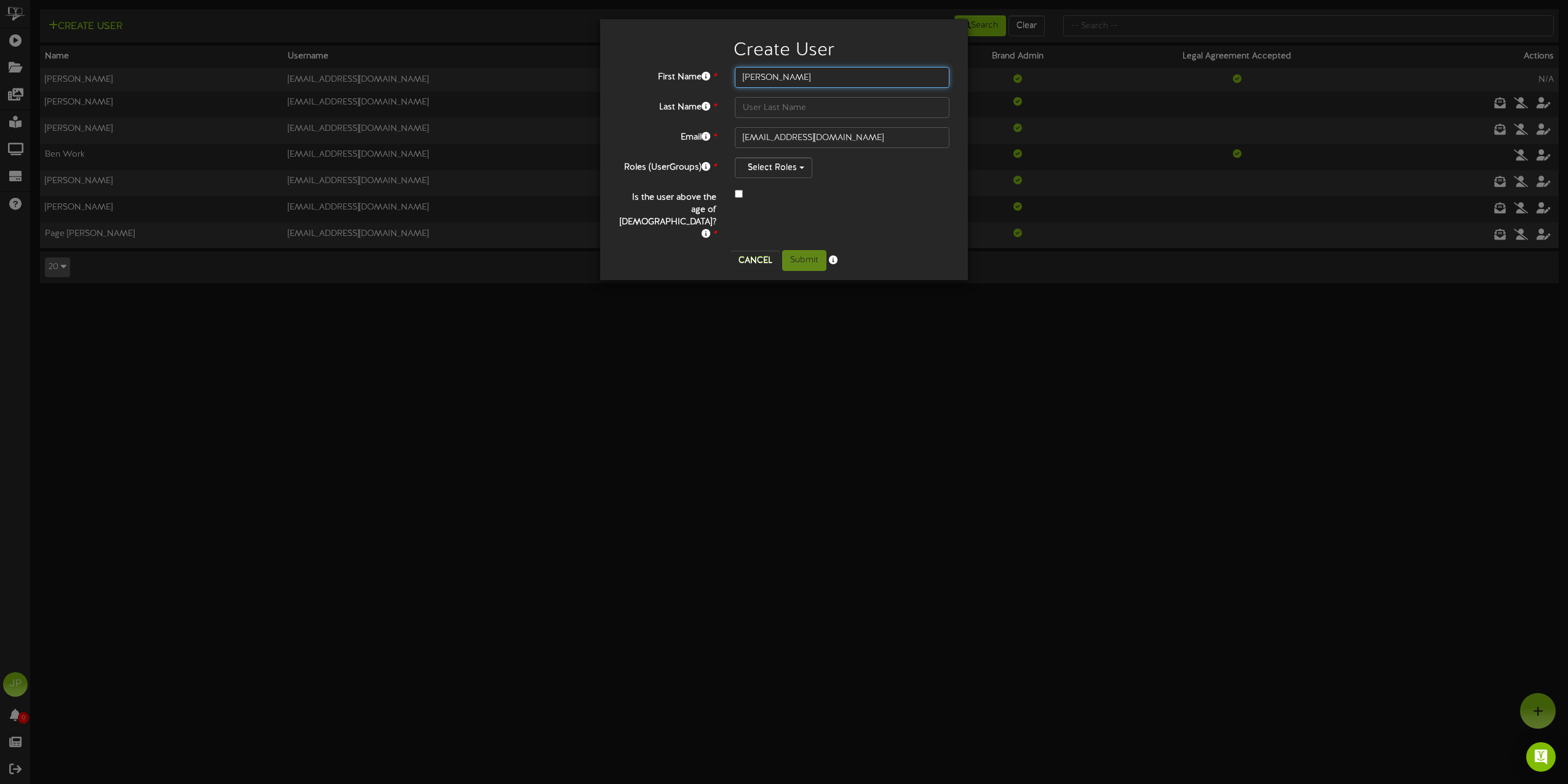
type input "[PERSON_NAME]"
click at [797, 168] on button "Select Roles" at bounding box center [773, 167] width 77 height 21
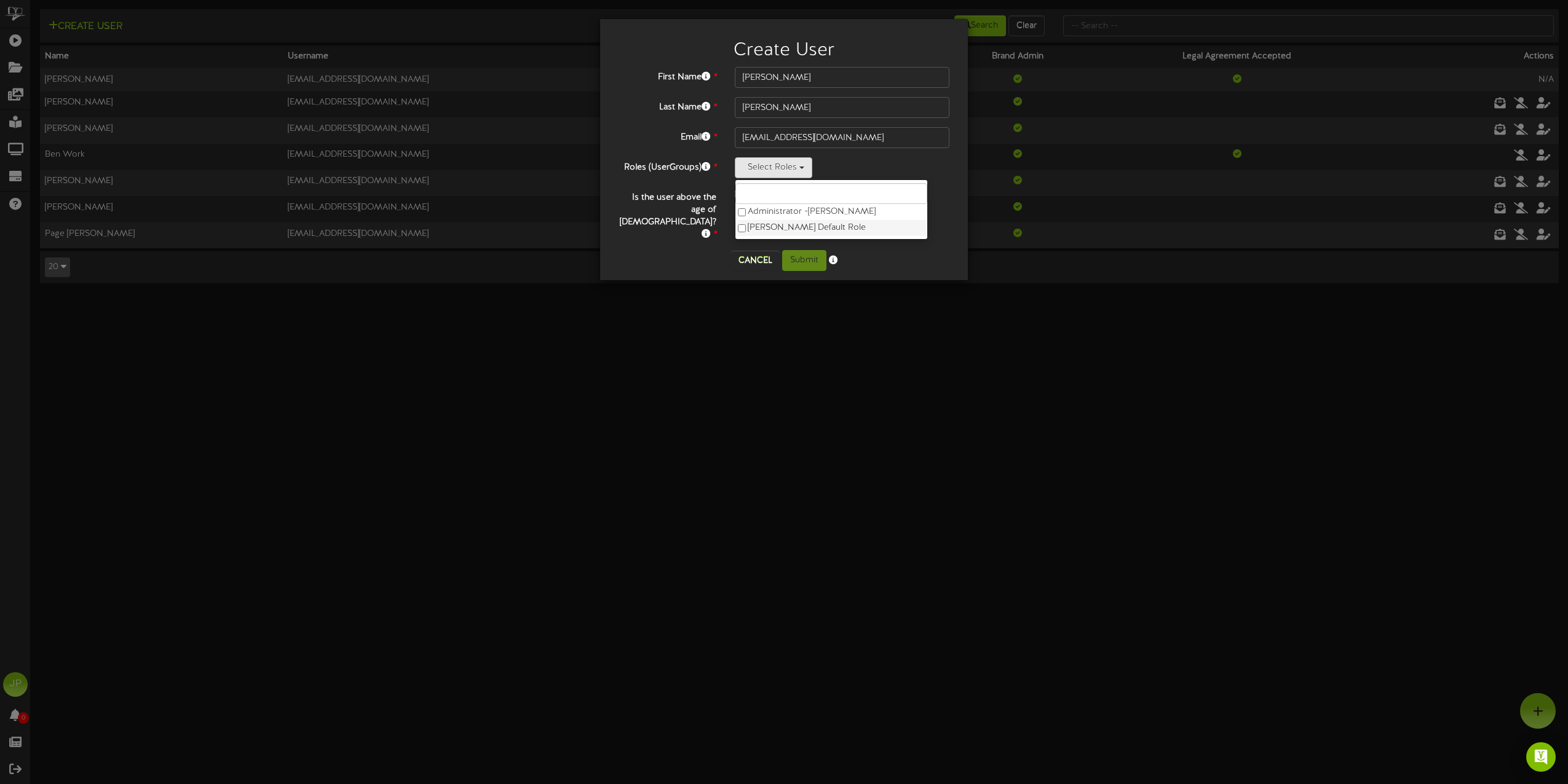
click at [778, 229] on label "[PERSON_NAME] Default Role" at bounding box center [831, 228] width 192 height 16
click at [795, 211] on label "Administrator - [PERSON_NAME]" at bounding box center [831, 212] width 192 height 16
click at [941, 198] on div at bounding box center [841, 195] width 214 height 15
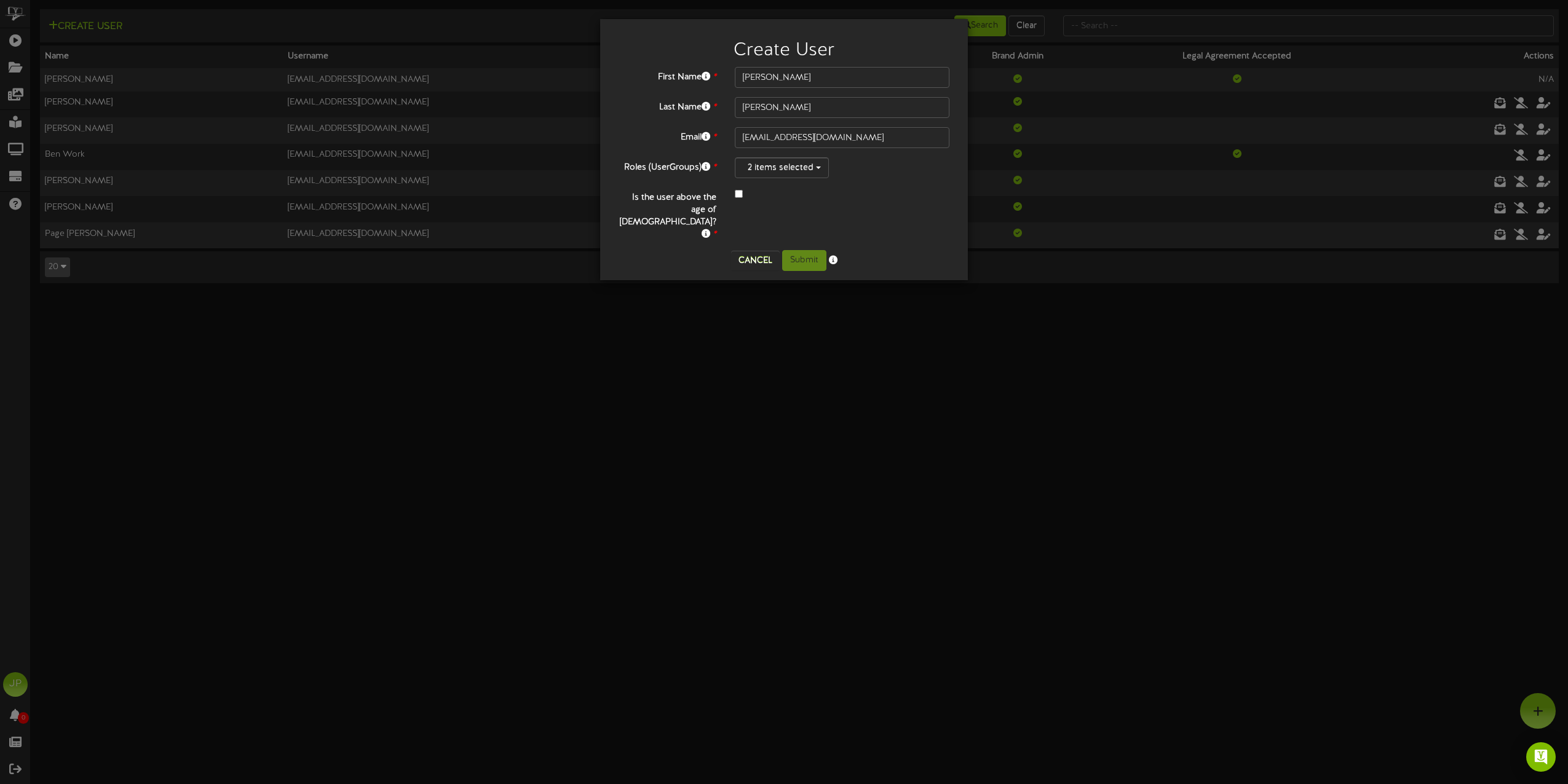
click at [737, 189] on div at bounding box center [841, 195] width 214 height 15
click at [814, 250] on button "Submit" at bounding box center [804, 260] width 44 height 21
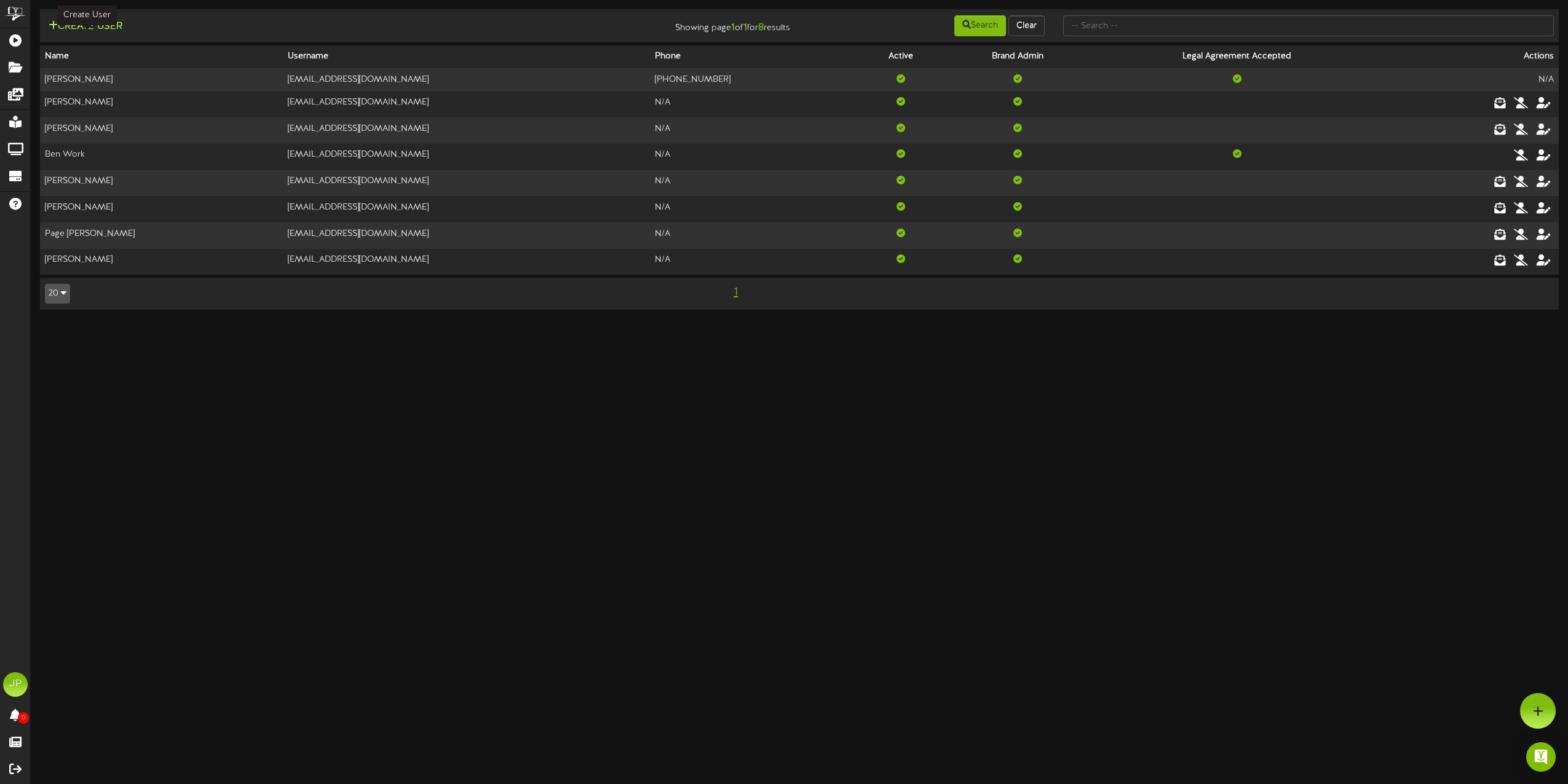
click at [94, 22] on button "Create User" at bounding box center [85, 26] width 81 height 16
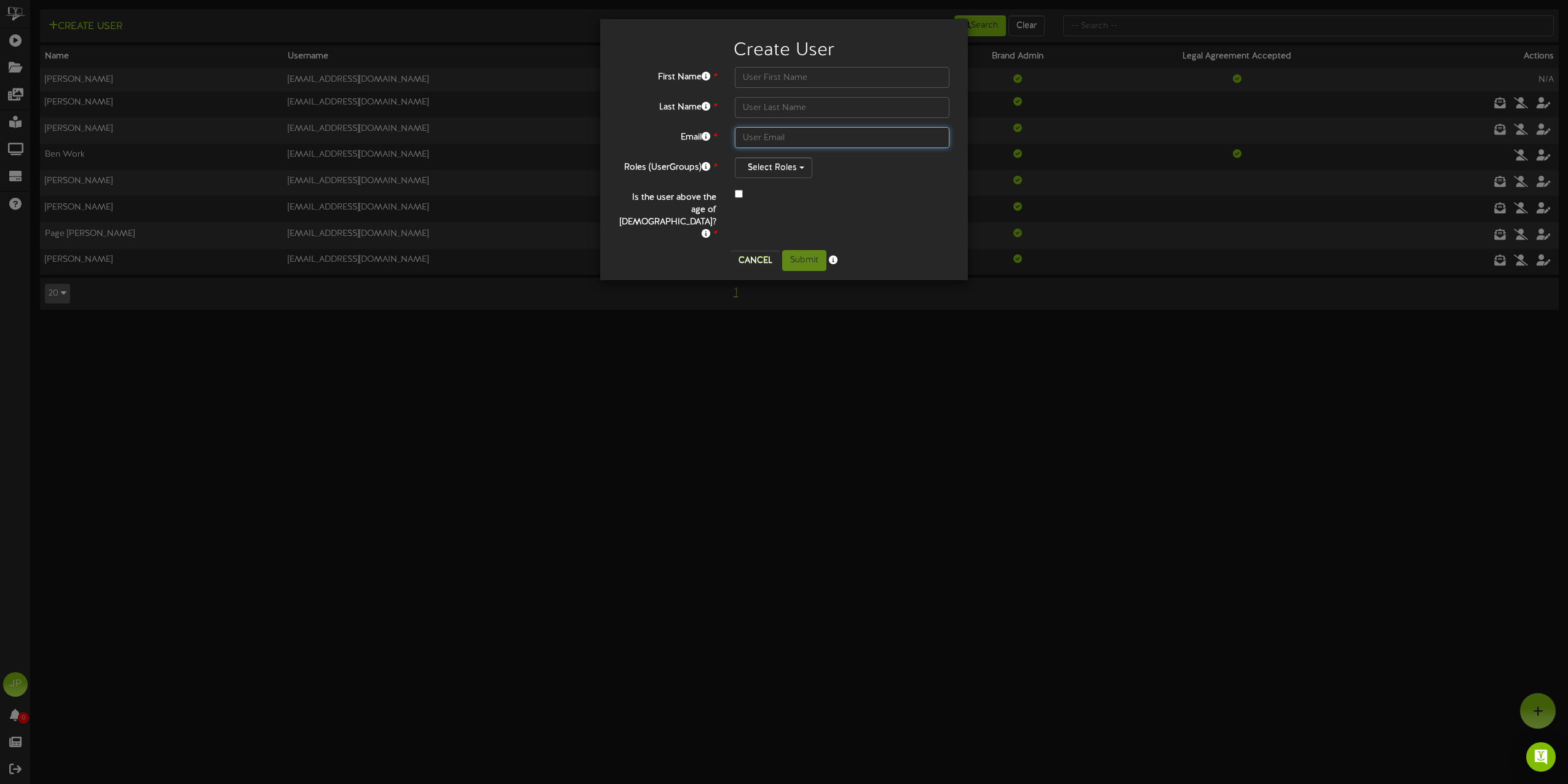
click at [790, 146] on input "text" at bounding box center [841, 137] width 214 height 21
paste input "[EMAIL_ADDRESS][DOMAIN_NAME]"
type input "[EMAIL_ADDRESS][DOMAIN_NAME]"
click at [773, 78] on input "text" at bounding box center [841, 77] width 214 height 21
type input "[PERSON_NAME]"
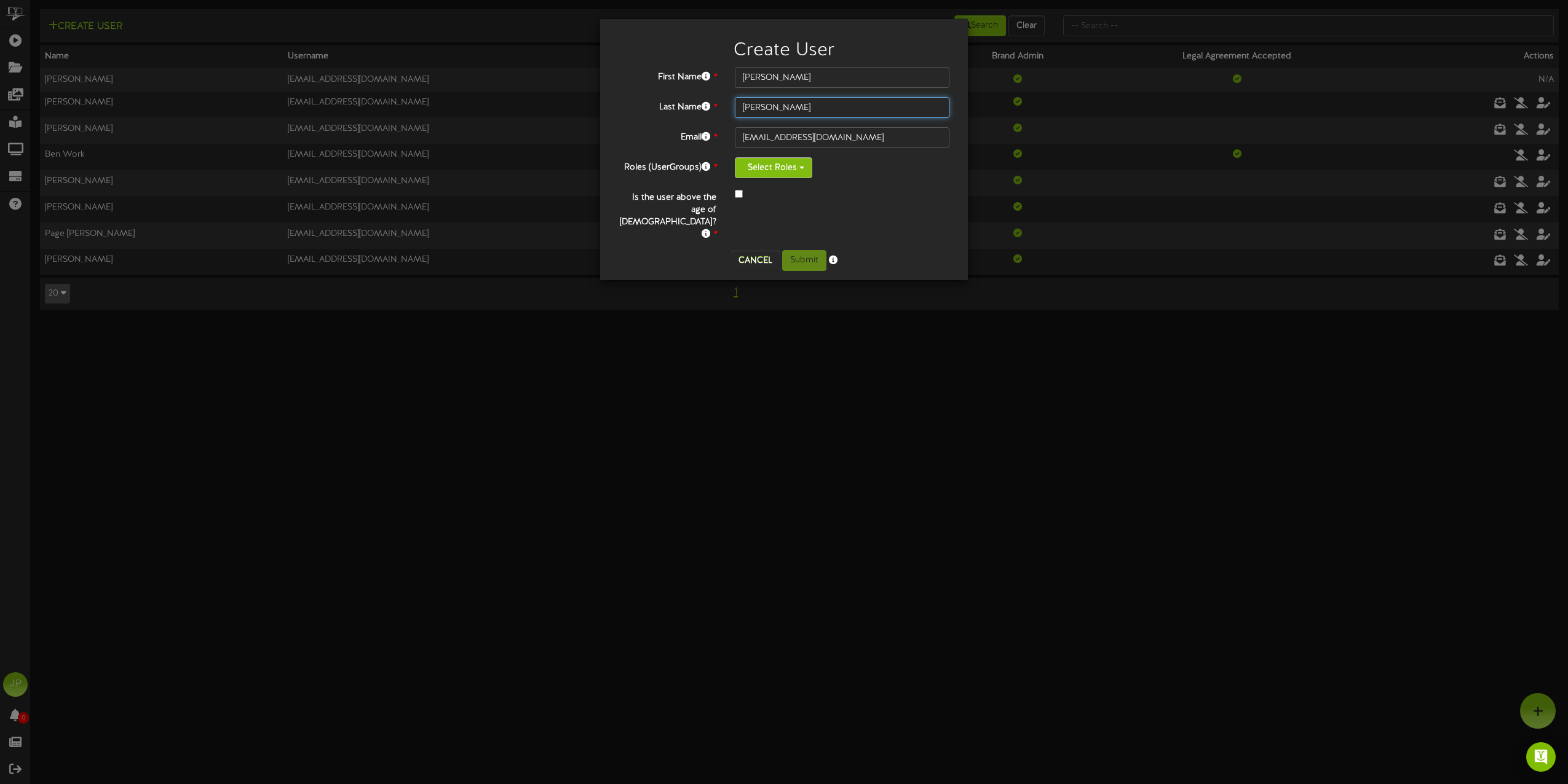
type input "[PERSON_NAME]"
click at [793, 170] on button "Select Roles" at bounding box center [773, 167] width 77 height 21
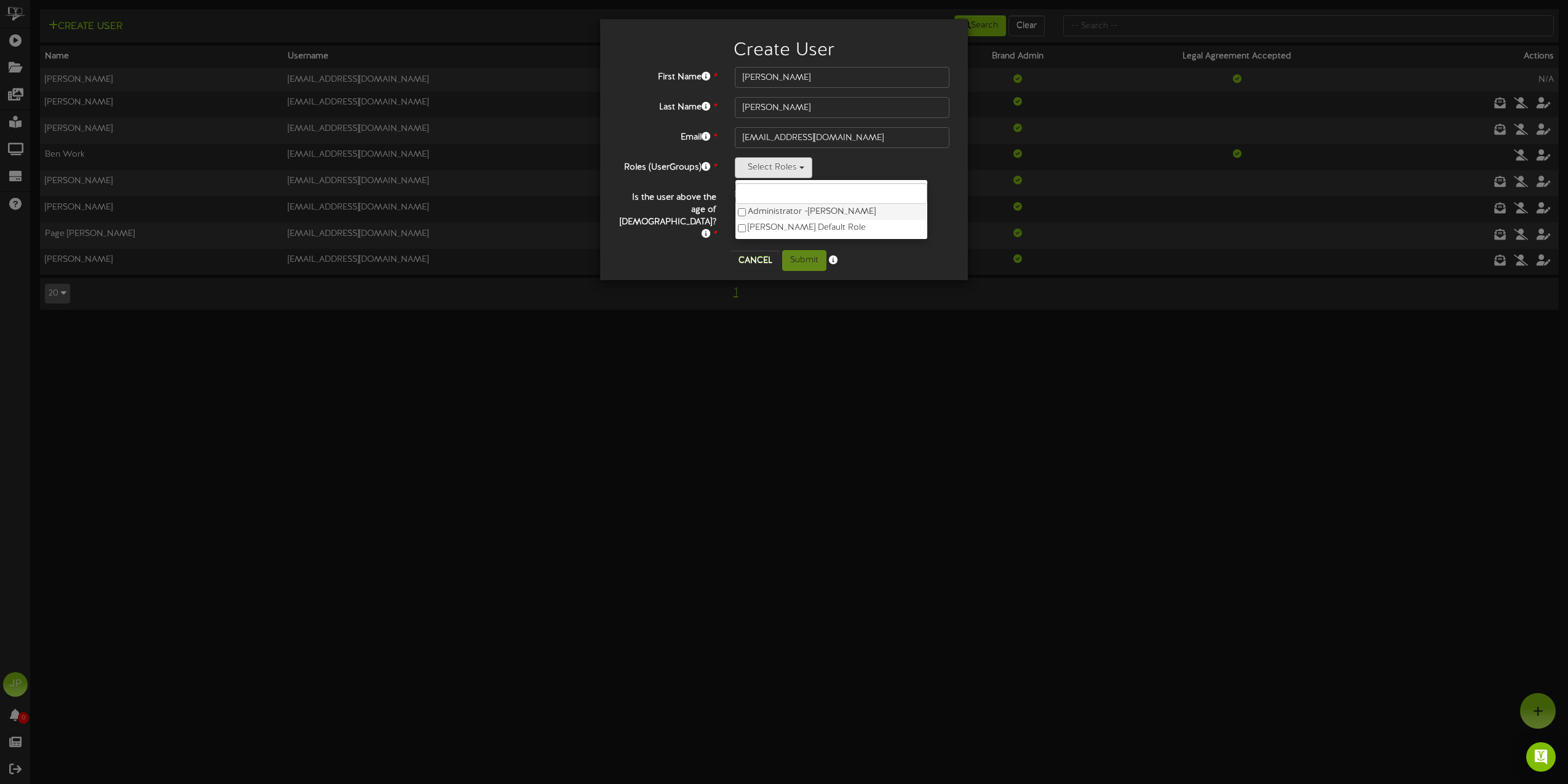
click at [783, 211] on label "Administrator - [PERSON_NAME]" at bounding box center [831, 212] width 192 height 16
click at [918, 195] on div at bounding box center [841, 195] width 214 height 15
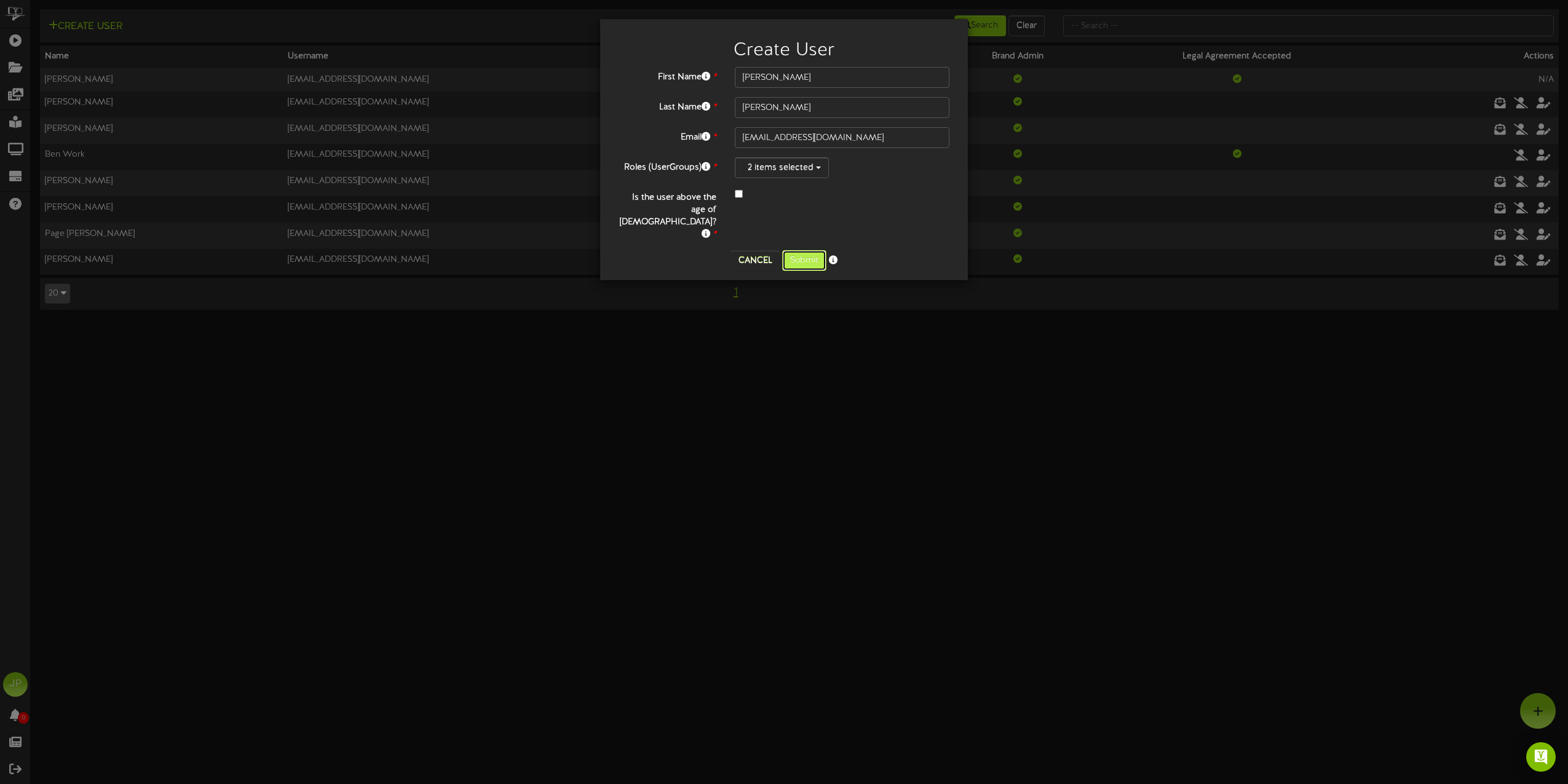
click at [803, 250] on button "Submit" at bounding box center [804, 260] width 44 height 21
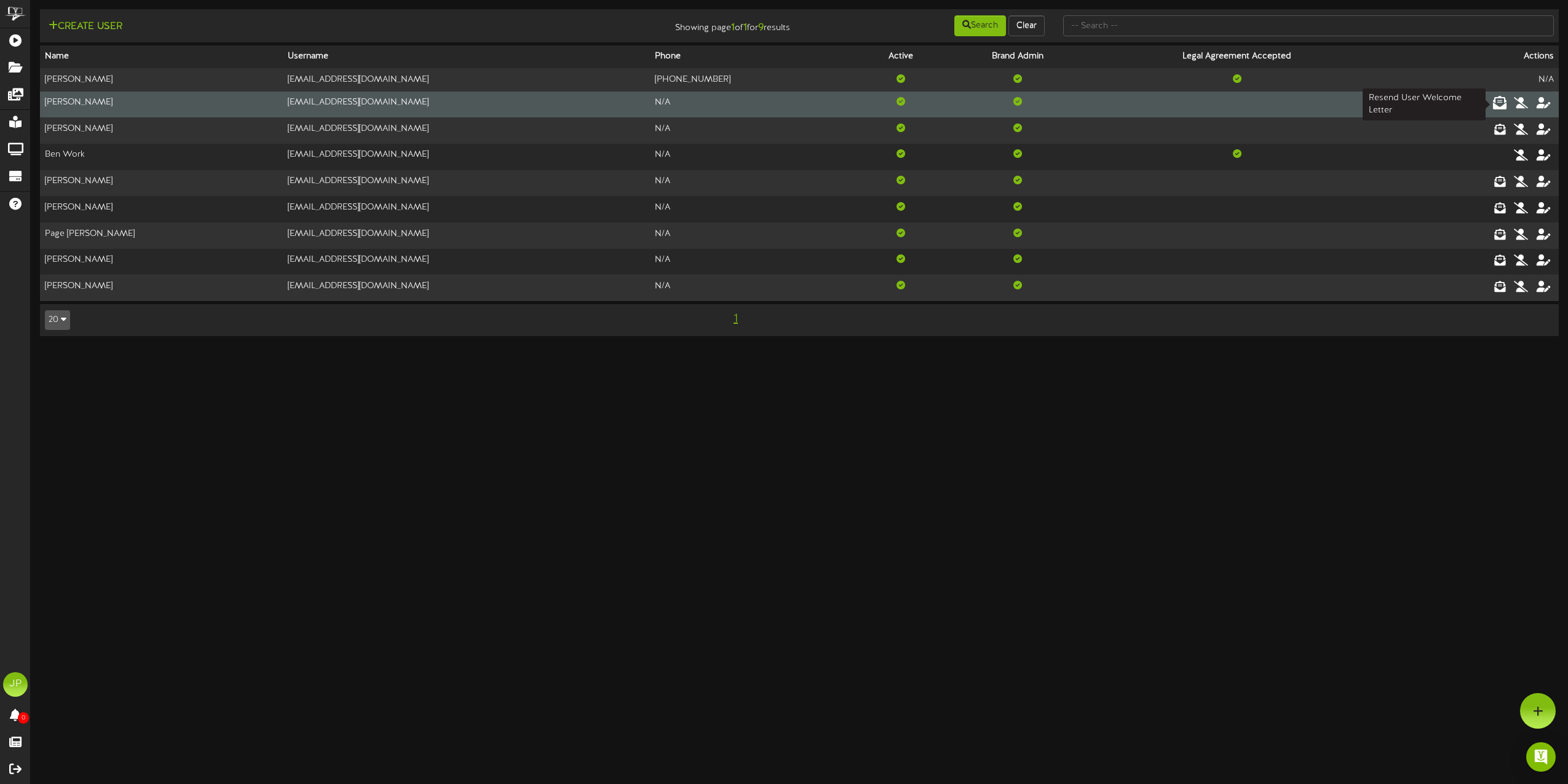
click at [1501, 105] on icon at bounding box center [1500, 103] width 14 height 14
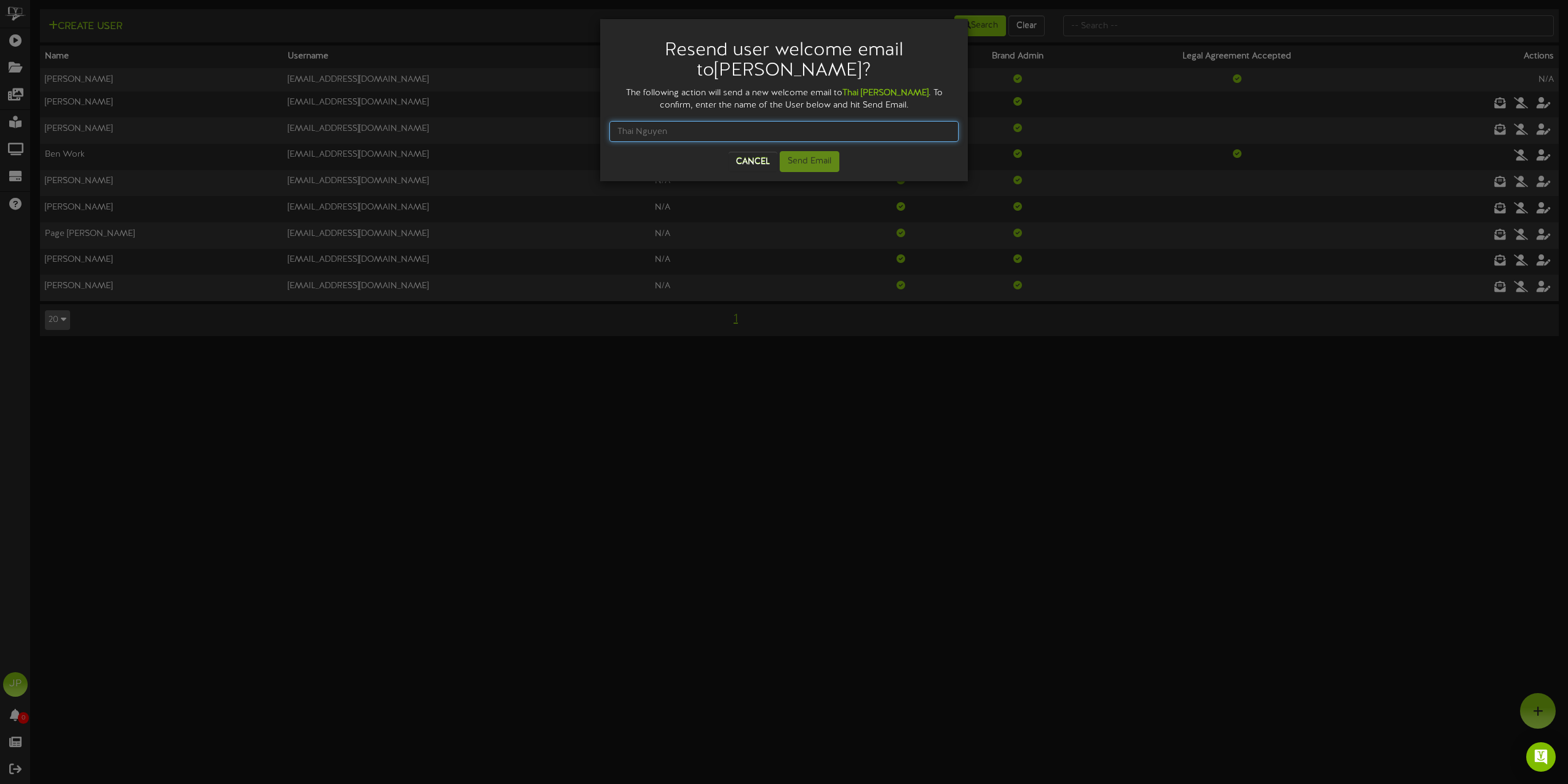
click at [700, 130] on input "text" at bounding box center [784, 131] width 349 height 21
type input "[PERSON_NAME]"
click at [806, 153] on button "Send Email" at bounding box center [809, 161] width 60 height 21
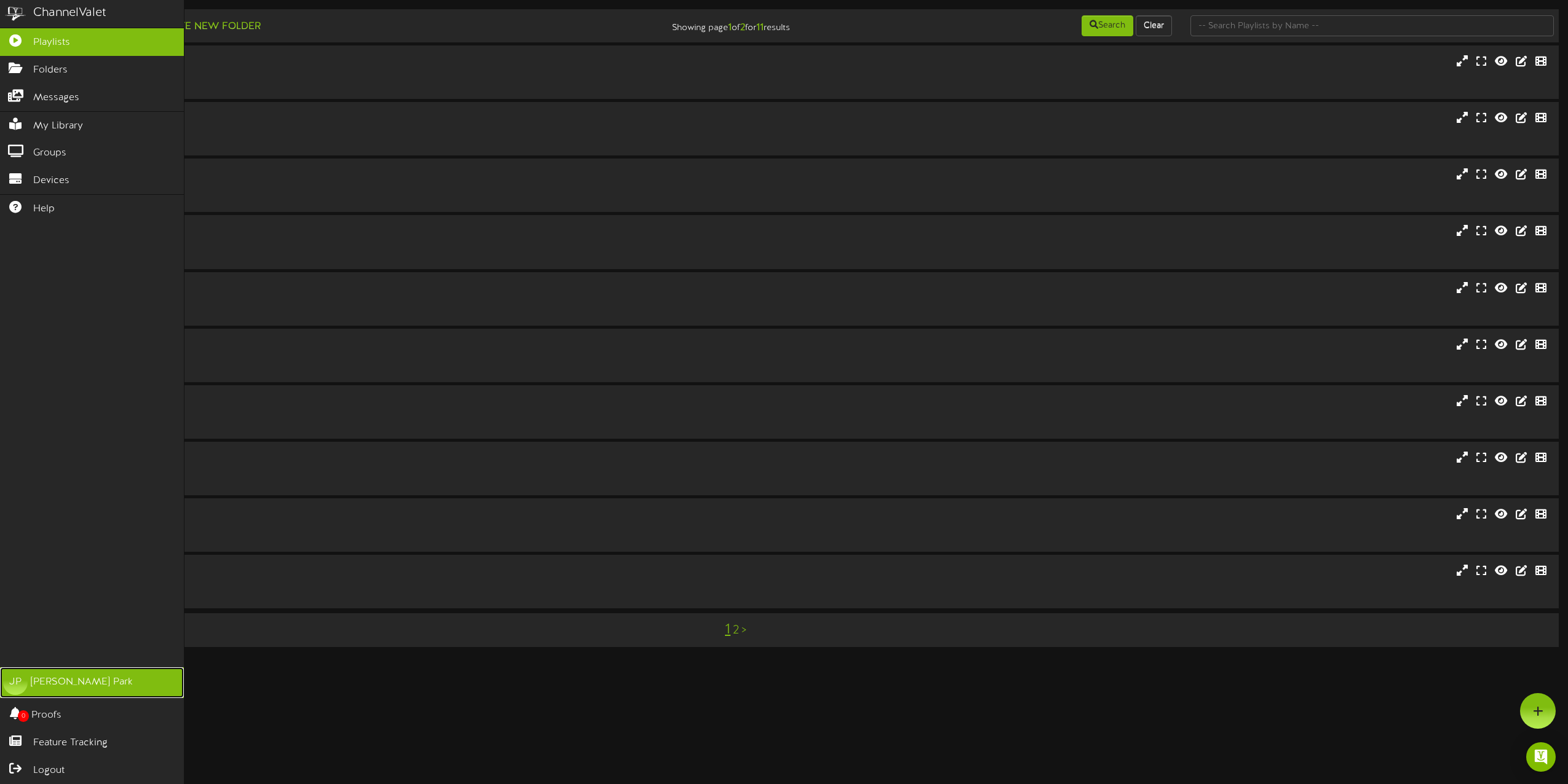
click at [16, 686] on div "JP" at bounding box center [15, 682] width 24 height 24
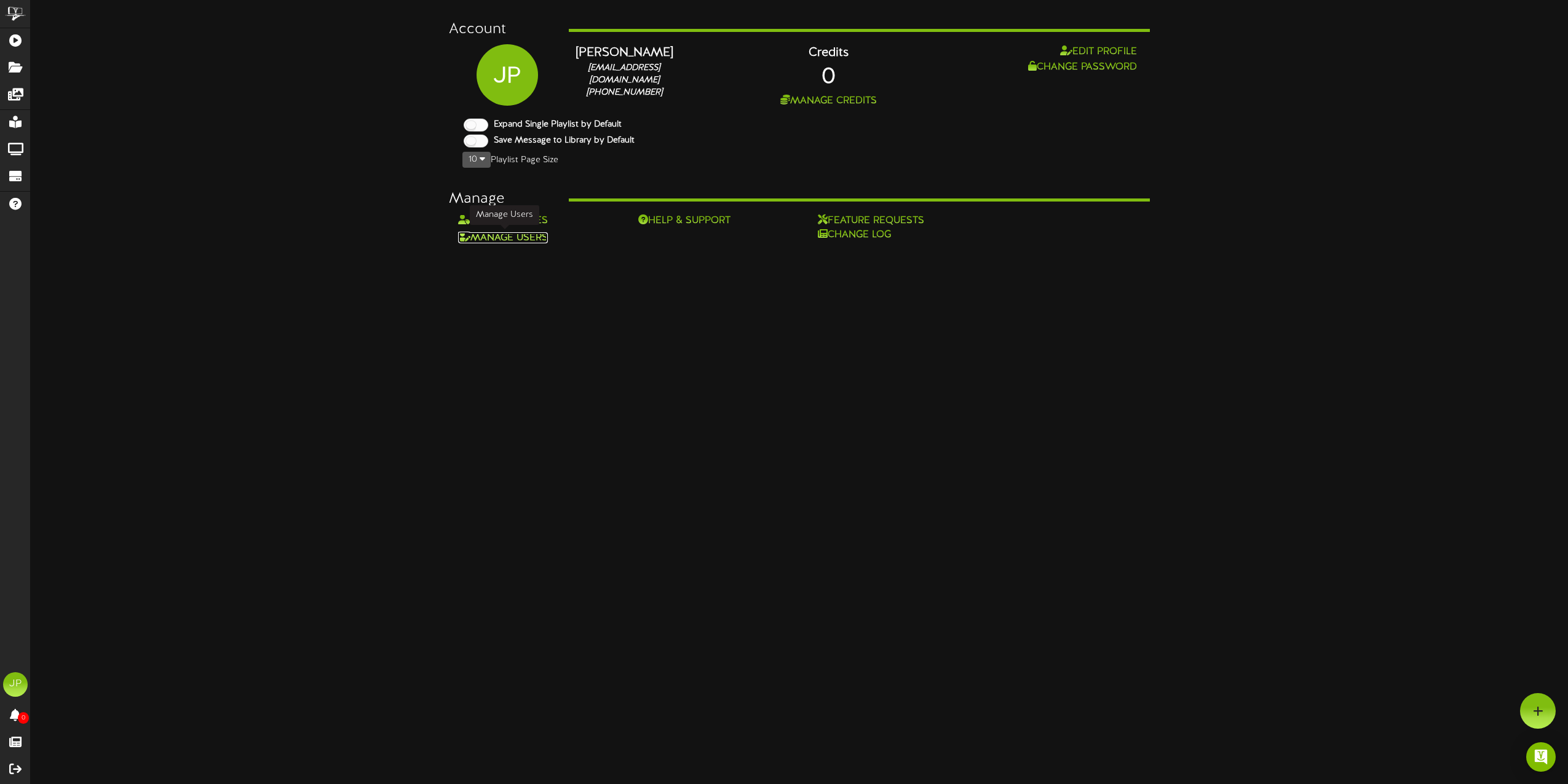
click at [516, 240] on link "Manage Users" at bounding box center [503, 238] width 90 height 11
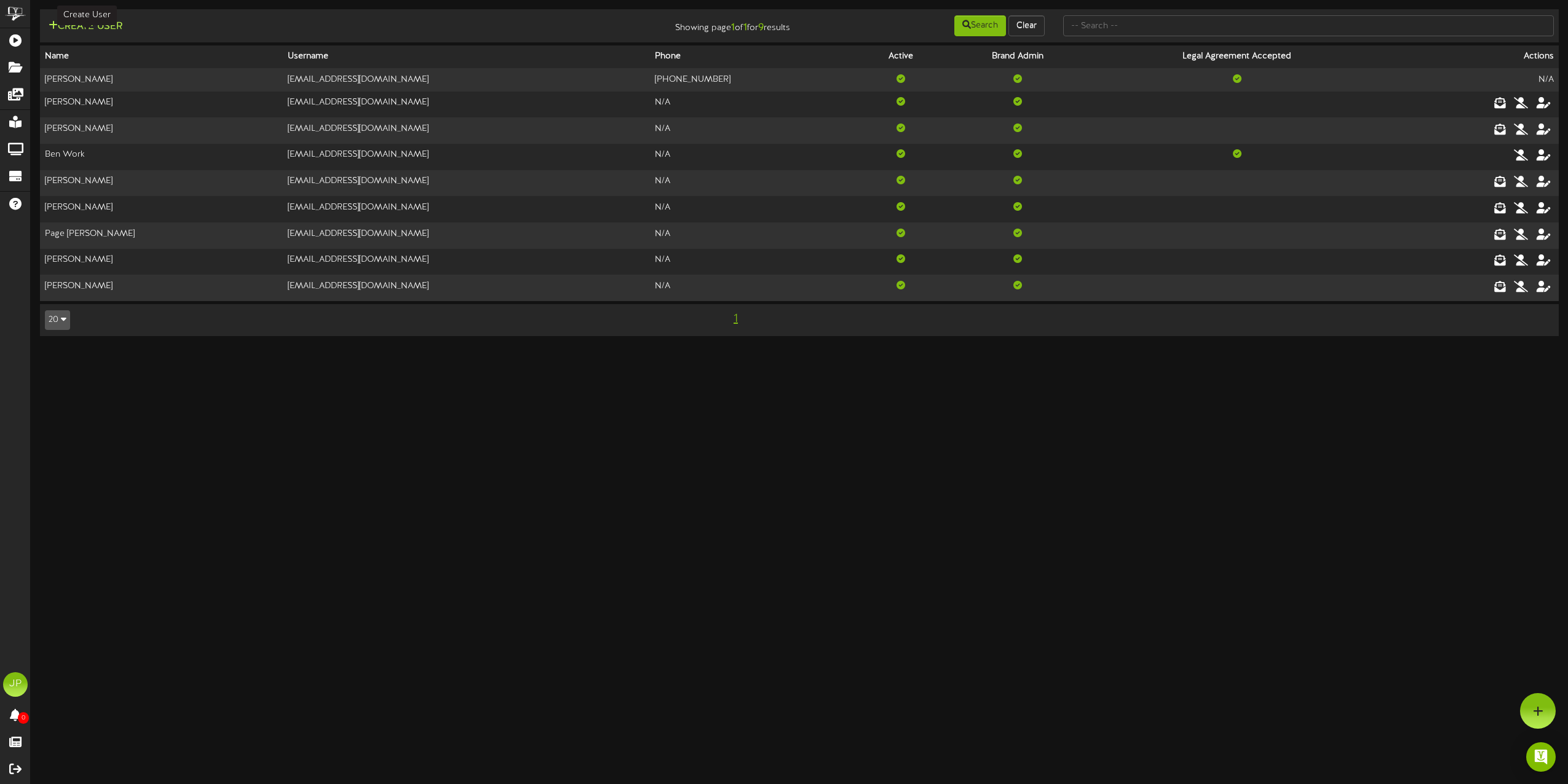
click at [68, 25] on button "Create User" at bounding box center [85, 26] width 81 height 16
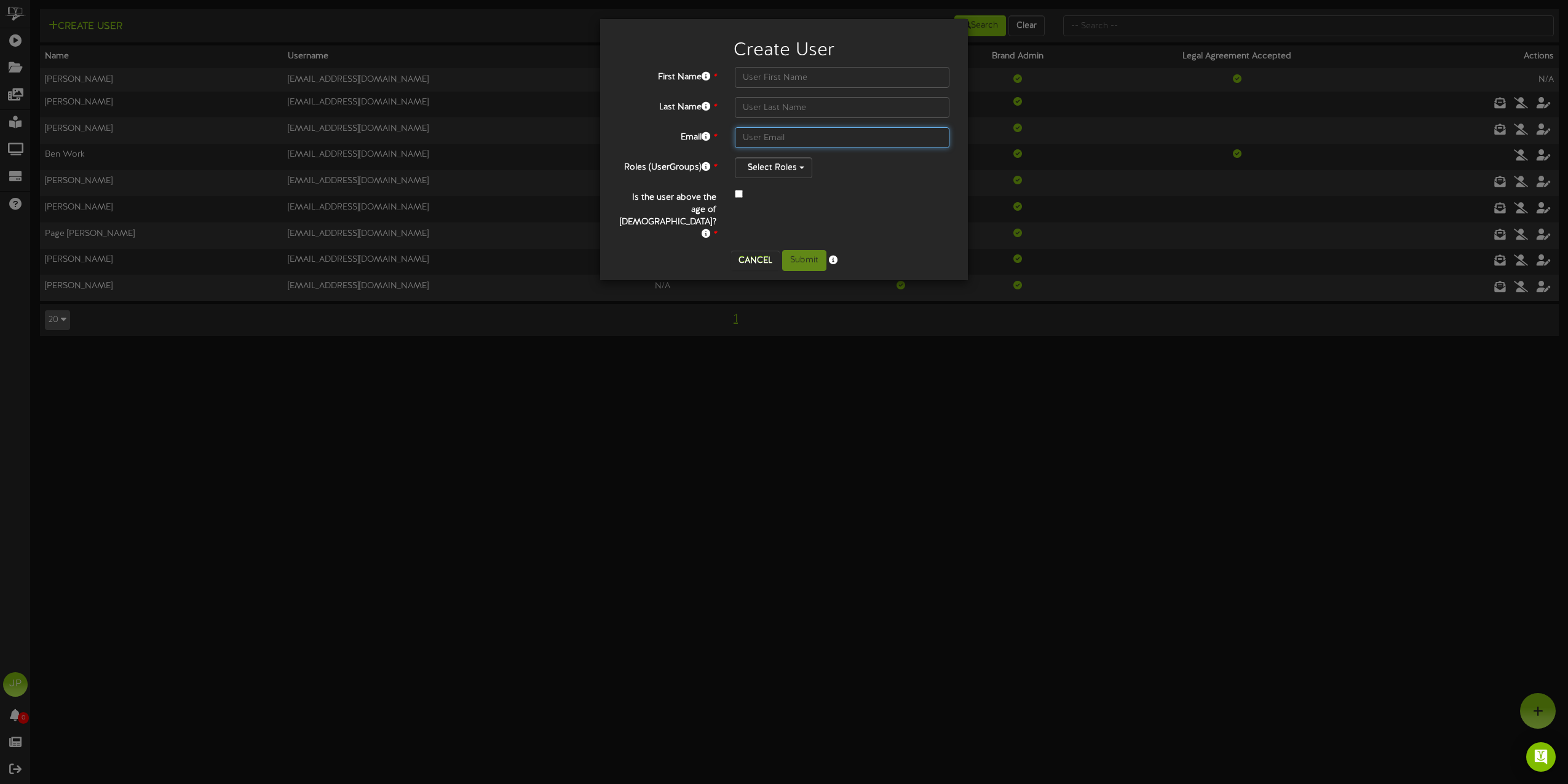
click at [769, 135] on input "text" at bounding box center [841, 137] width 214 height 21
paste input "bgonzales@henselphelps.com"
type input "bgonzales@henselphelps.com"
click at [782, 77] on input "text" at bounding box center [841, 77] width 214 height 21
type input "Brian"
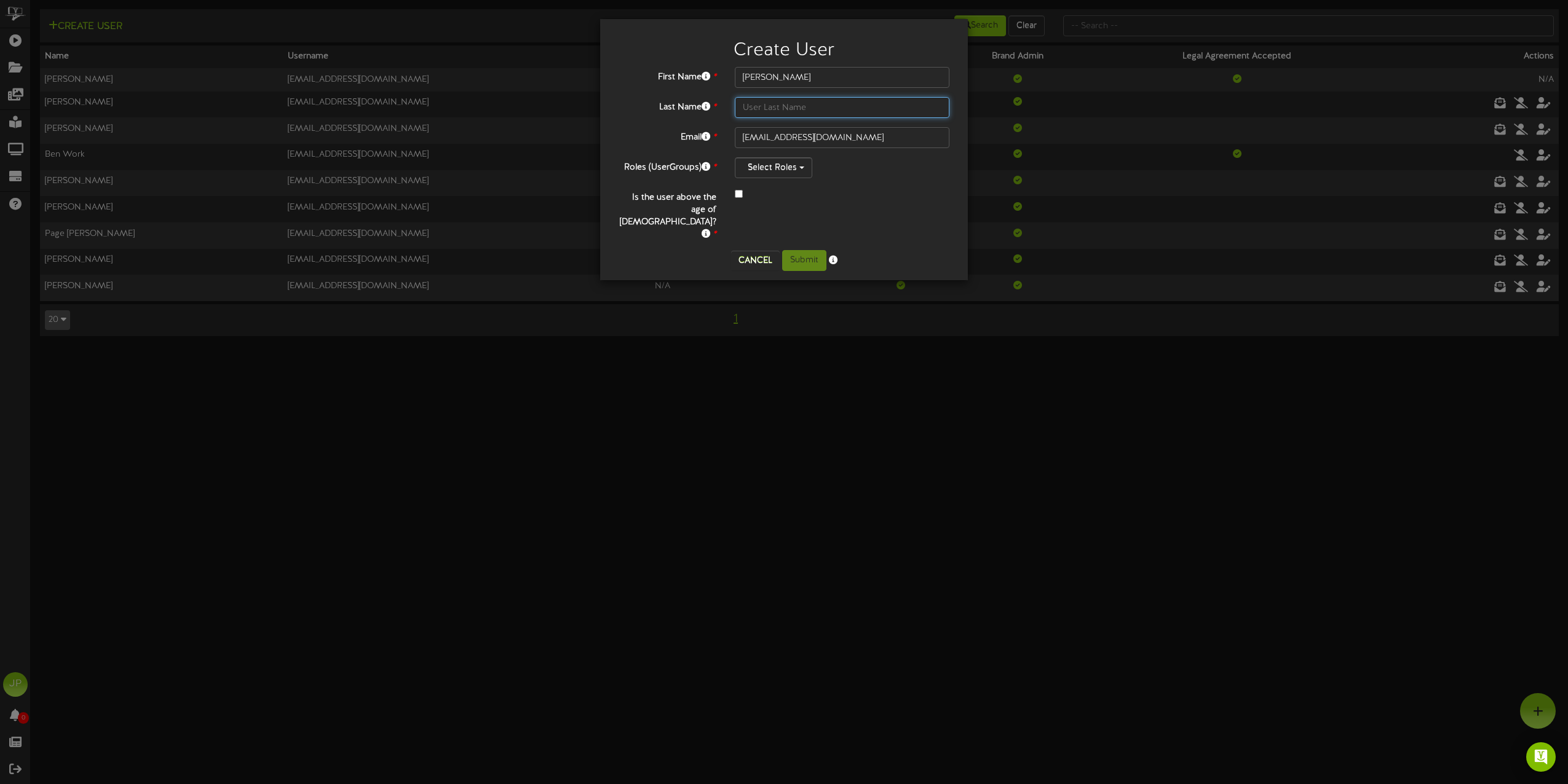
click at [780, 104] on input "text" at bounding box center [841, 107] width 214 height 21
click at [809, 111] on input "text" at bounding box center [841, 107] width 214 height 21
type input "Gonzales"
click at [802, 168] on span "button" at bounding box center [801, 167] width 5 height 3
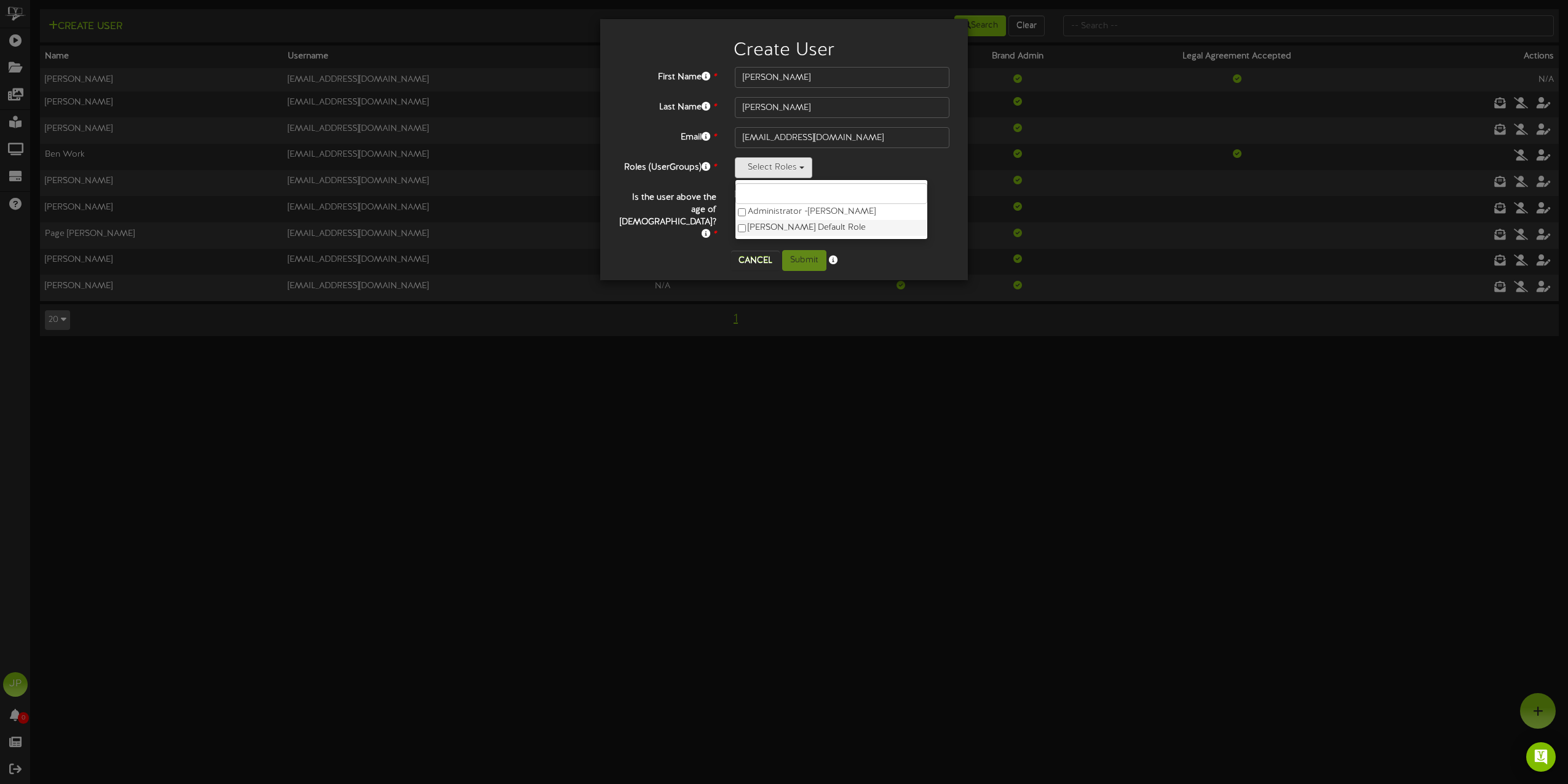
click at [775, 230] on label "[PERSON_NAME] Default Role" at bounding box center [831, 228] width 192 height 16
click at [783, 212] on label "Administrator - [PERSON_NAME]" at bounding box center [831, 212] width 192 height 16
click at [911, 199] on div at bounding box center [841, 195] width 214 height 15
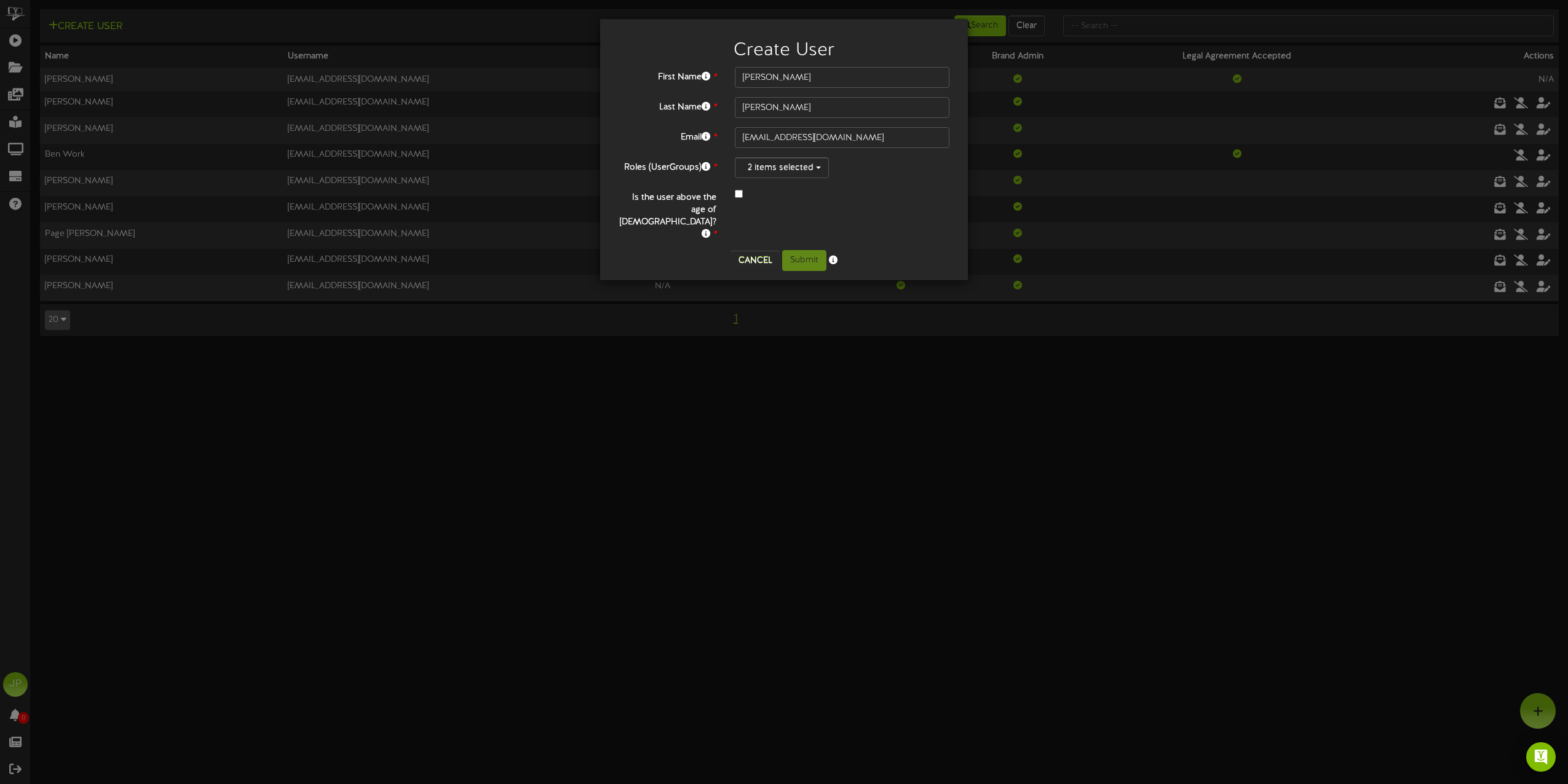
click at [746, 196] on div at bounding box center [841, 195] width 214 height 15
click at [809, 250] on button "Submit" at bounding box center [804, 260] width 44 height 21
